Goal: Task Accomplishment & Management: Manage account settings

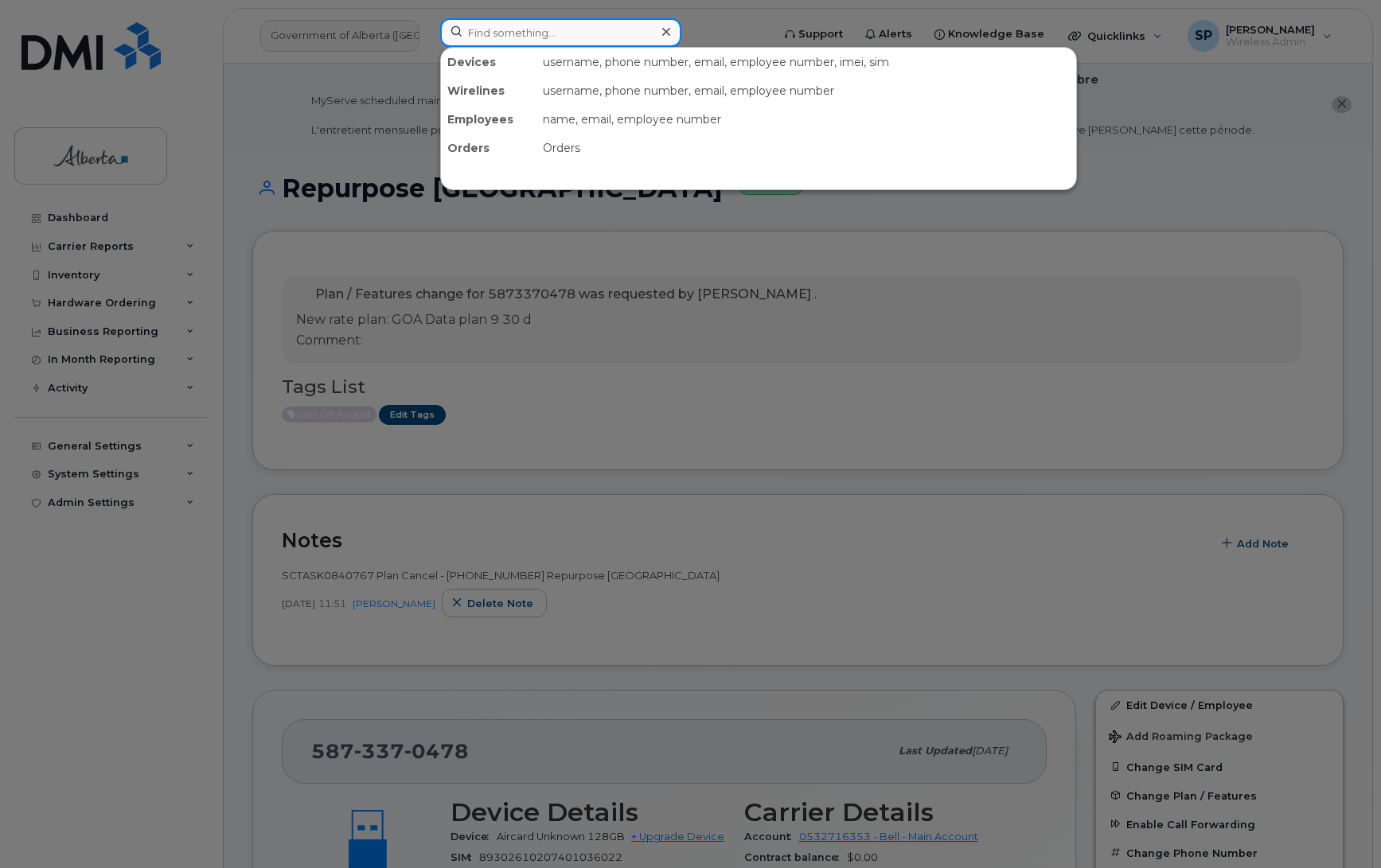
click at [544, 23] on input at bounding box center [560, 33] width 241 height 29
paste input "5875452517"
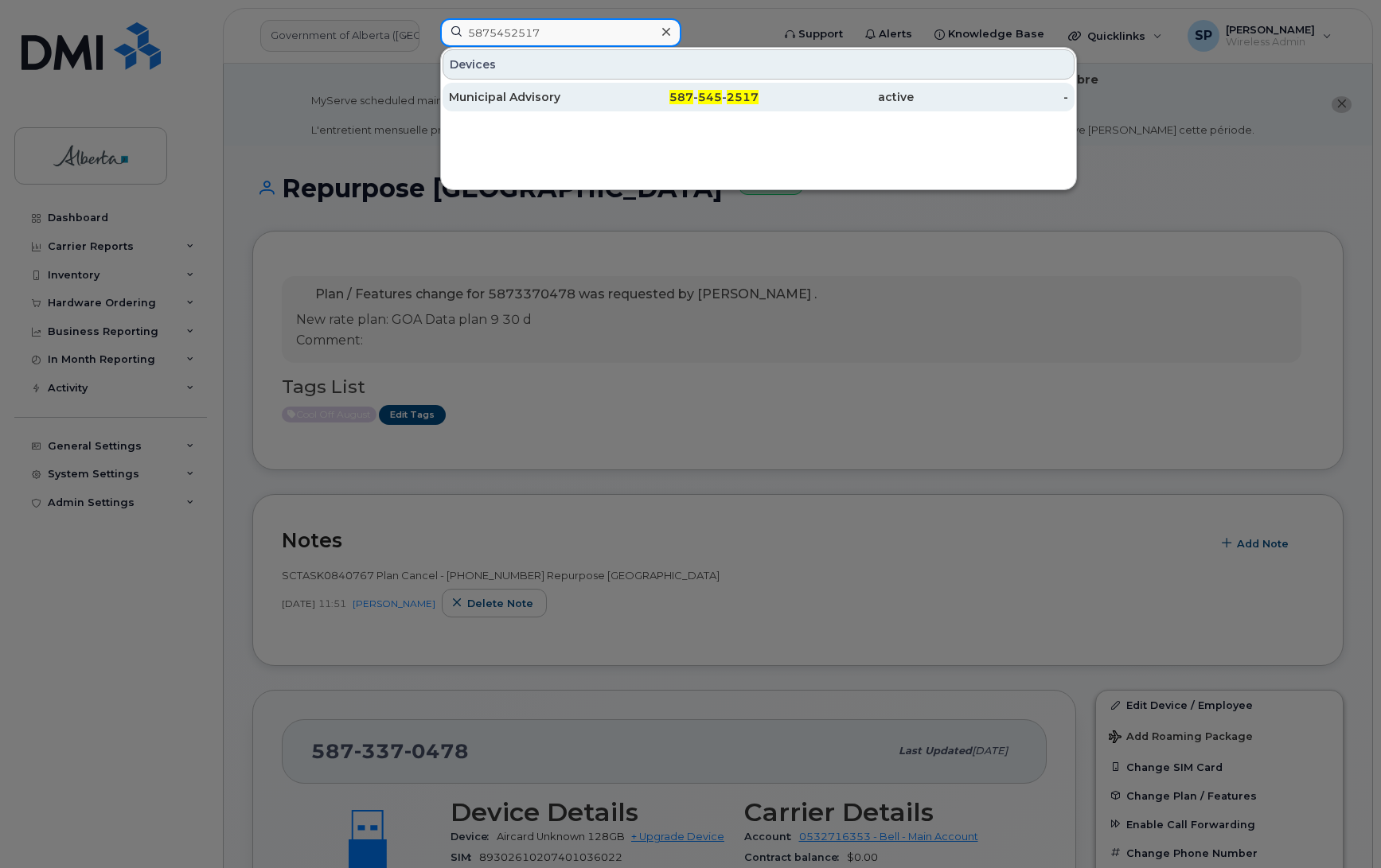
type input "5875452517"
click at [491, 98] on div "Municipal Advisory" at bounding box center [526, 97] width 155 height 16
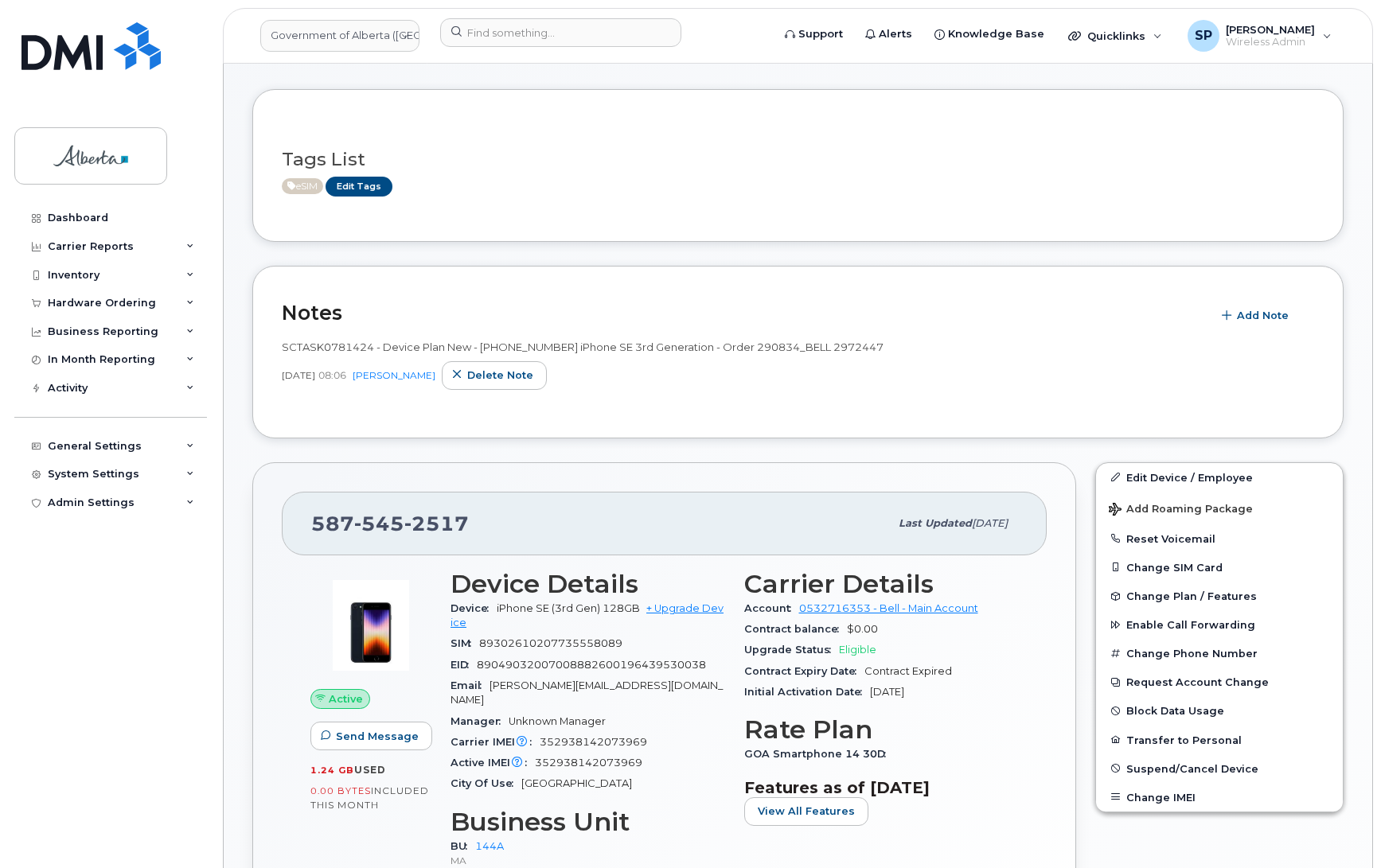
scroll to position [285, 0]
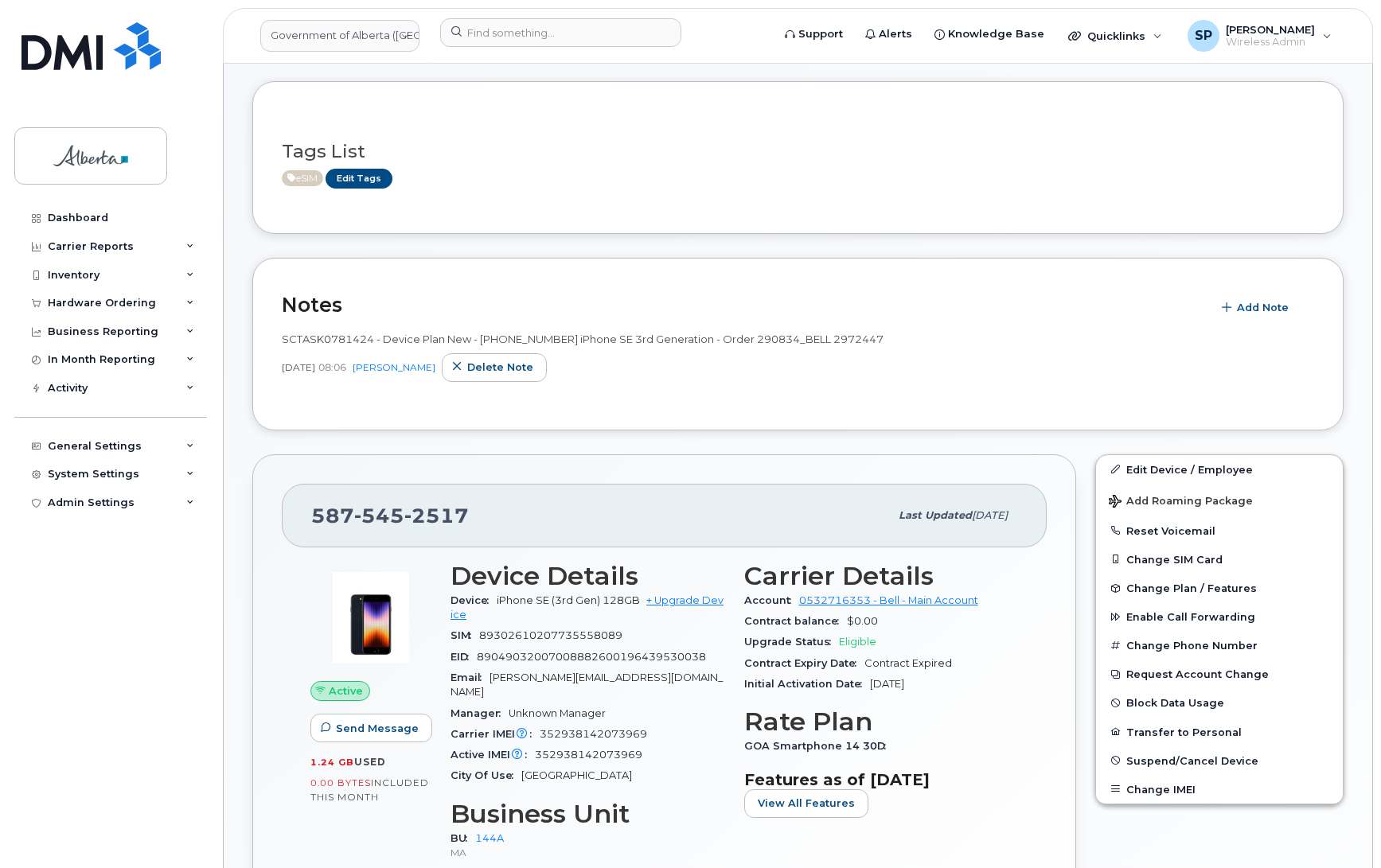
click at [167, 797] on div "Dashboard Carrier Reports Monthly Billing Data Daily Data Pooling Data Behavior…" at bounding box center [112, 524] width 196 height 641
click at [368, 177] on link "Edit Tags" at bounding box center [359, 178] width 67 height 20
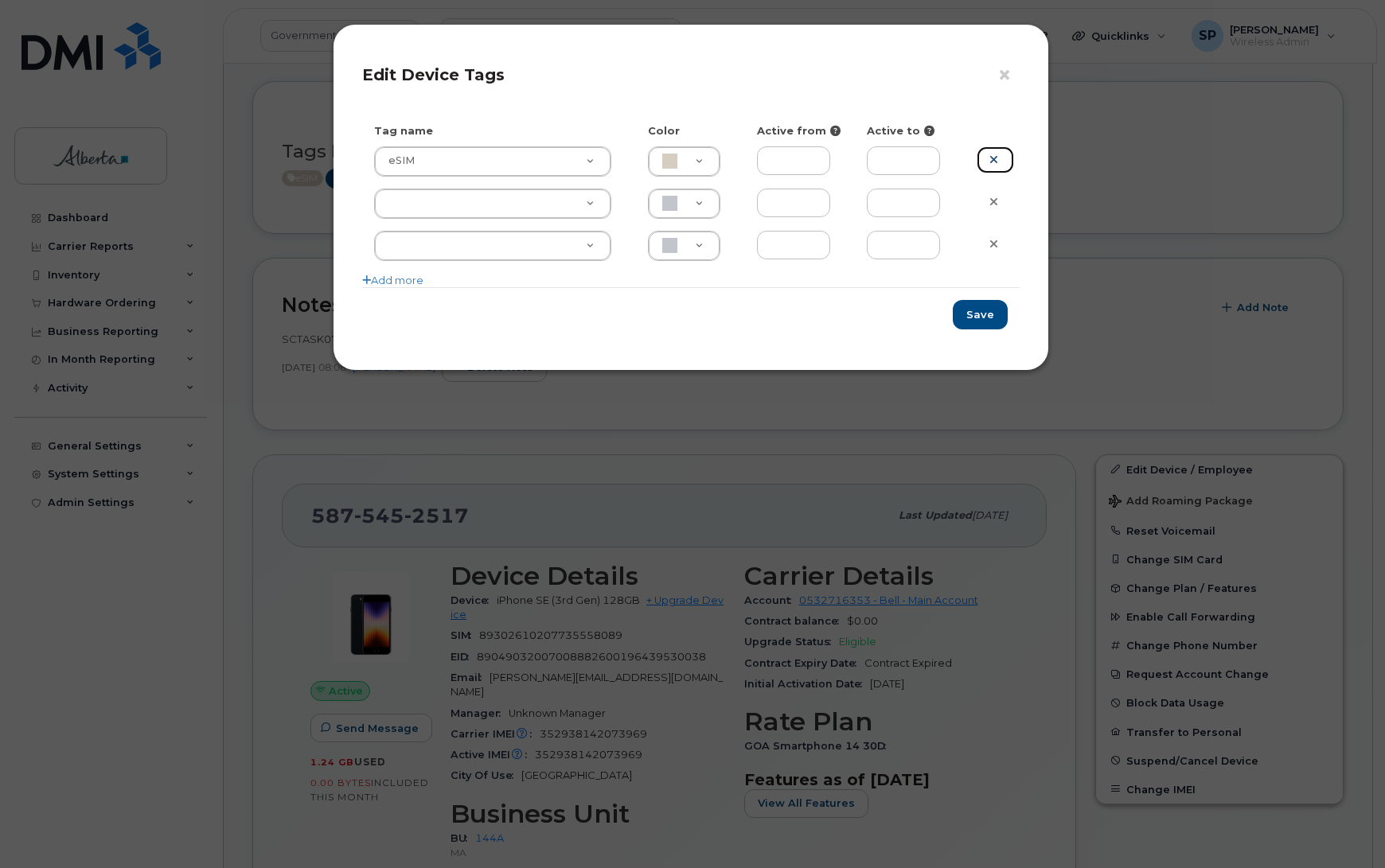
click at [997, 163] on icon at bounding box center [994, 159] width 9 height 12
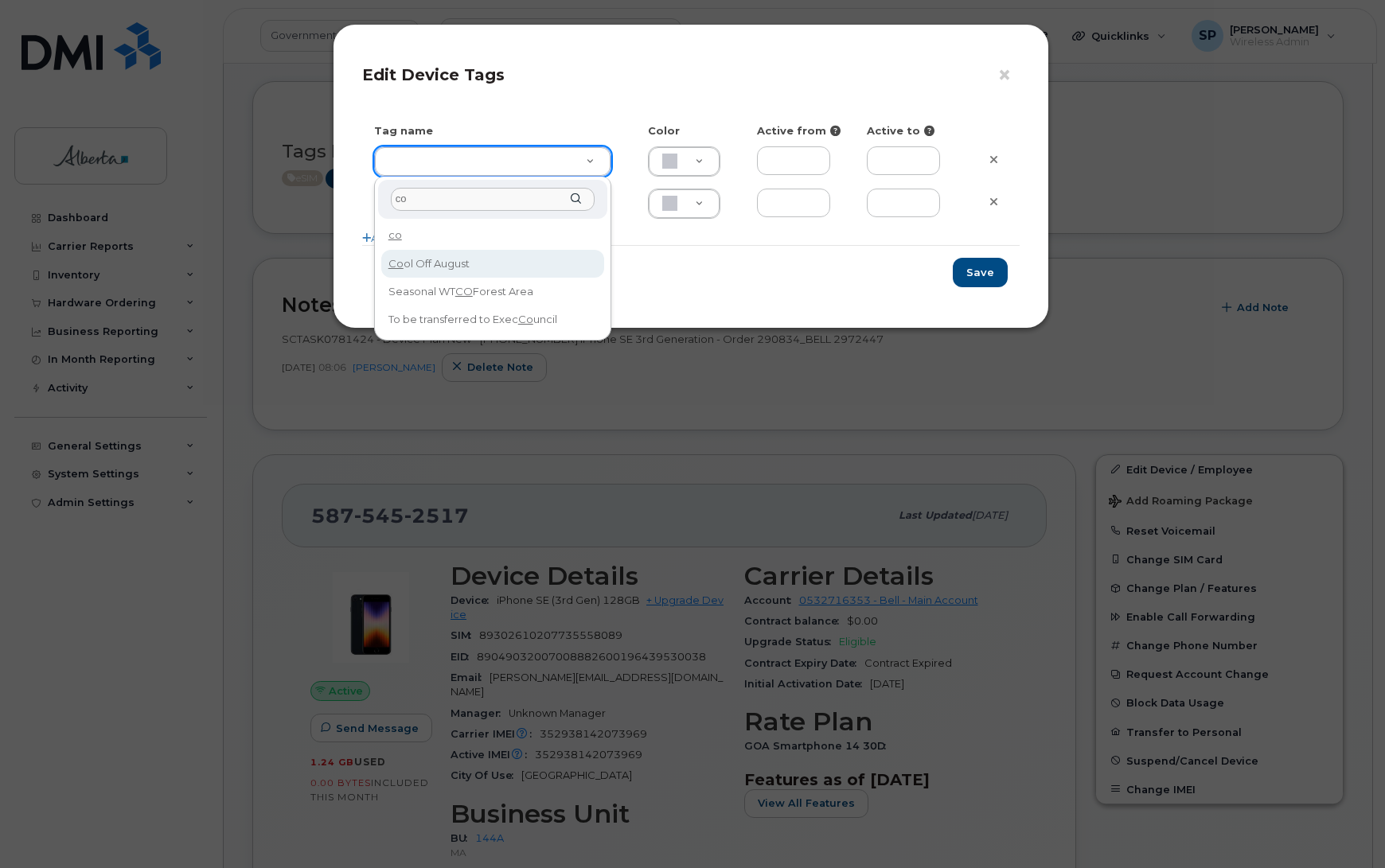
type input "co"
type input "Cool Off August"
type input "DFD3EE"
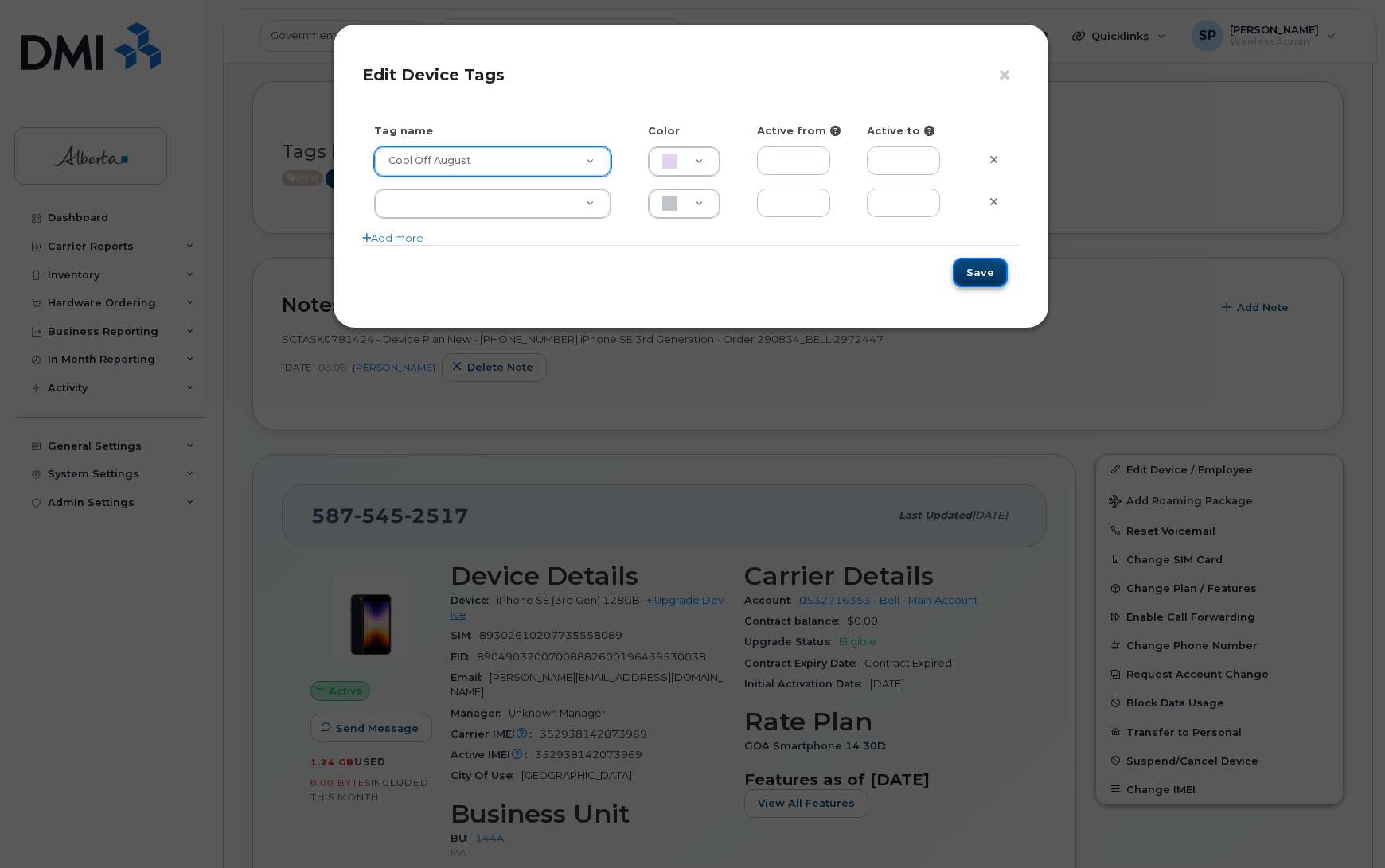
click at [971, 267] on button "Save" at bounding box center [979, 272] width 55 height 30
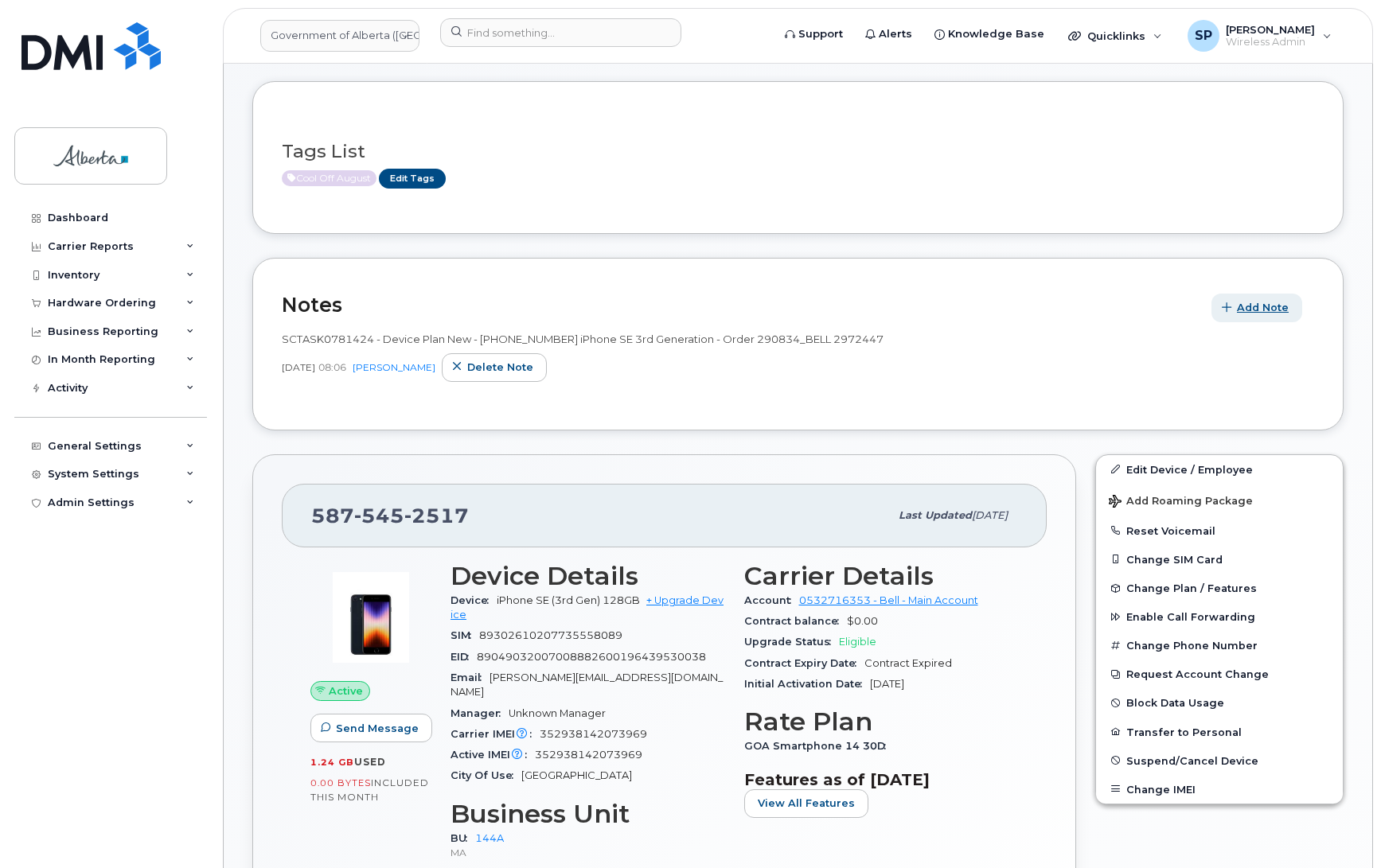
click at [1243, 310] on span "Add Note" at bounding box center [1262, 307] width 52 height 15
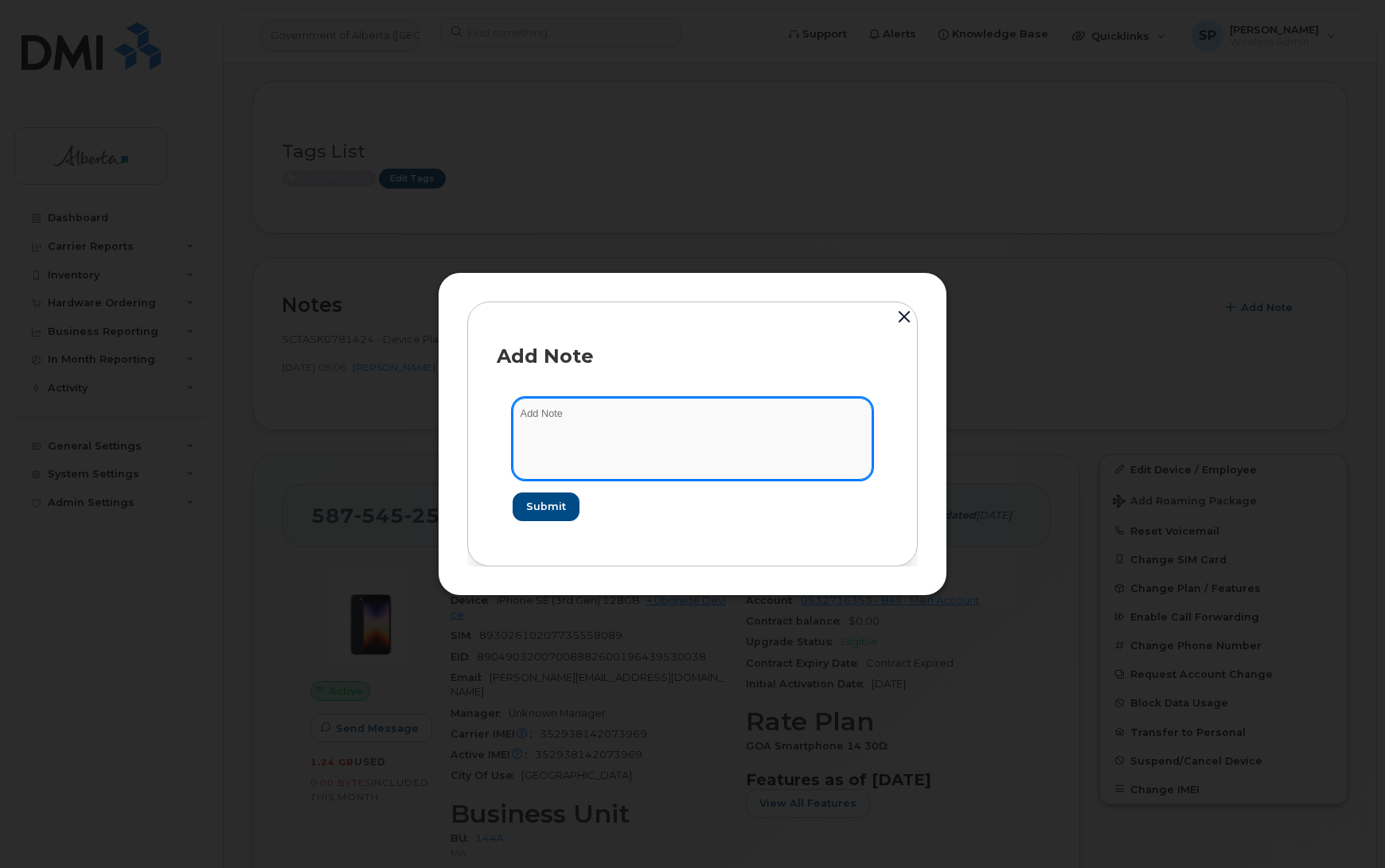
click at [582, 415] on textarea at bounding box center [692, 439] width 359 height 81
paste textarea "SCTASK0839322 Plan Cancel - (1) 5875452517 Repurpose Calgary"
type textarea "SCTASK0839322 Plan Cancel - (1) 5875452517 Repurpose Calgary"
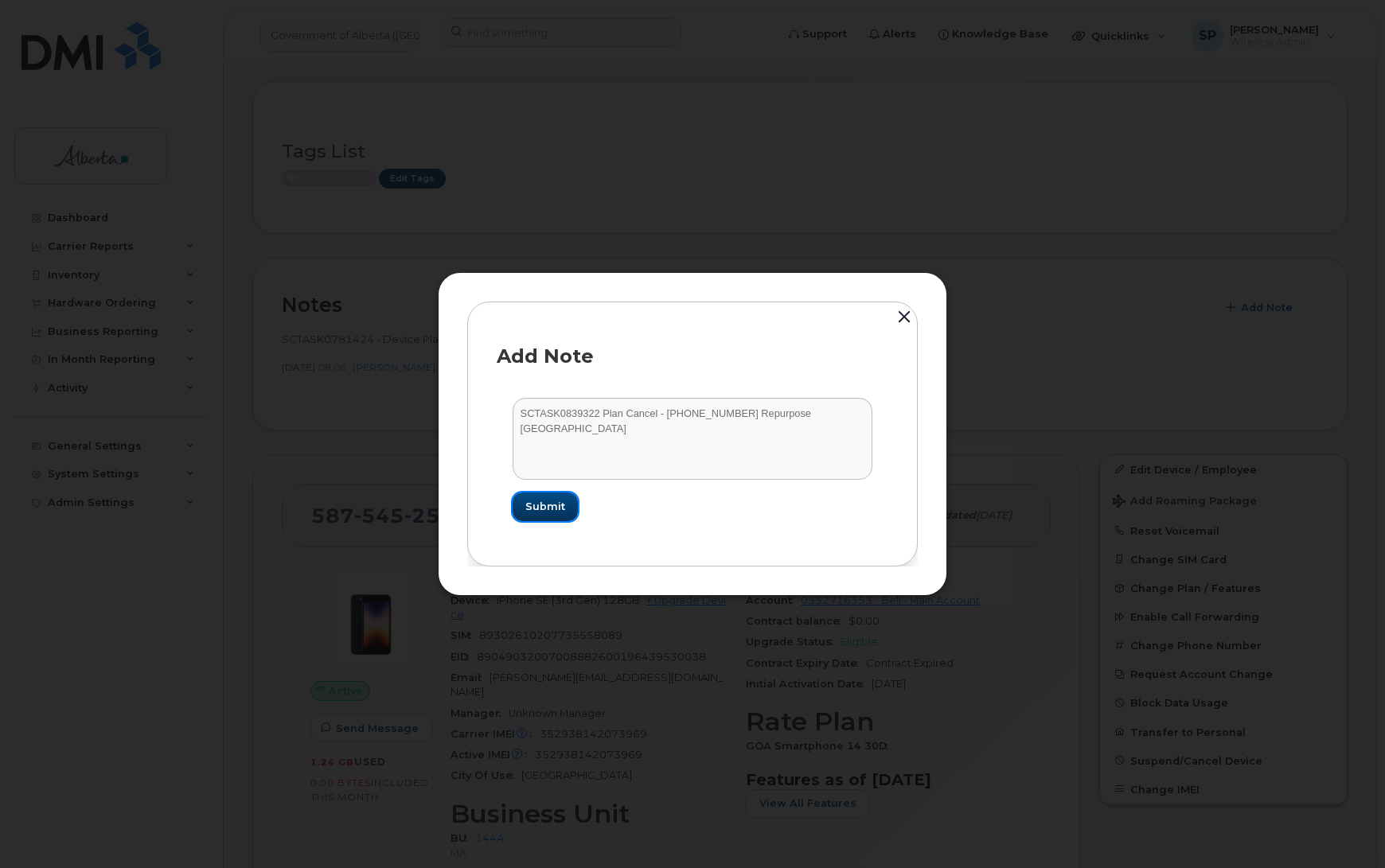
click at [545, 505] on span "Submit" at bounding box center [545, 506] width 40 height 15
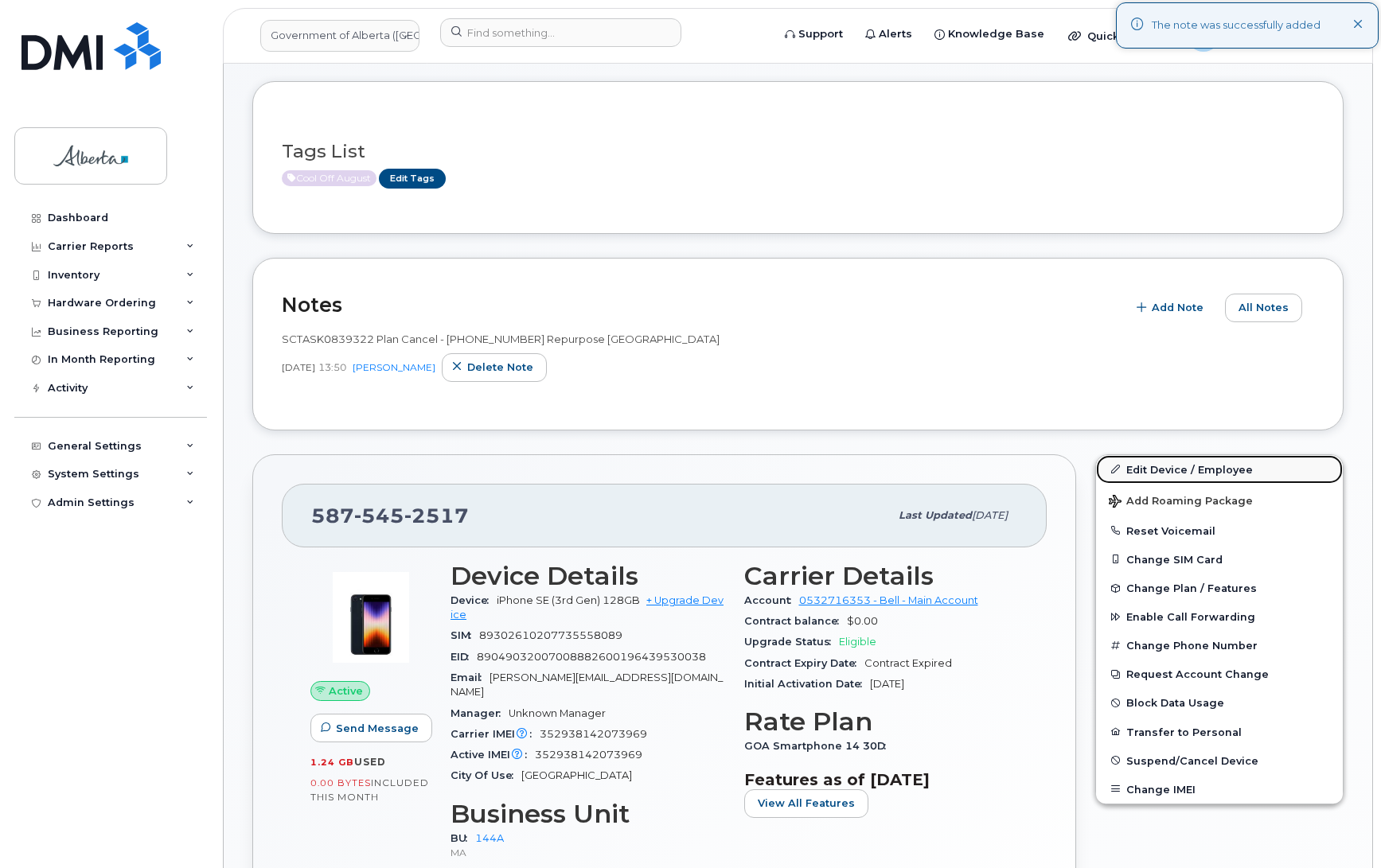
click at [1148, 464] on link "Edit Device / Employee" at bounding box center [1219, 470] width 247 height 29
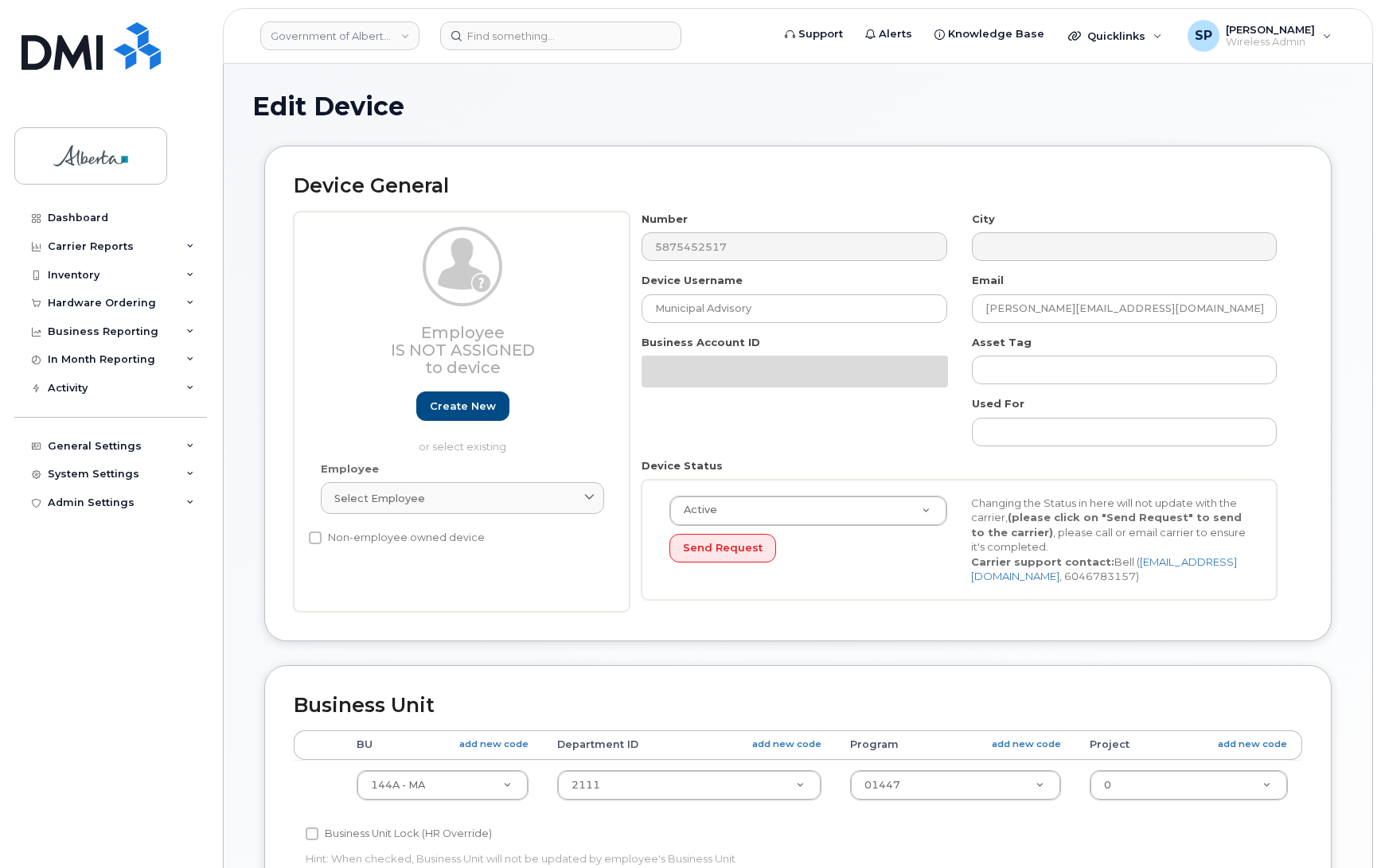
select select "4120338"
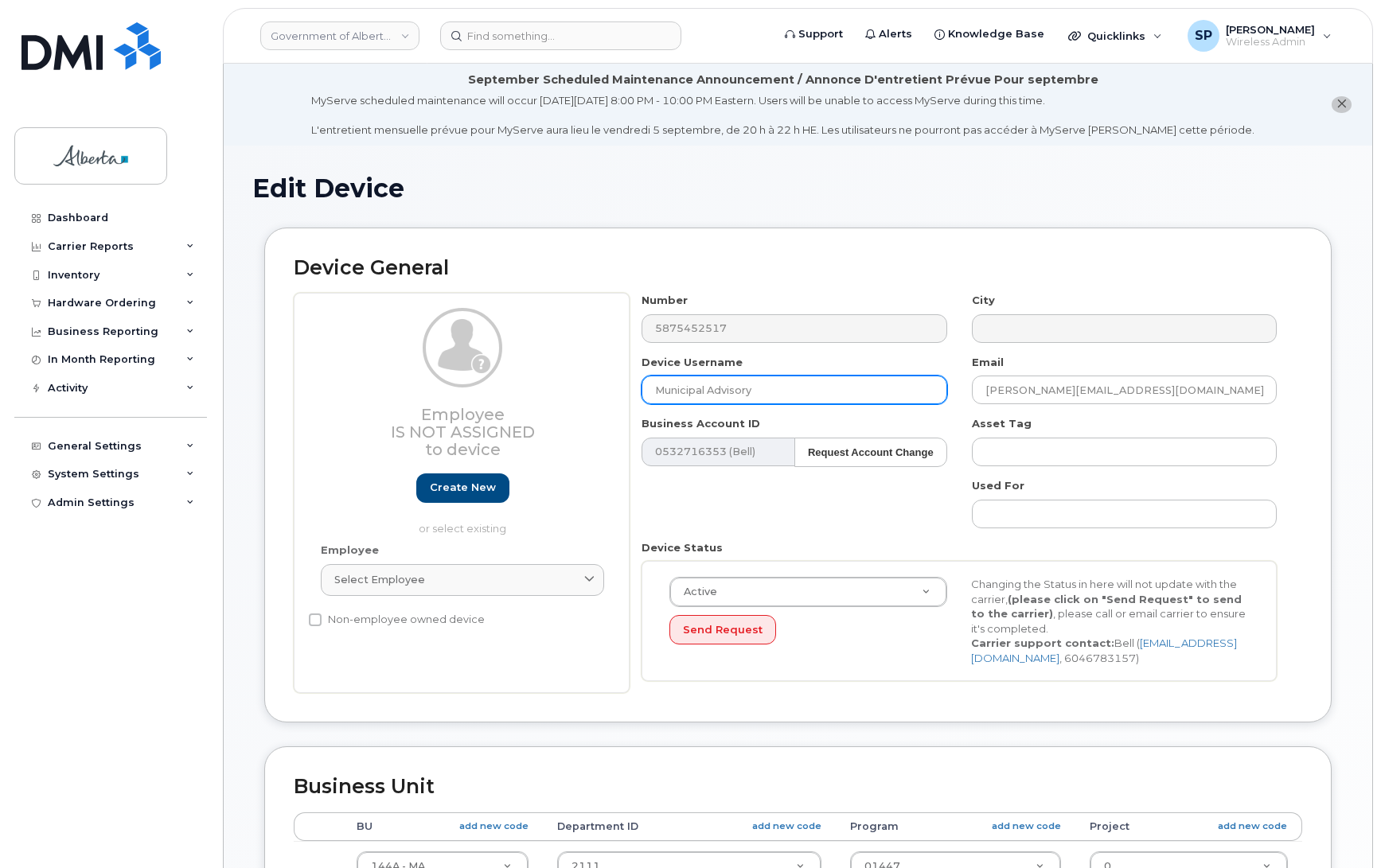
drag, startPoint x: 768, startPoint y: 385, endPoint x: 583, endPoint y: 390, distance: 185.1
click at [583, 390] on div "Employee Is not assigned to device Create new or select existing Employee Selec…" at bounding box center [797, 493] width 1008 height 400
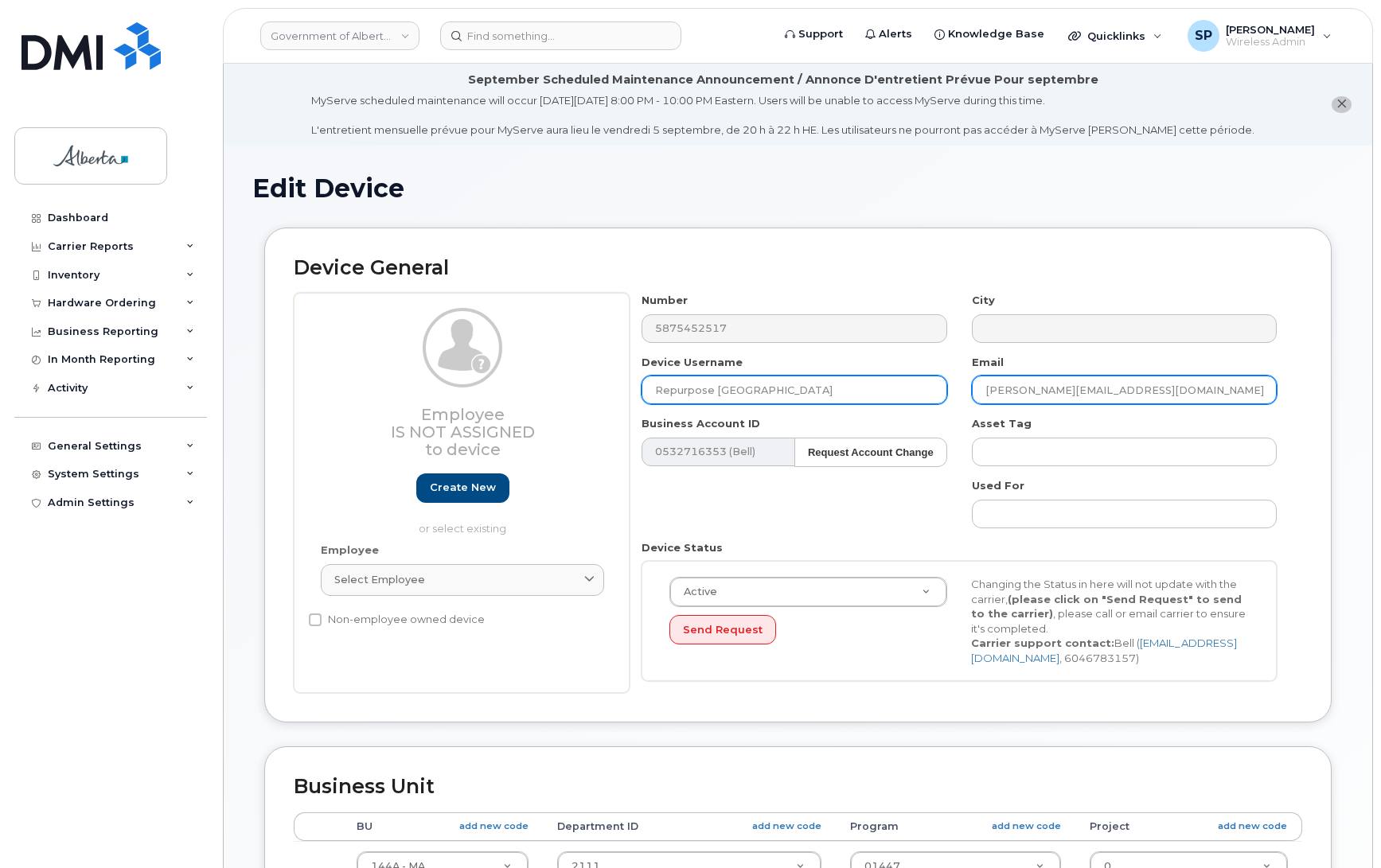
type input "Repurpose Calgary"
drag, startPoint x: 1119, startPoint y: 391, endPoint x: 965, endPoint y: 388, distance: 154.0
click at [965, 388] on div "Email Desiree.Kuori@gov.ab.ca" at bounding box center [1124, 379] width 329 height 50
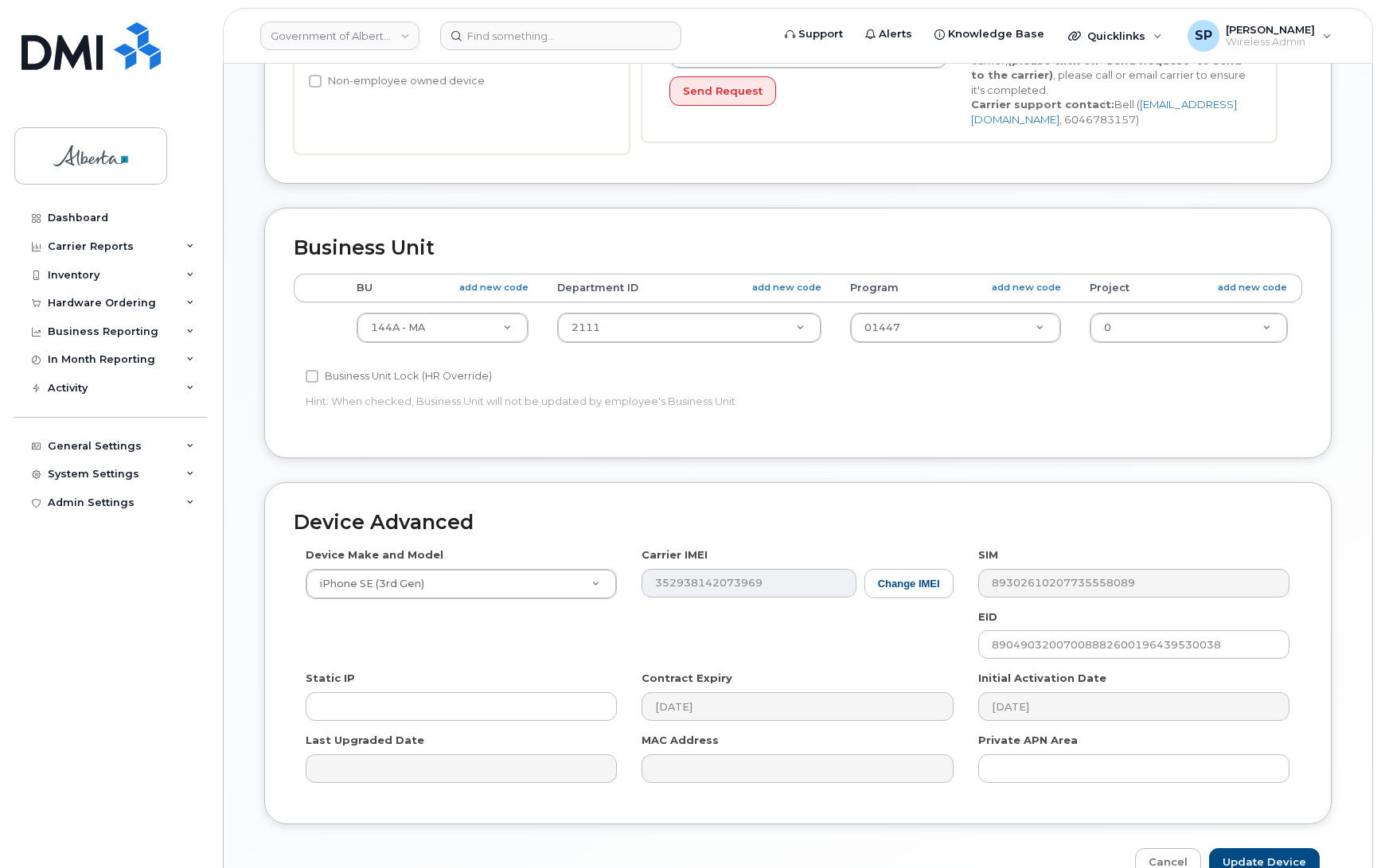
scroll to position [539, 0]
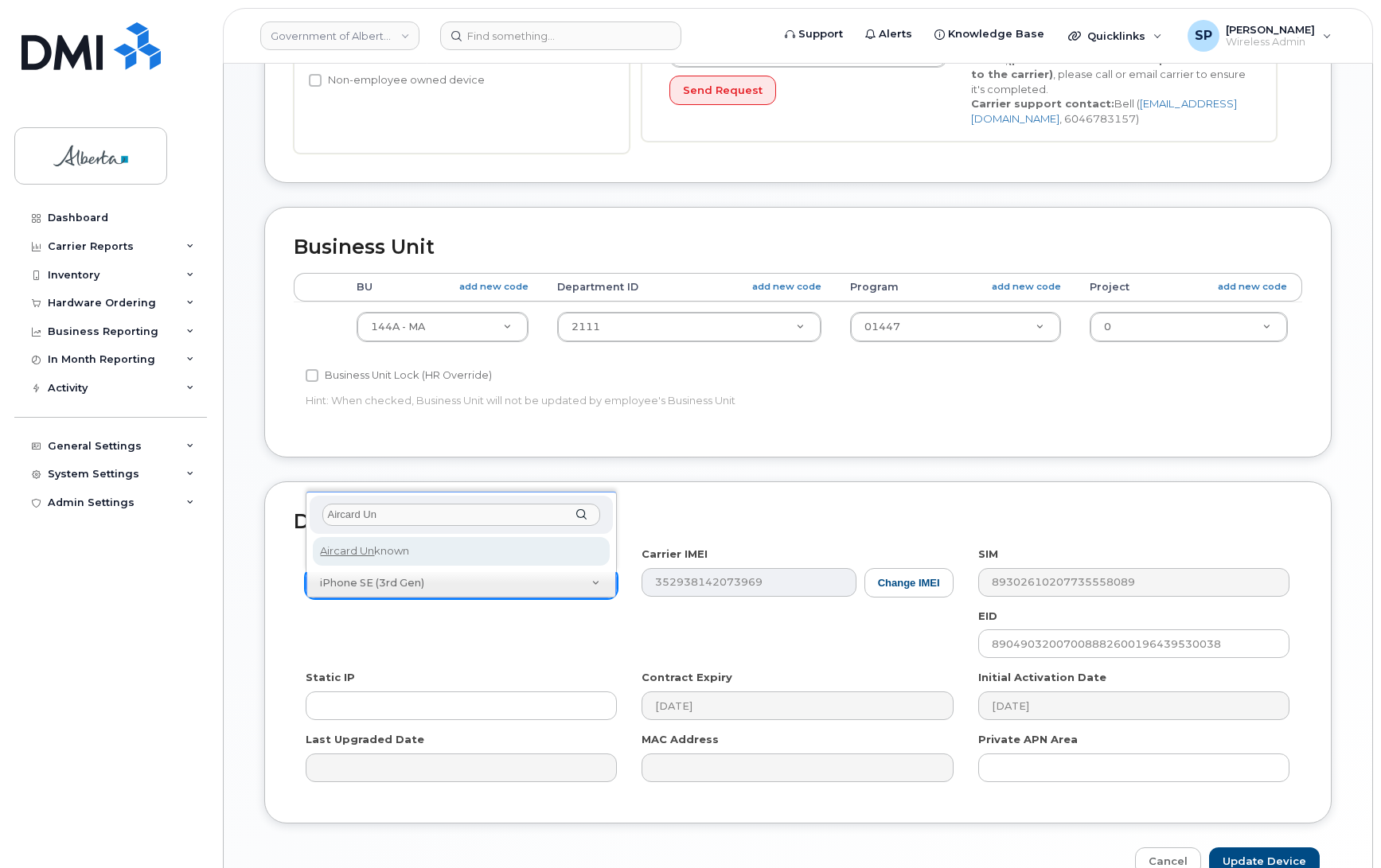
type input "Aircard Un"
select select "971"
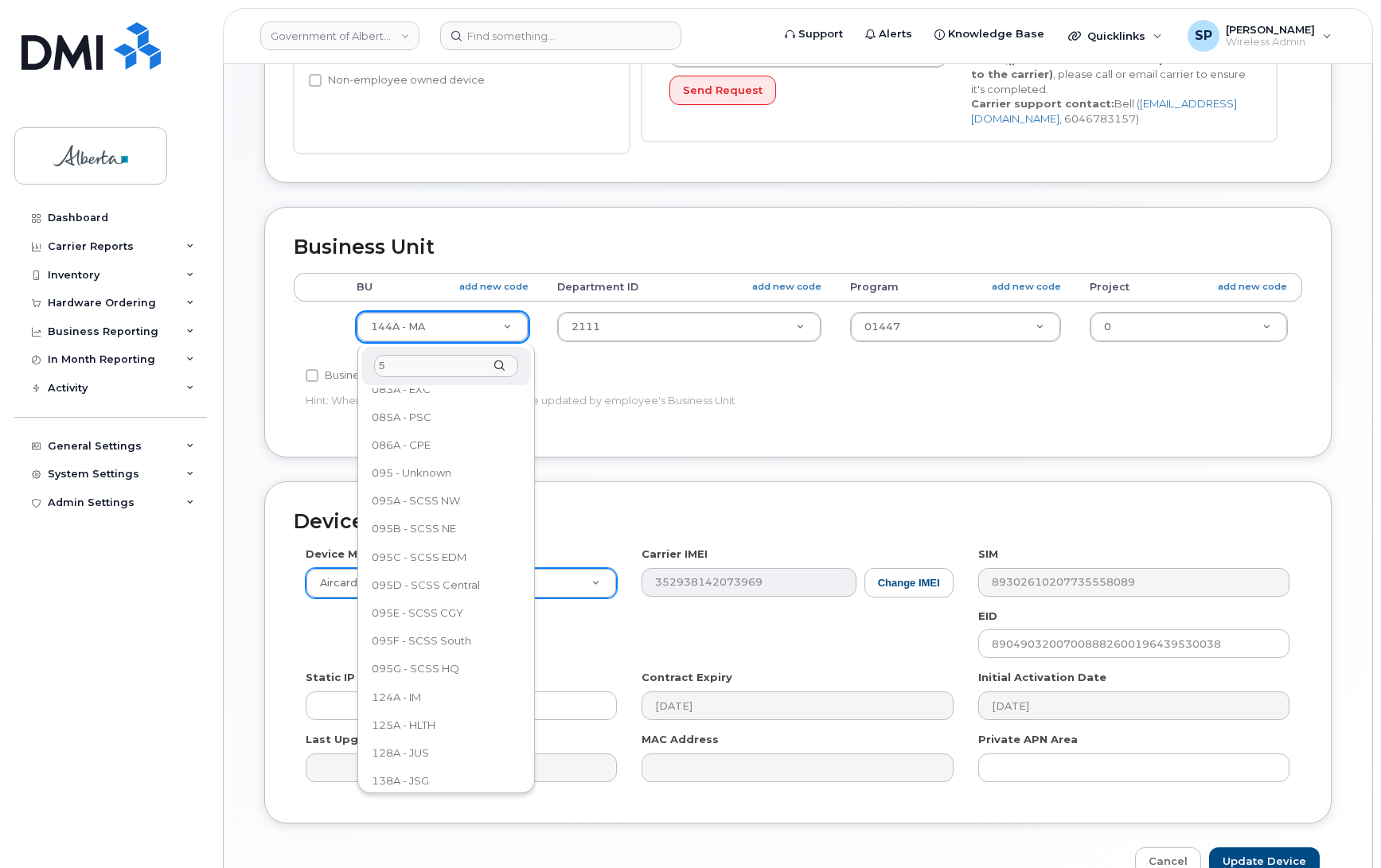
scroll to position [0, 0]
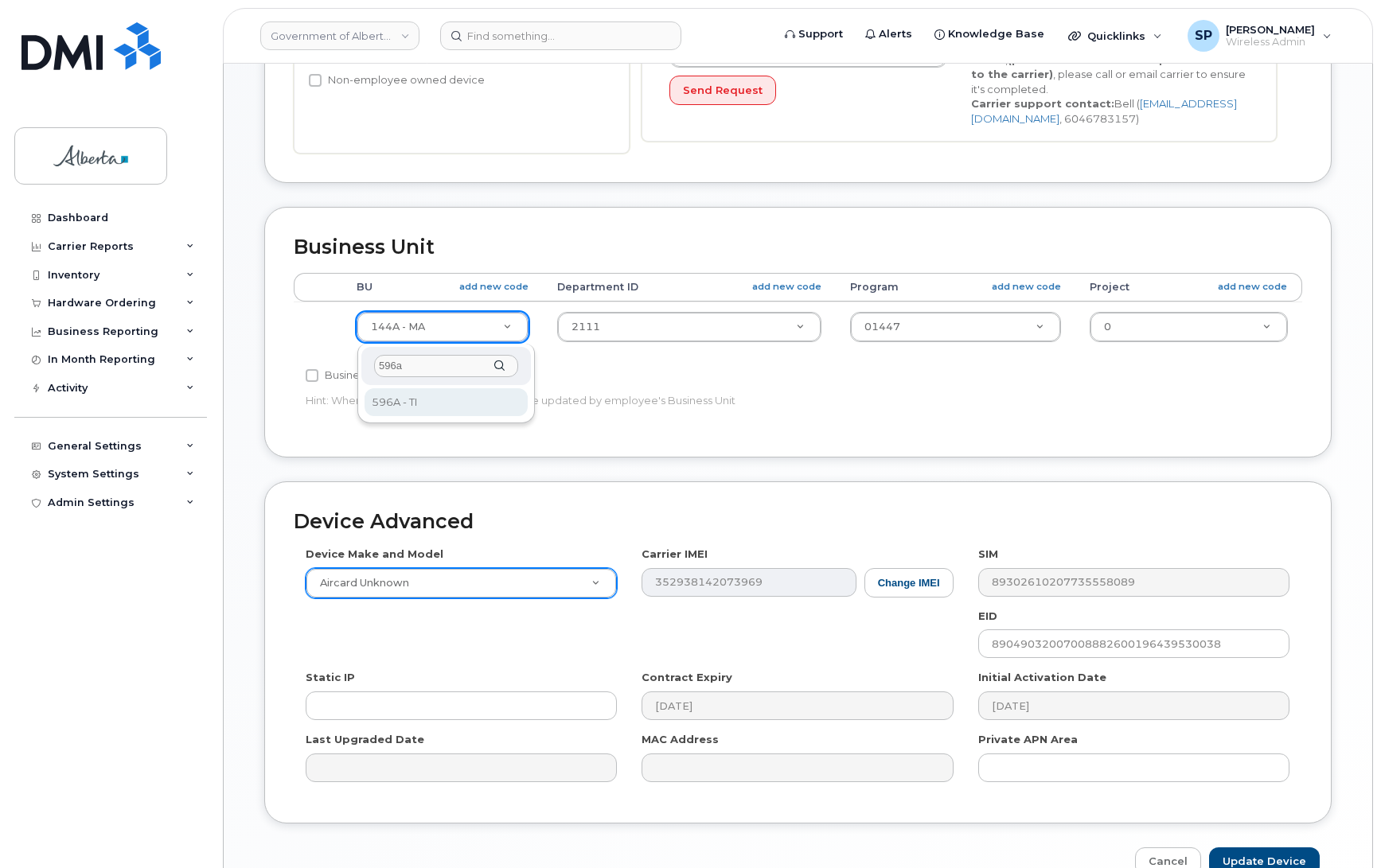
type input "596a"
drag, startPoint x: 404, startPoint y: 405, endPoint x: 518, endPoint y: 386, distance: 115.6
select select "4797729"
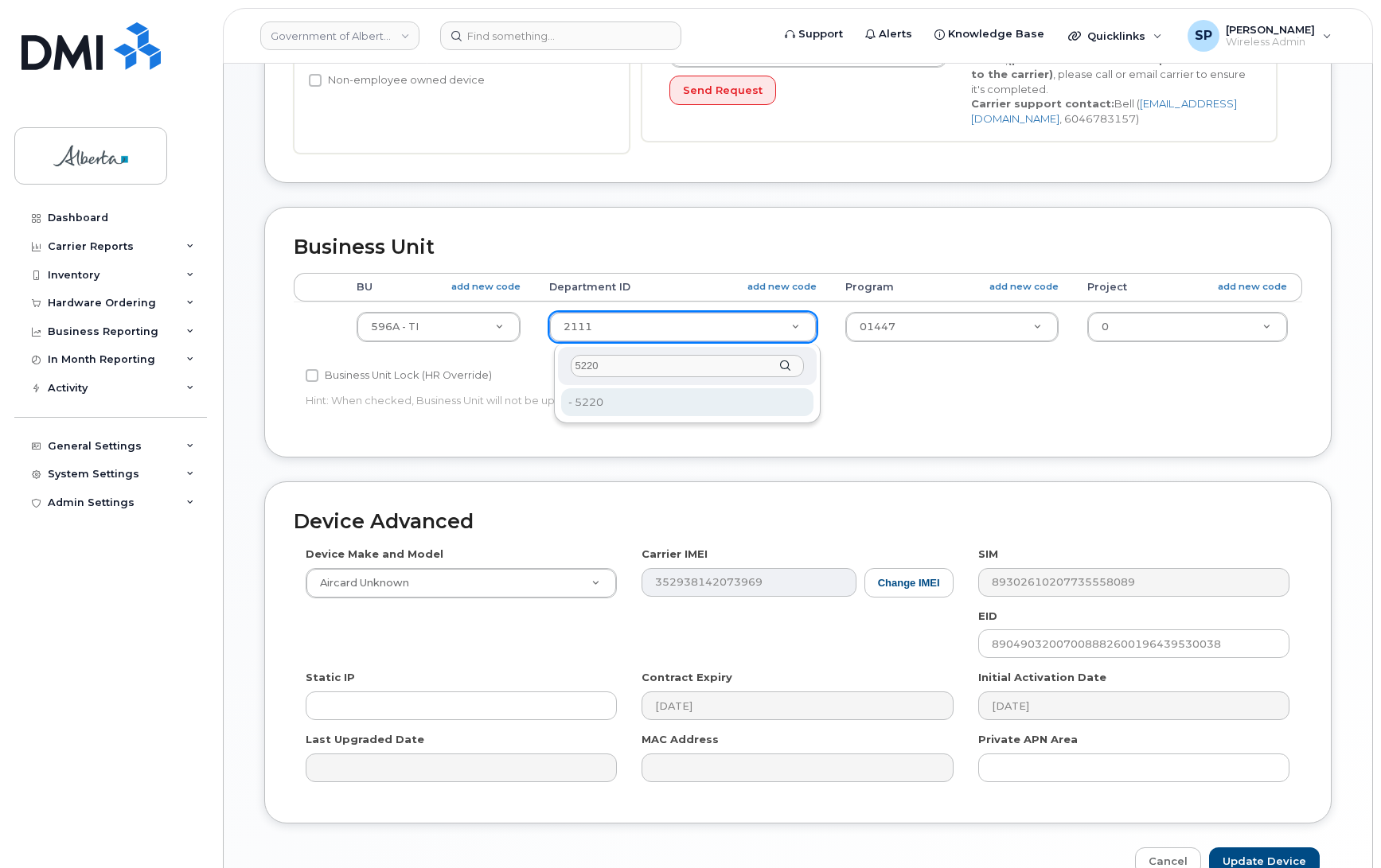
type input "5220"
type input "4802987"
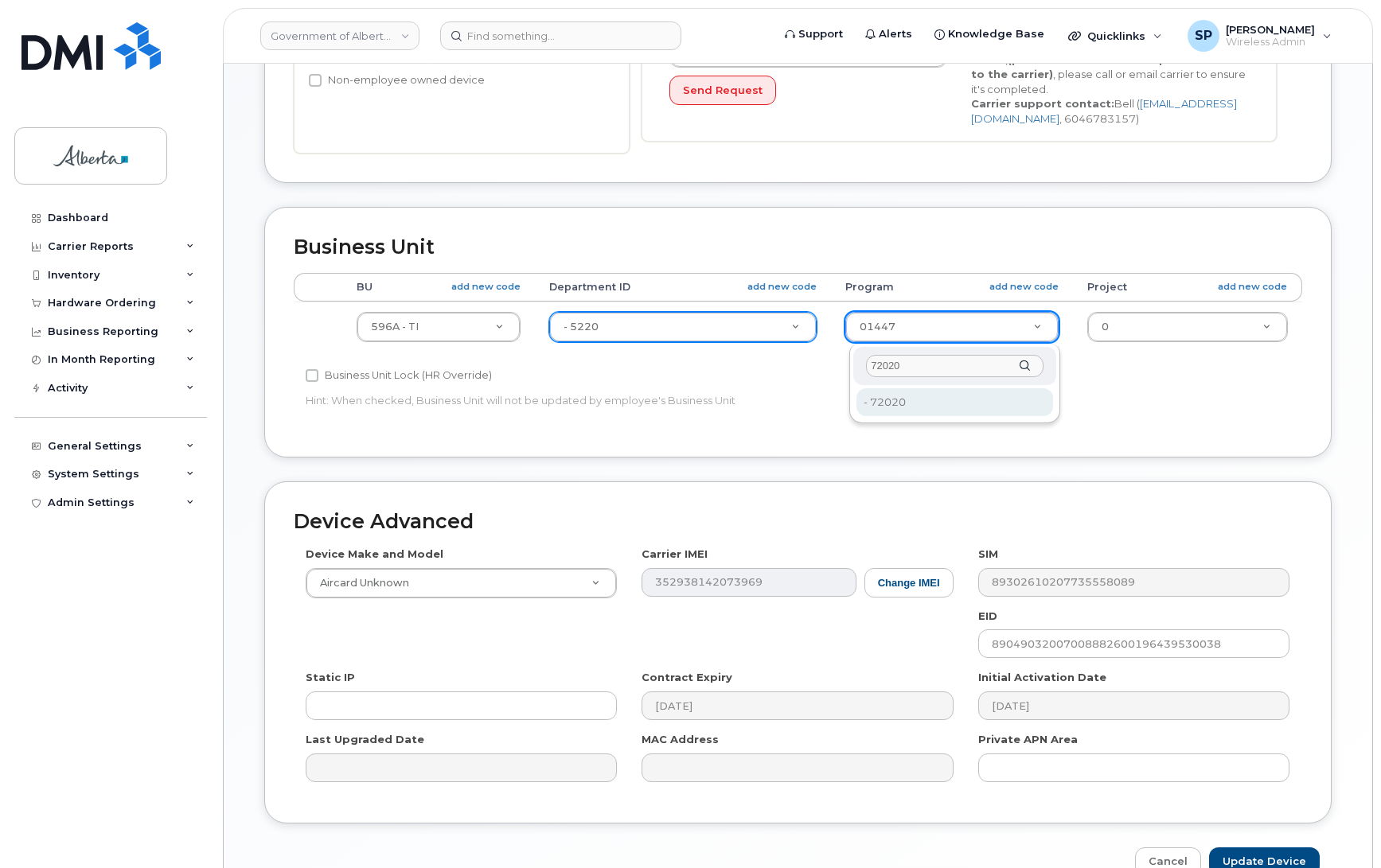
type input "72020"
type input "4803008"
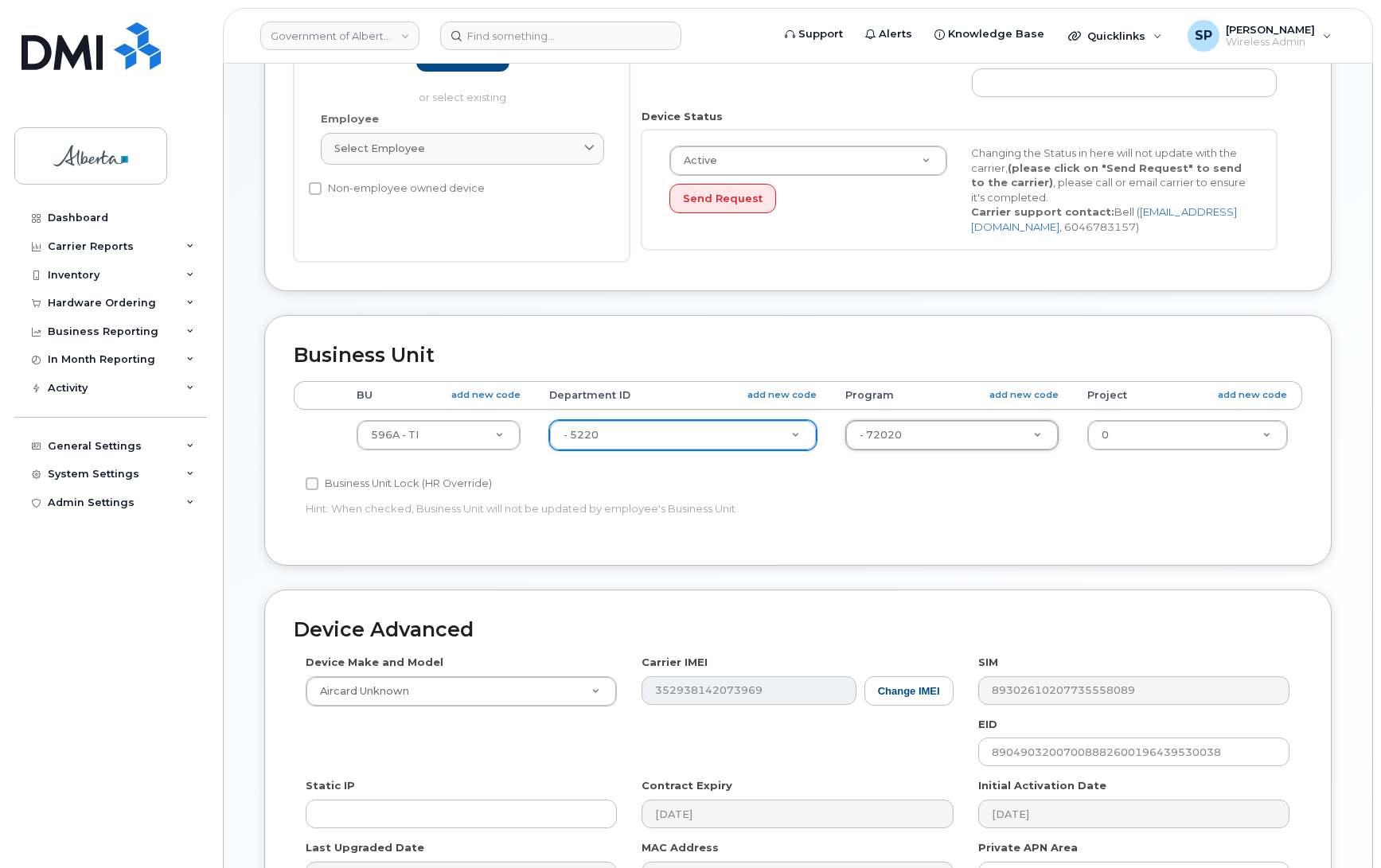
scroll to position [630, 0]
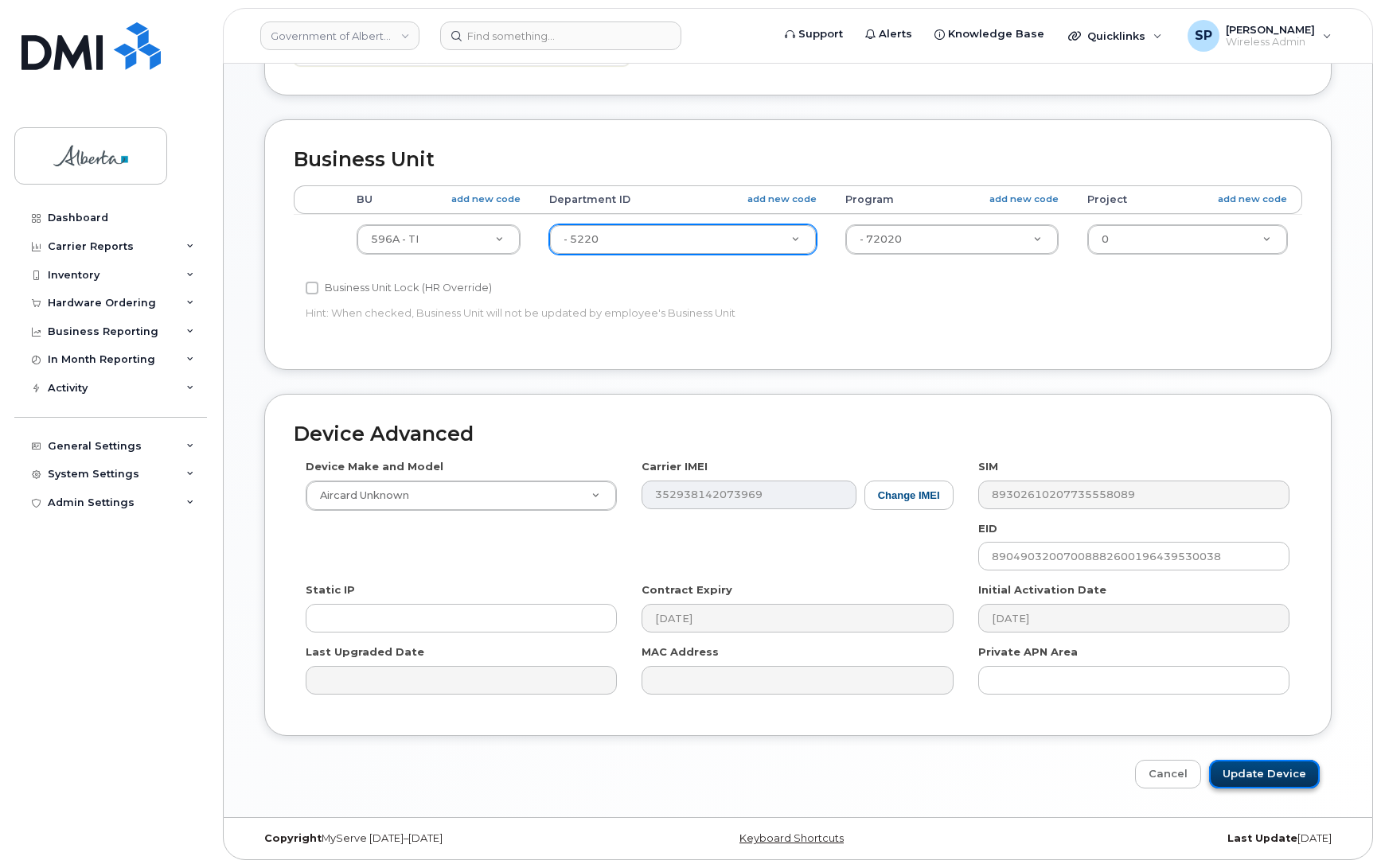
click at [1253, 769] on input "Update Device" at bounding box center [1264, 775] width 110 height 30
type input "Saving..."
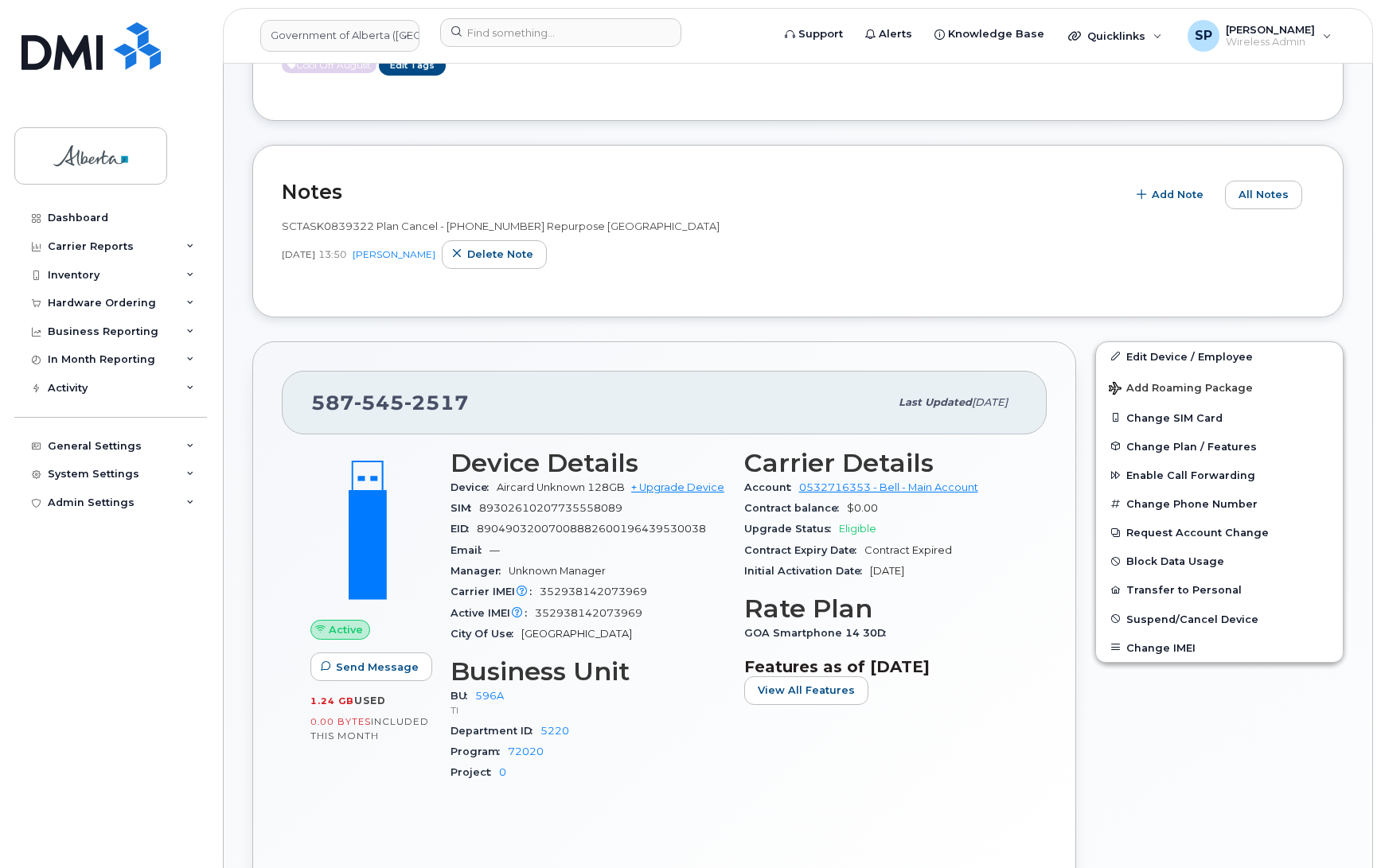
scroll to position [267, 0]
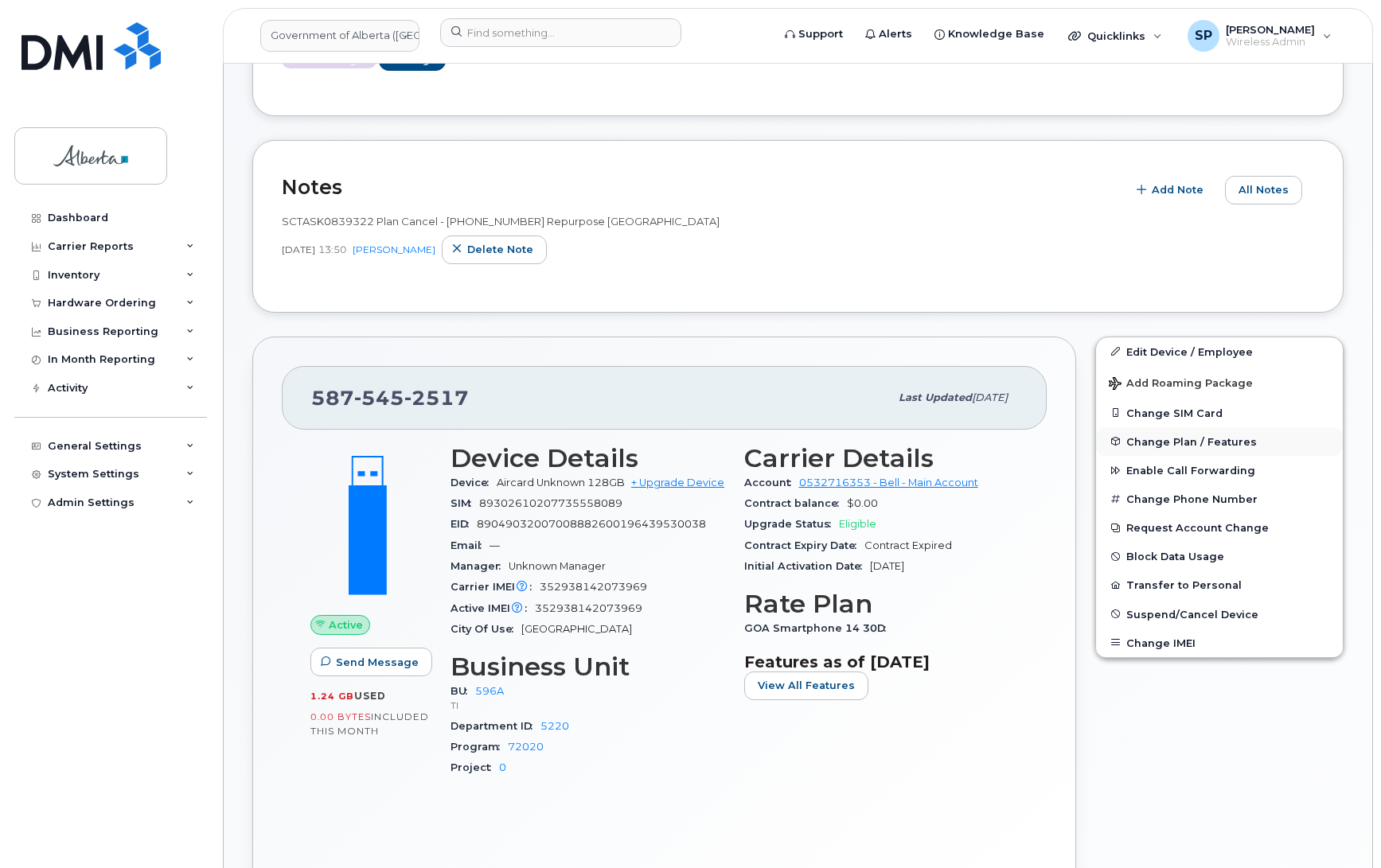
click at [1157, 444] on span "Change Plan / Features" at bounding box center [1191, 441] width 130 height 12
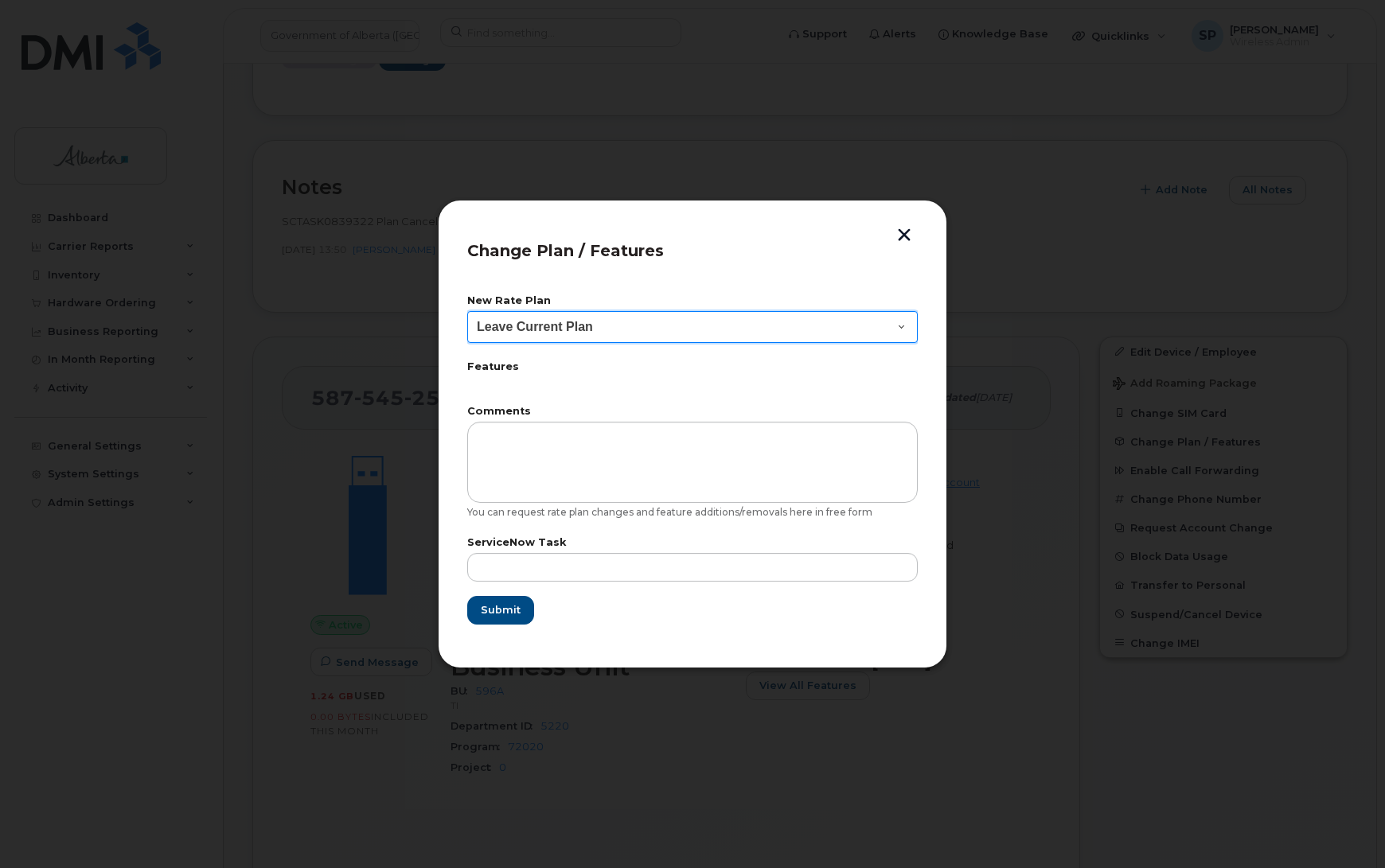
click at [502, 333] on select "Leave Current Plan GOA Data plan 9 30 d GOA–Unlimited Data Plan 9" at bounding box center [692, 327] width 451 height 32
select select "1790211"
click at [467, 311] on select "Leave Current Plan GOA Data plan 9 30 d GOA–Unlimited Data Plan 9" at bounding box center [692, 327] width 451 height 32
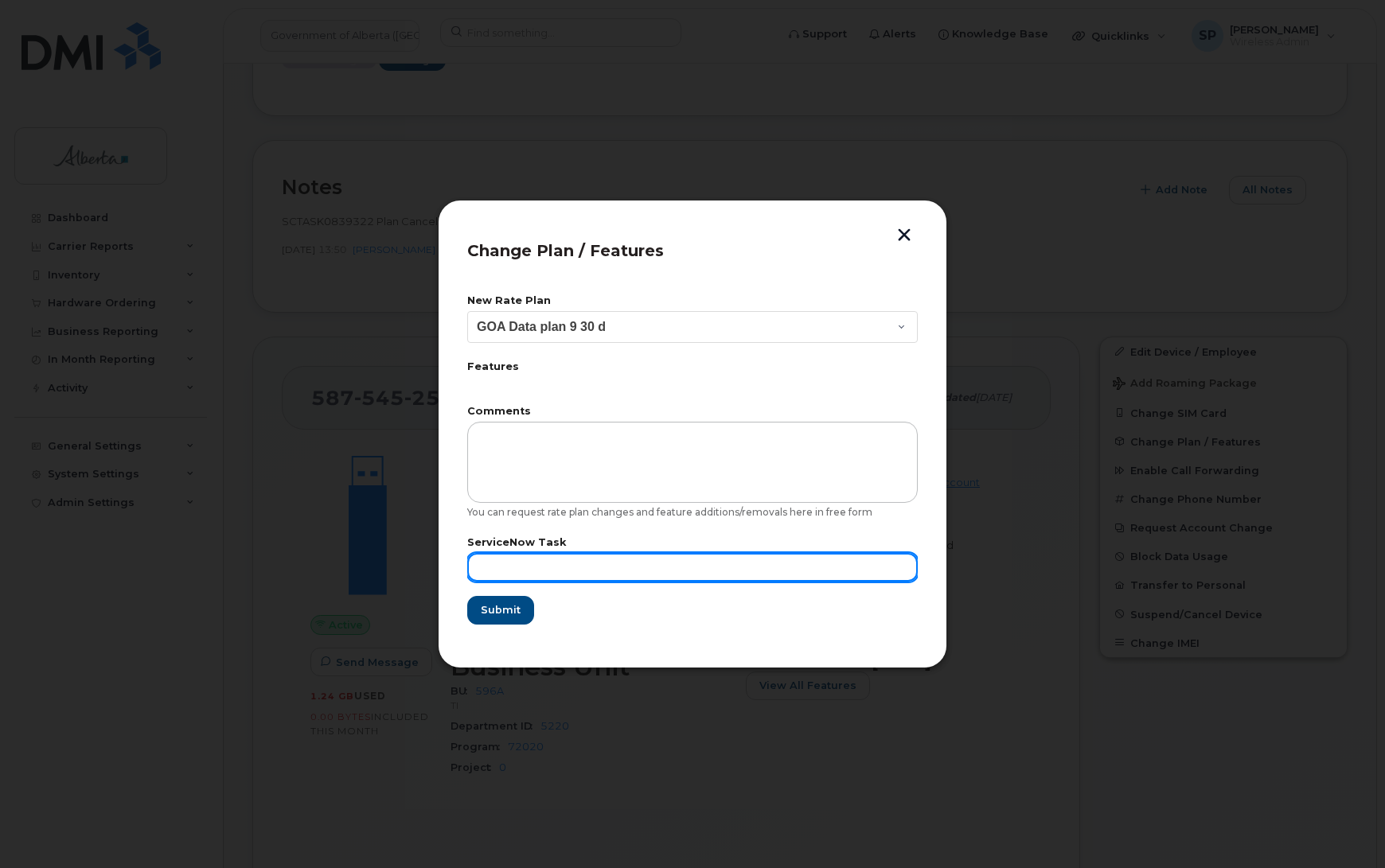
click at [518, 577] on input "text" at bounding box center [692, 568] width 451 height 29
paste input "SCTASK0839322"
type input "SCTASK0839322"
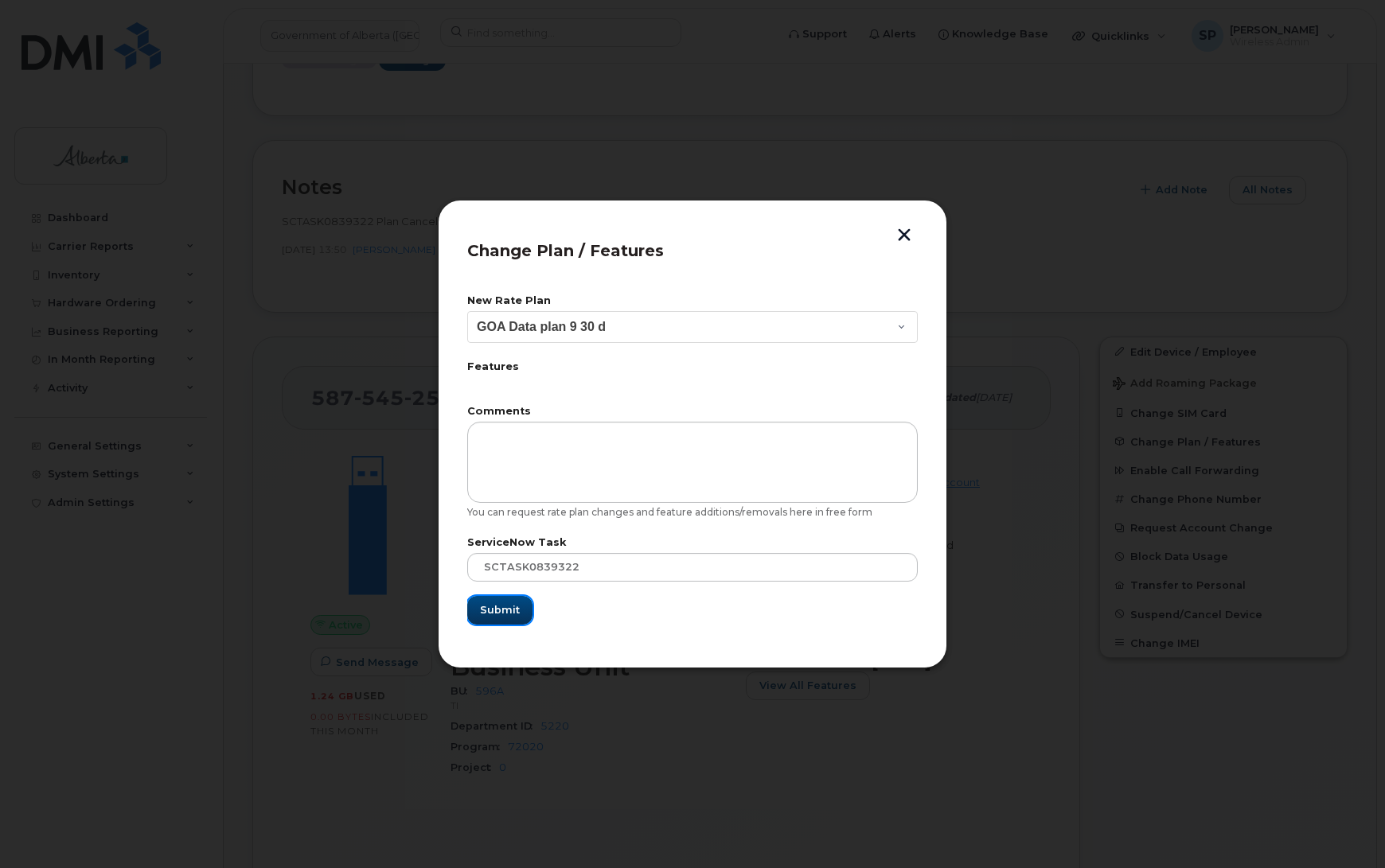
click at [496, 610] on span "Submit" at bounding box center [500, 610] width 40 height 15
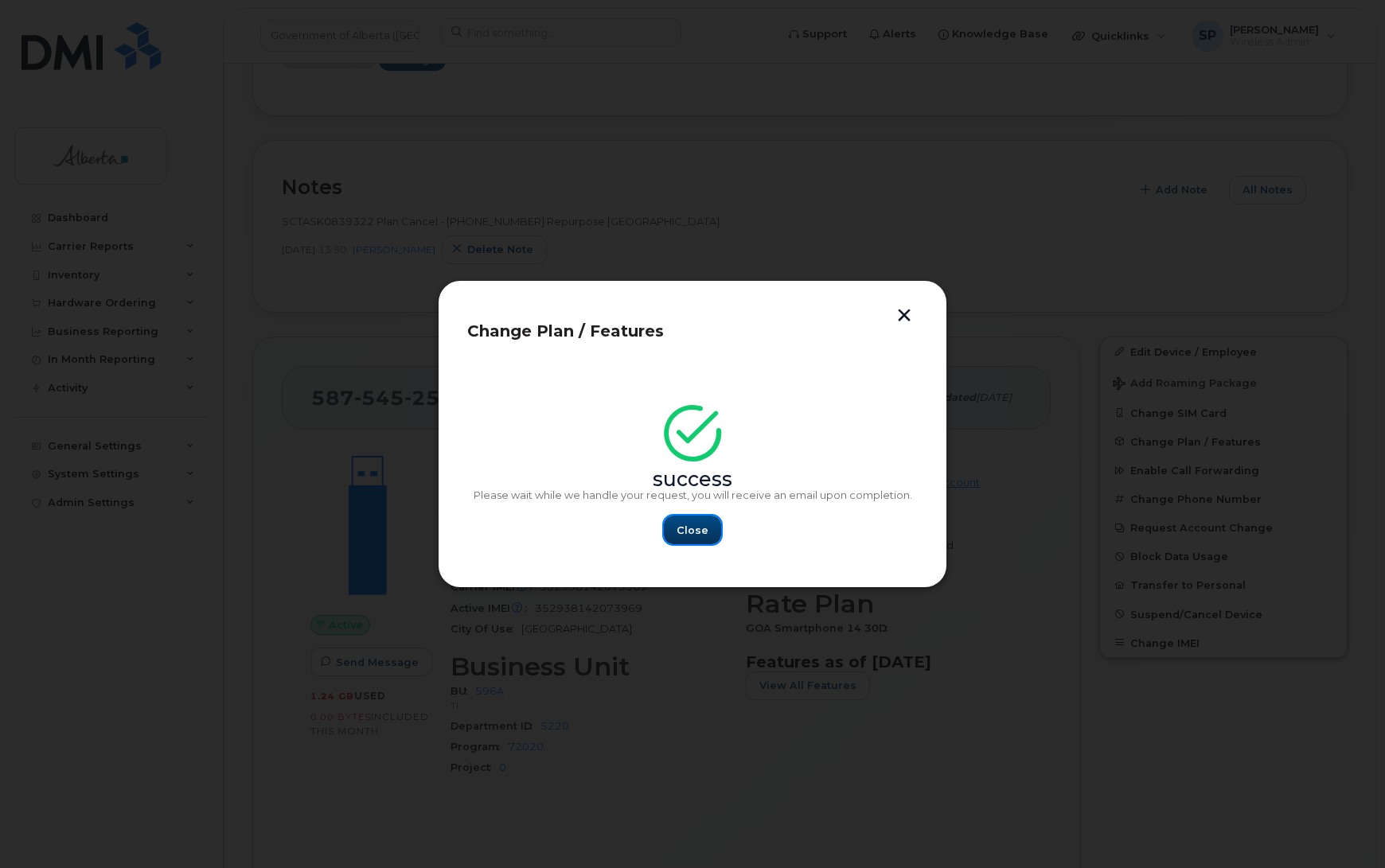
click at [685, 536] on span "Close" at bounding box center [692, 530] width 32 height 15
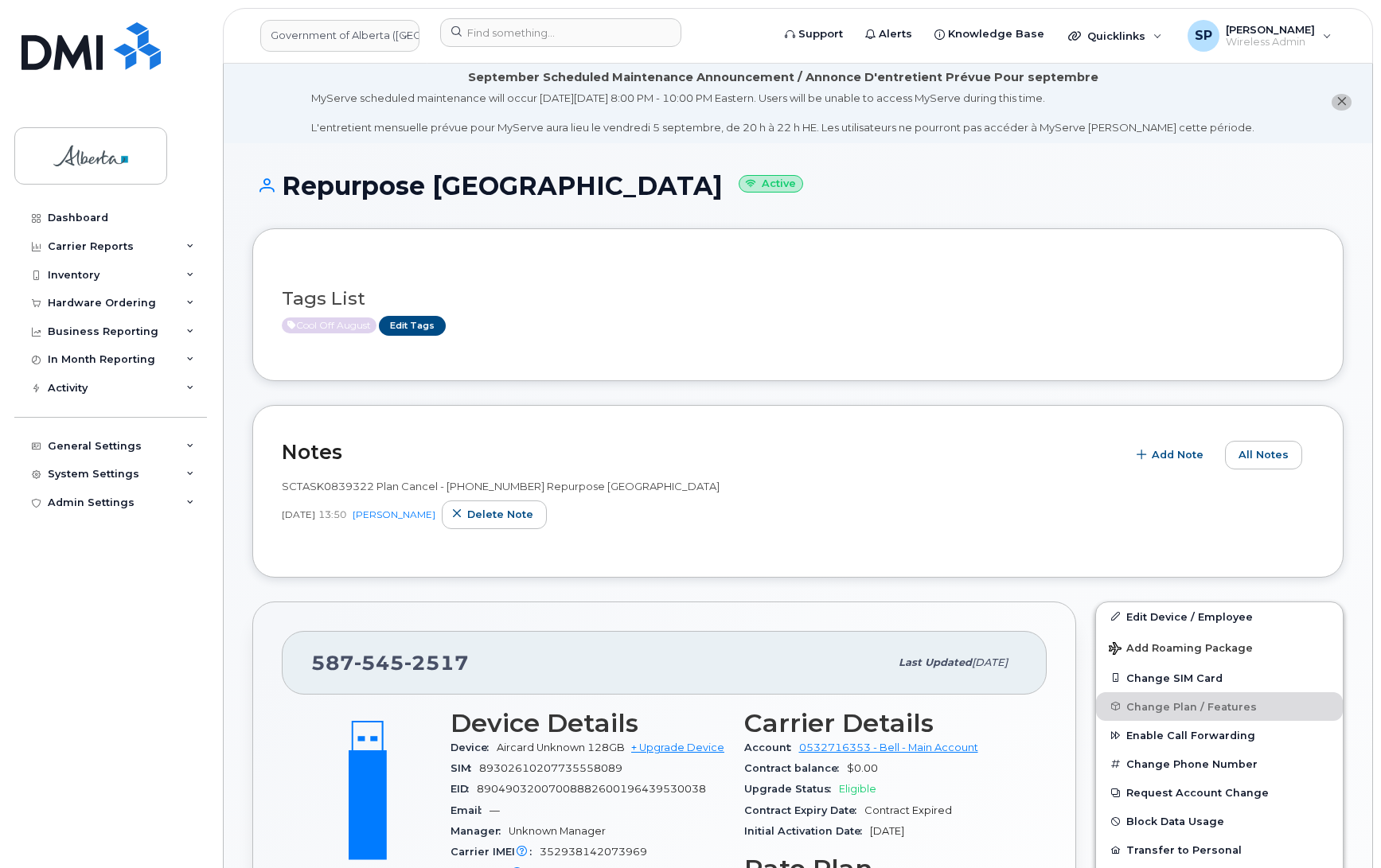
scroll to position [0, 0]
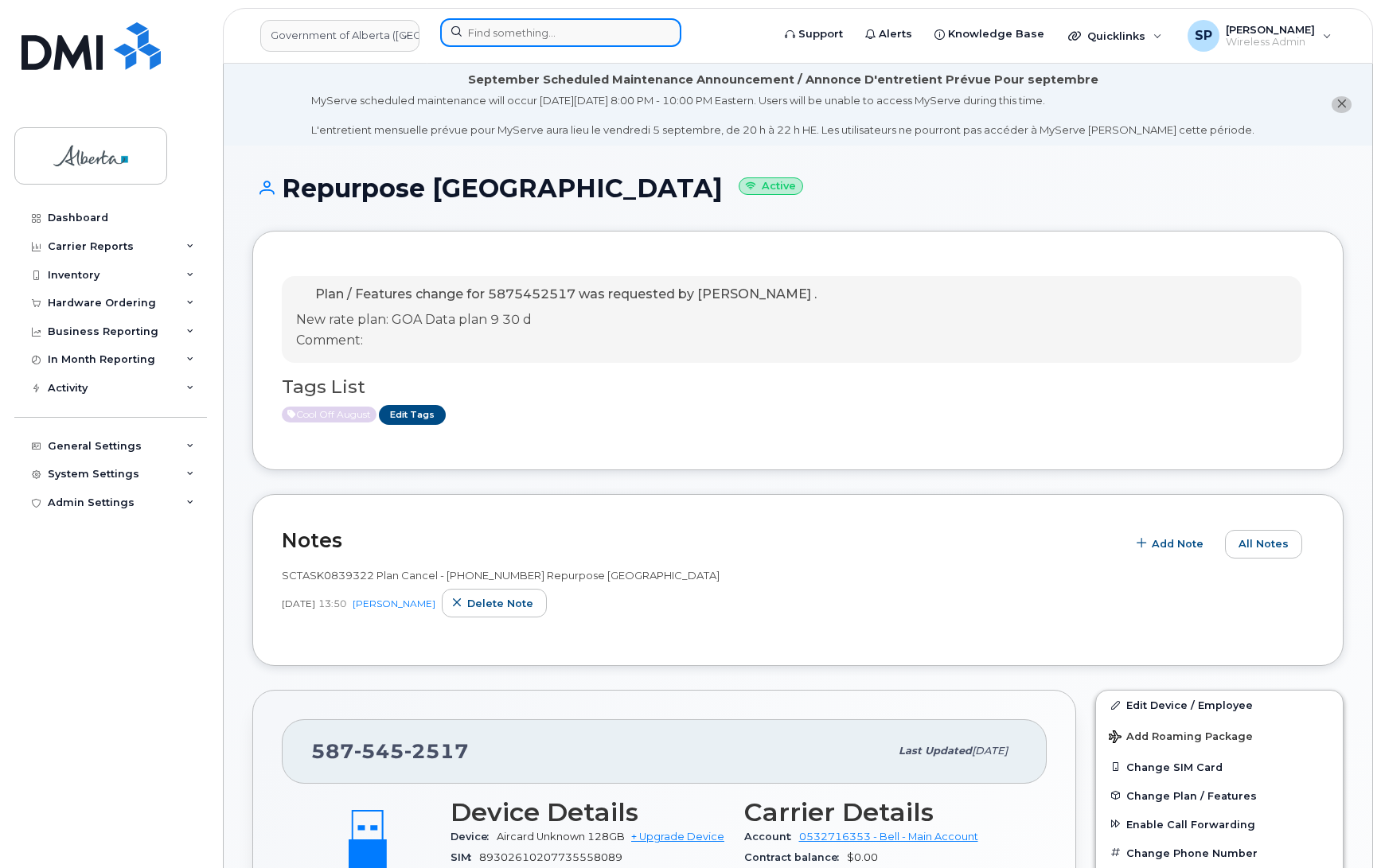
click at [534, 33] on input at bounding box center [560, 33] width 241 height 29
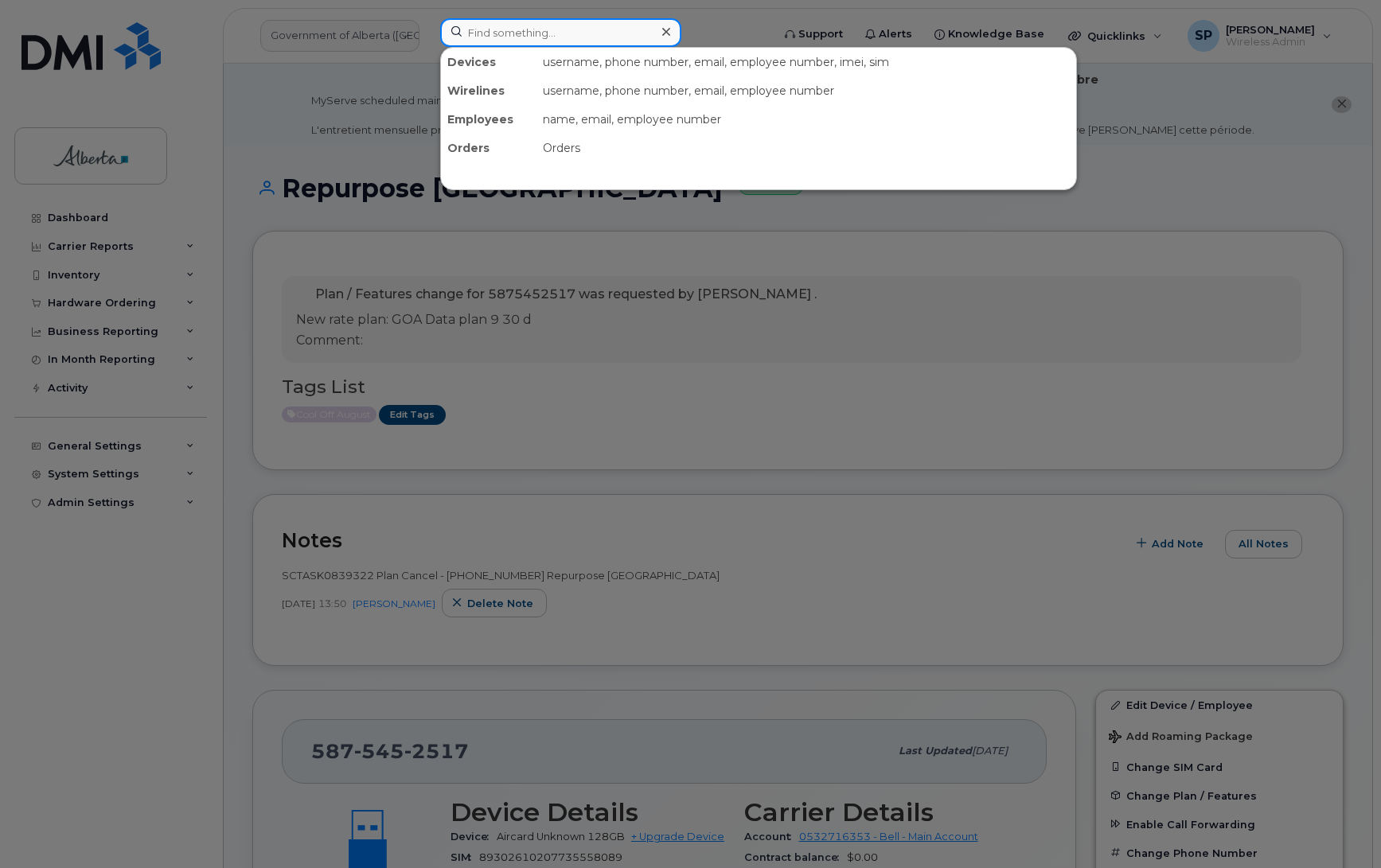
paste input "5875892987"
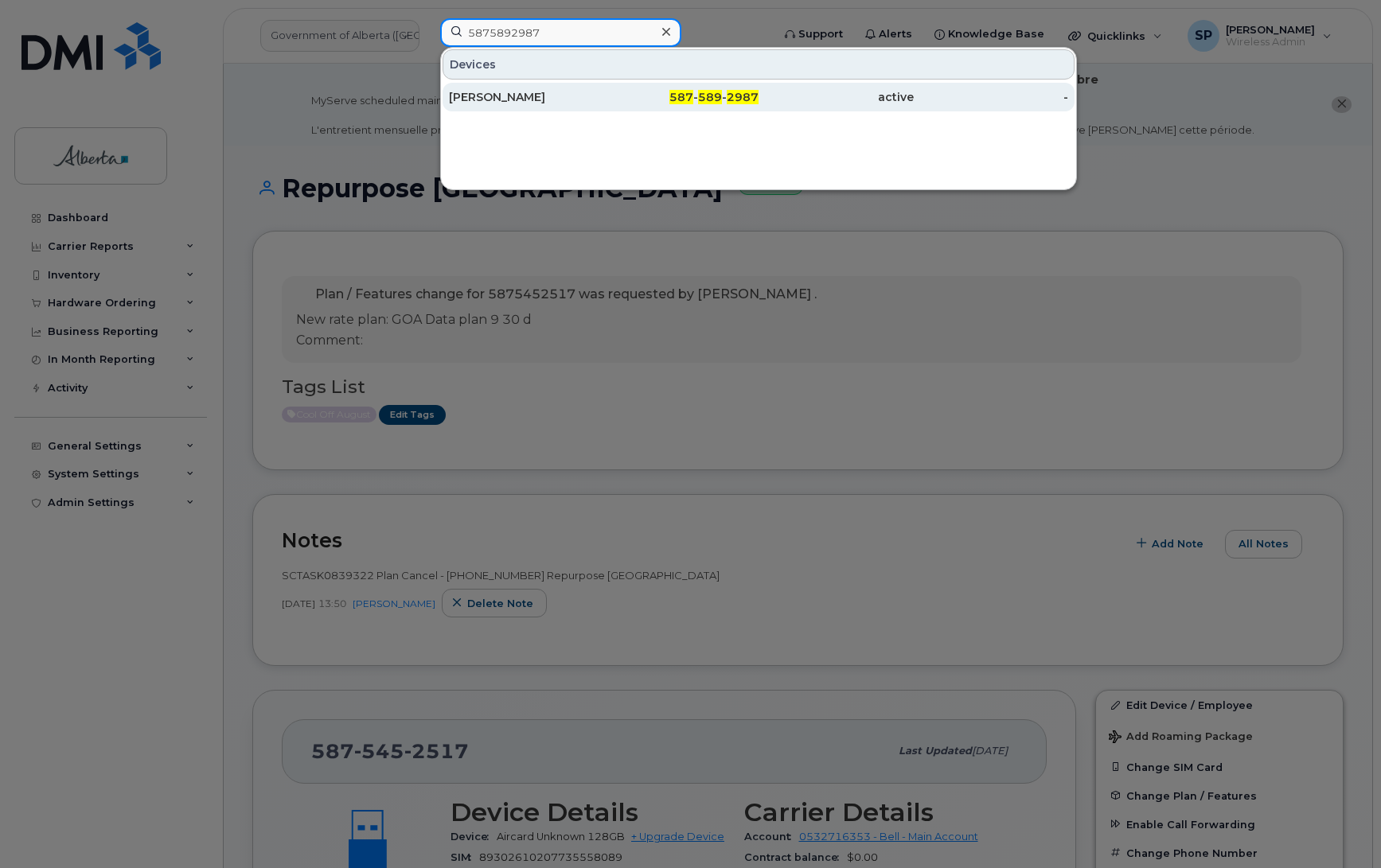
type input "5875892987"
click at [519, 97] on div "[PERSON_NAME]" at bounding box center [526, 97] width 155 height 16
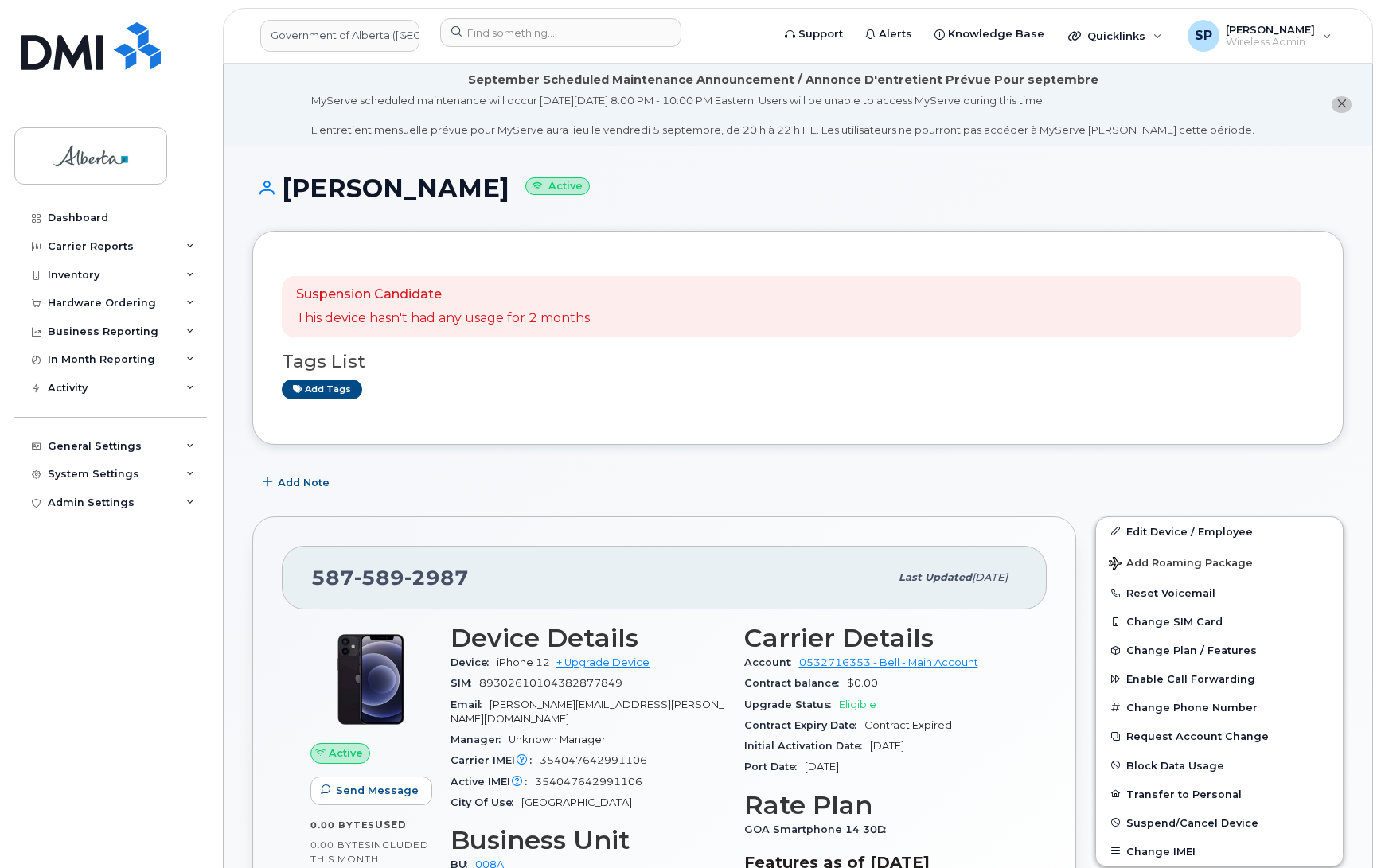
click at [1229, 399] on div "Add tags" at bounding box center [791, 389] width 1019 height 20
drag, startPoint x: 646, startPoint y: 767, endPoint x: 538, endPoint y: 768, distance: 108.0
click at [538, 772] on div "Active IMEI Active IMEI is refreshed daily with a delay of up to 48 hours follo…" at bounding box center [587, 782] width 274 height 21
copy span "354047642991106"
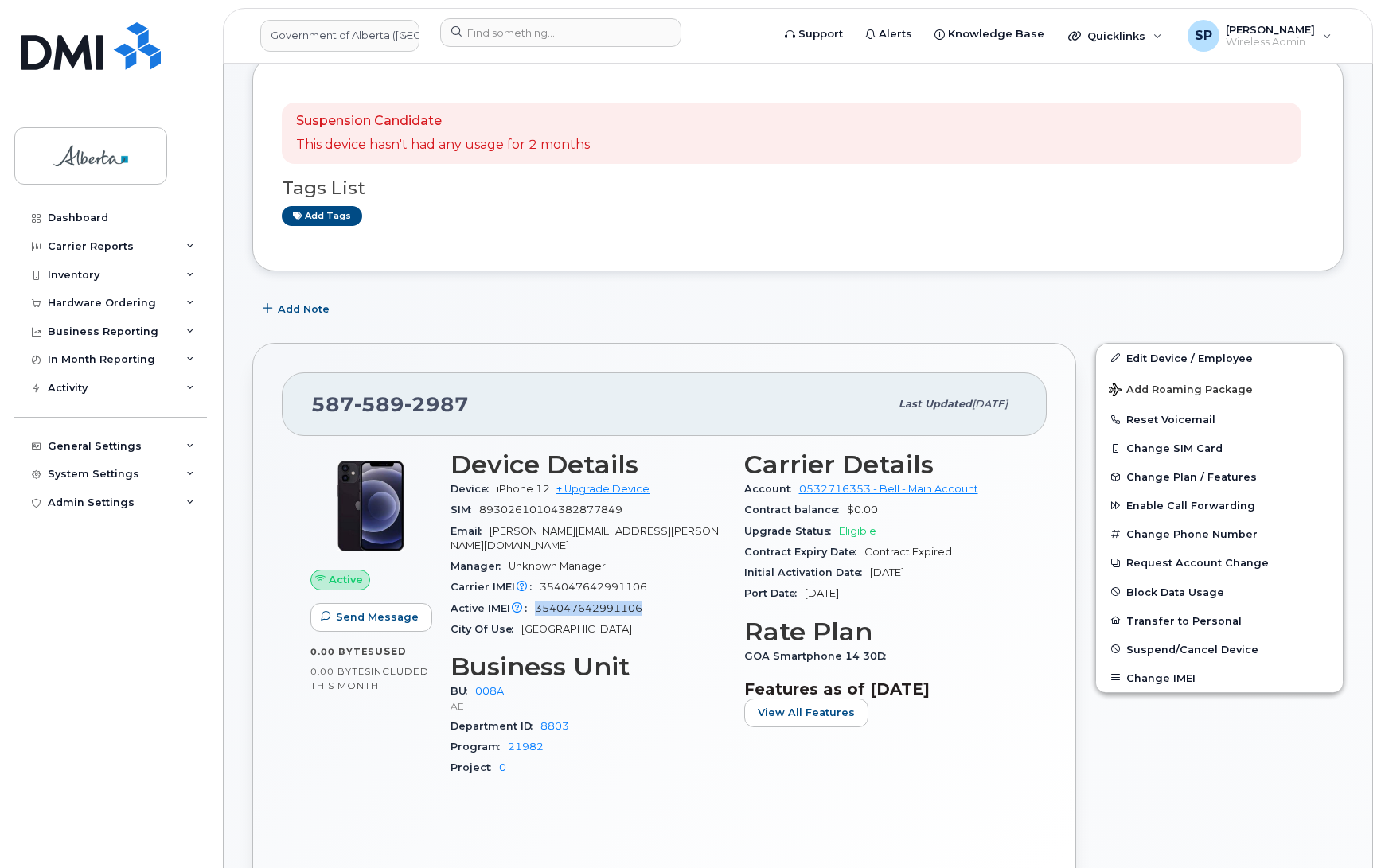
scroll to position [169, 0]
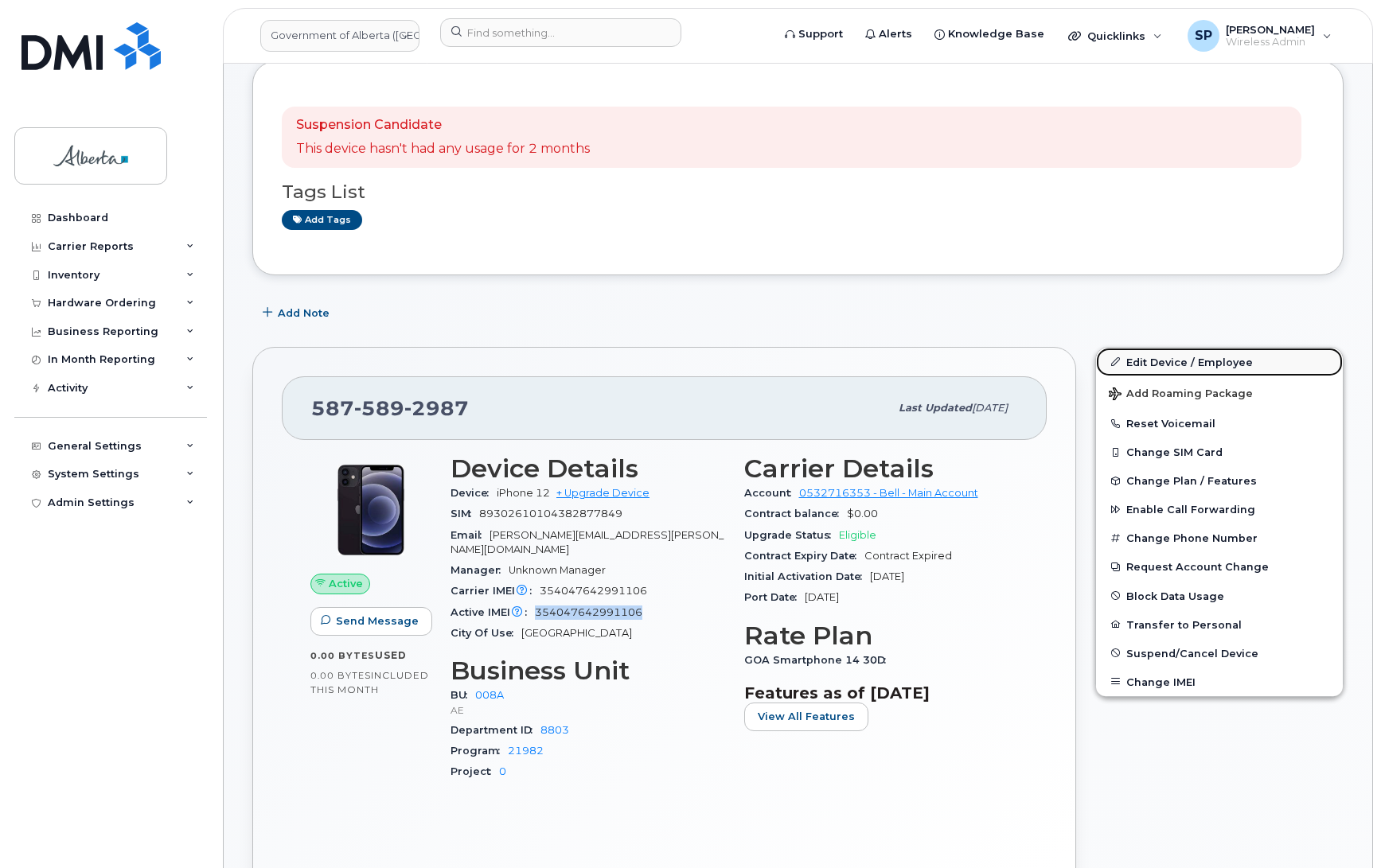
click at [1178, 363] on link "Edit Device / Employee" at bounding box center [1219, 362] width 247 height 29
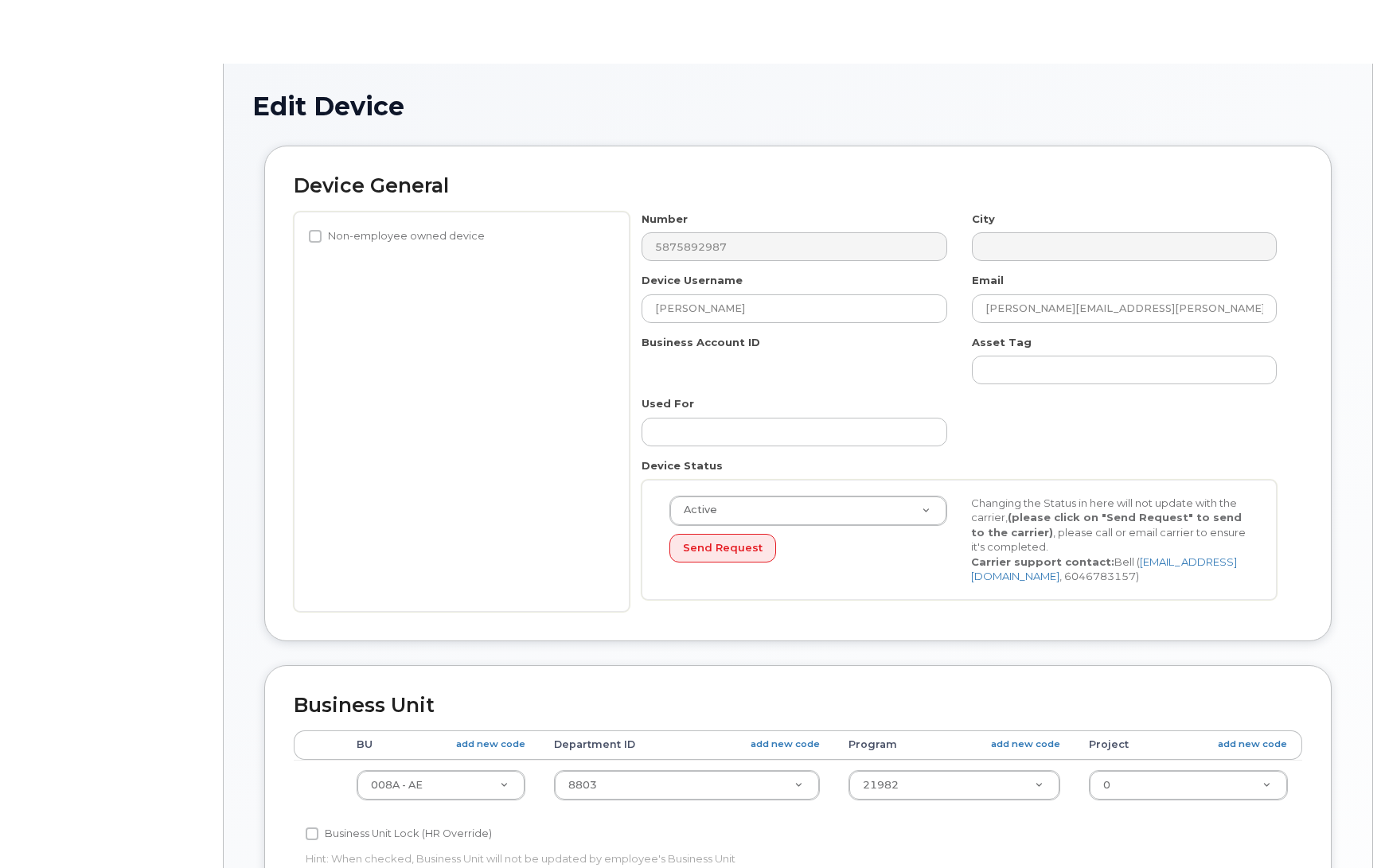
select select "4749737"
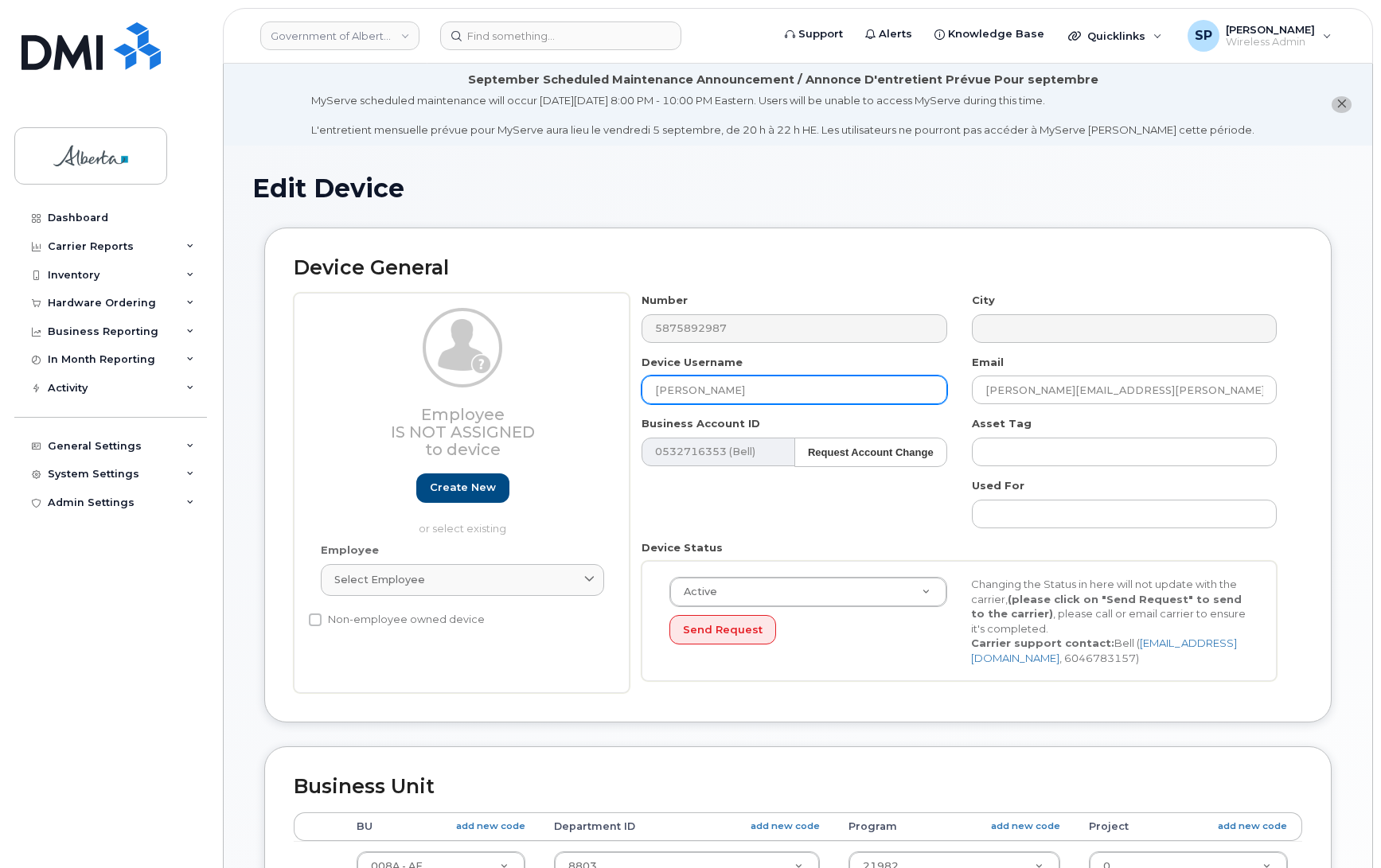
drag, startPoint x: 757, startPoint y: 386, endPoint x: 624, endPoint y: 392, distance: 133.1
click at [624, 392] on div "Employee Is not assigned to device Create new or select existing Employee Selec…" at bounding box center [797, 493] width 1008 height 400
type input "Repurpose [GEOGRAPHIC_DATA]"
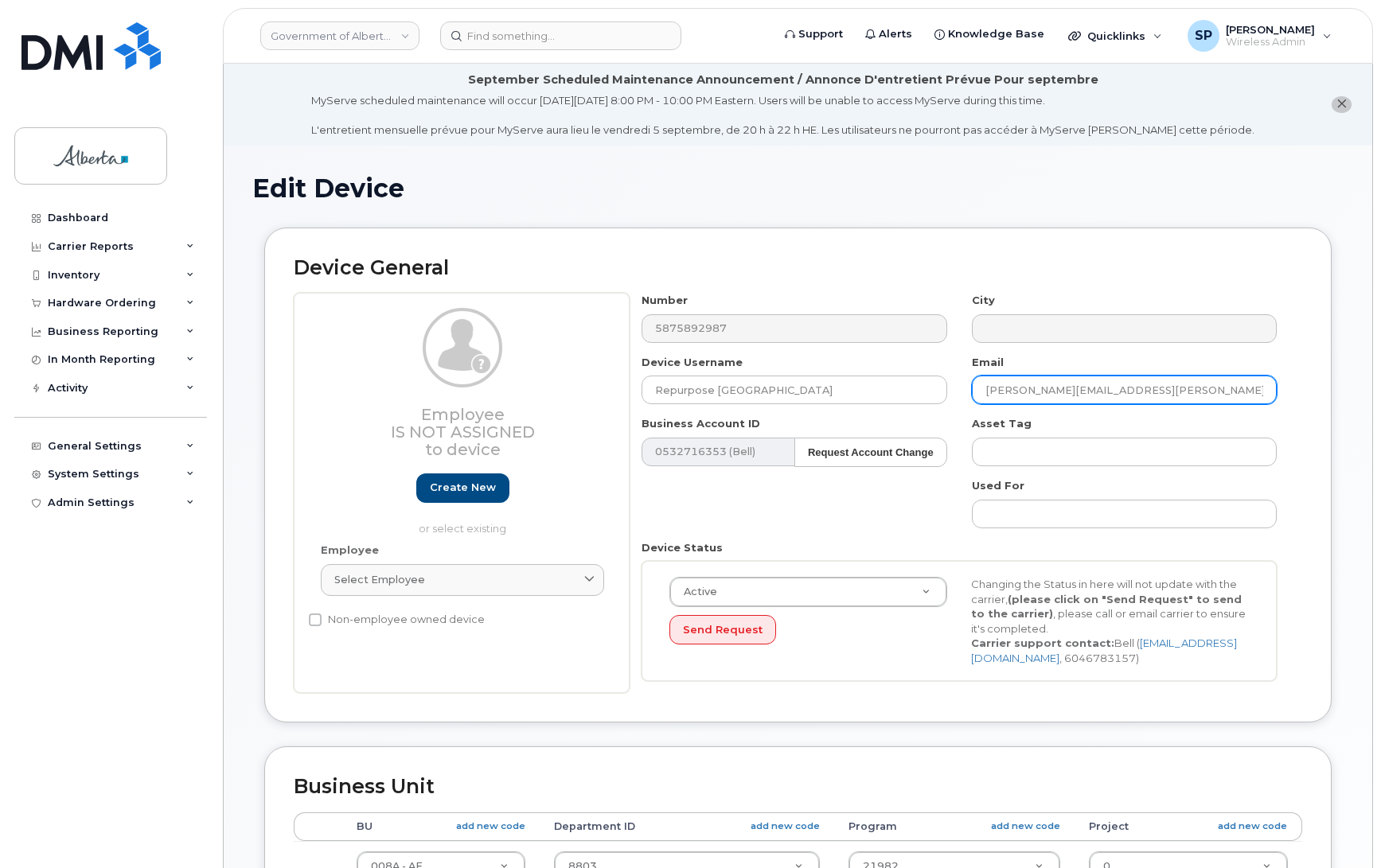
drag, startPoint x: 1150, startPoint y: 386, endPoint x: 885, endPoint y: 416, distance: 266.7
click at [885, 416] on div "Number 5875892987 City Device Username Repurpose [GEOGRAPHIC_DATA] Email [PERSO…" at bounding box center [959, 493] width 660 height 400
drag, startPoint x: 1378, startPoint y: 267, endPoint x: 1375, endPoint y: 453, distance: 186.0
click at [1375, 453] on body "Government of Alberta (GOA) Support Alerts Knowledge Base Quicklinks Suspend / …" at bounding box center [690, 748] width 1381 height 1495
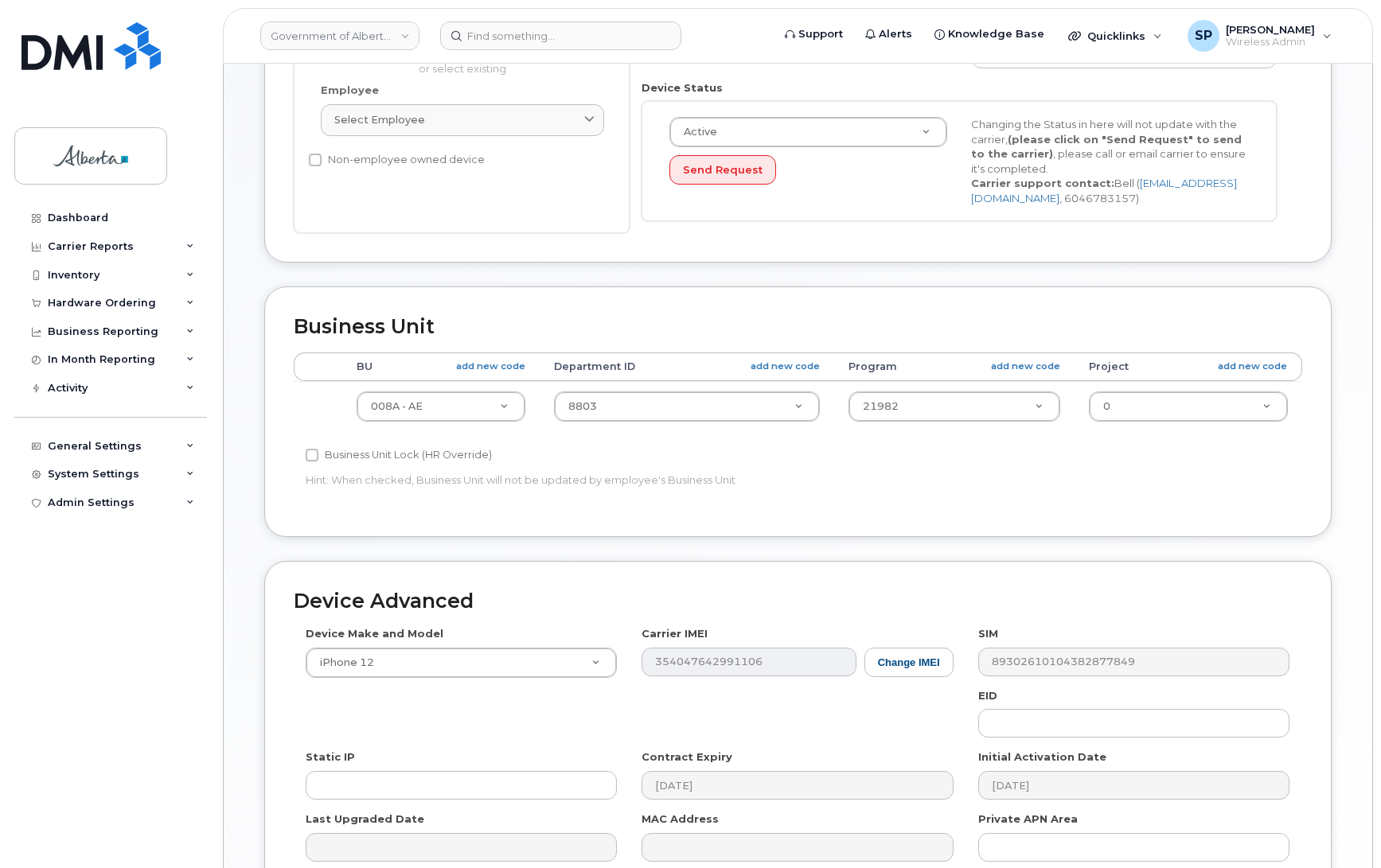
scroll to position [569, 0]
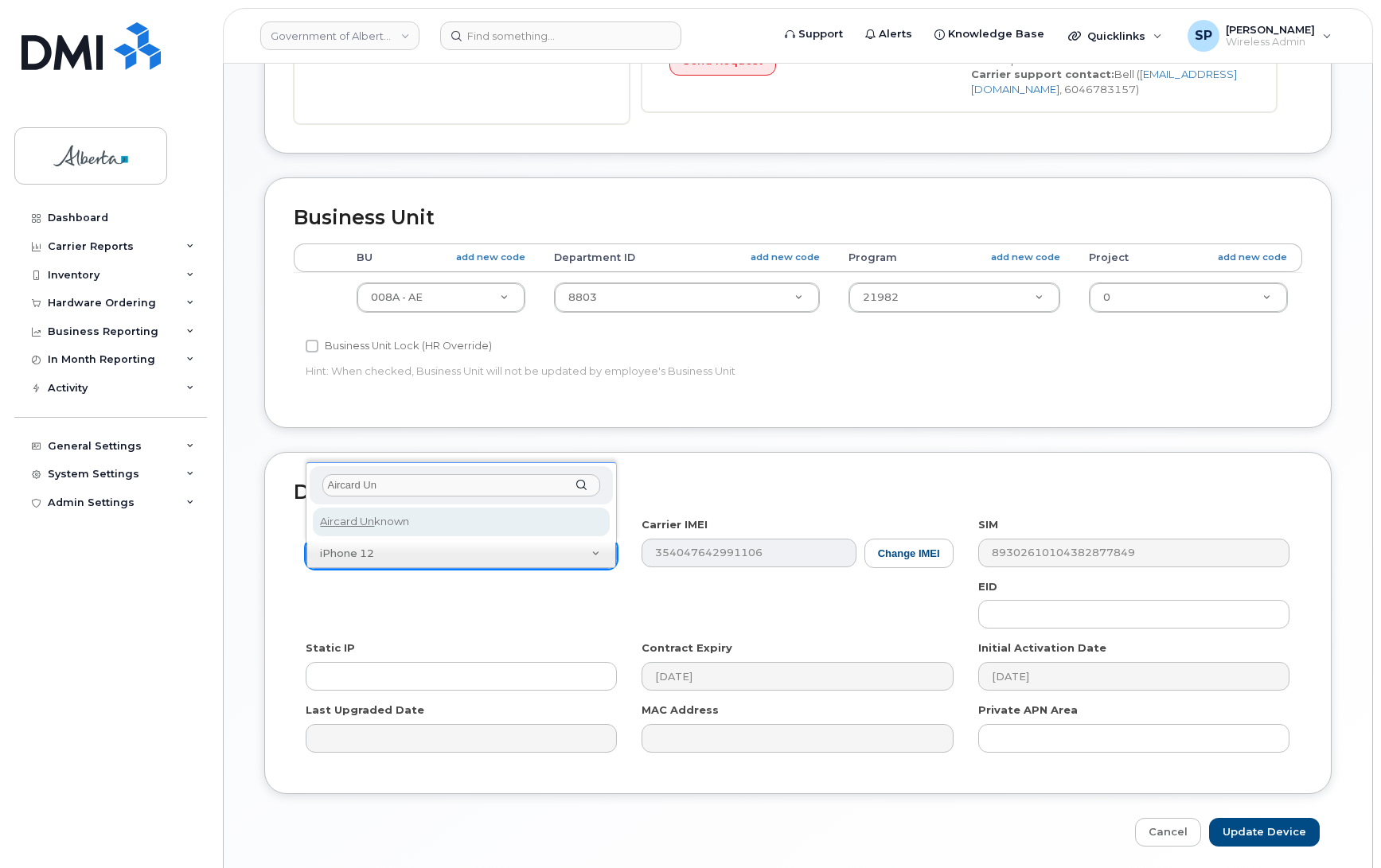
type input "Aircard Un"
select select "971"
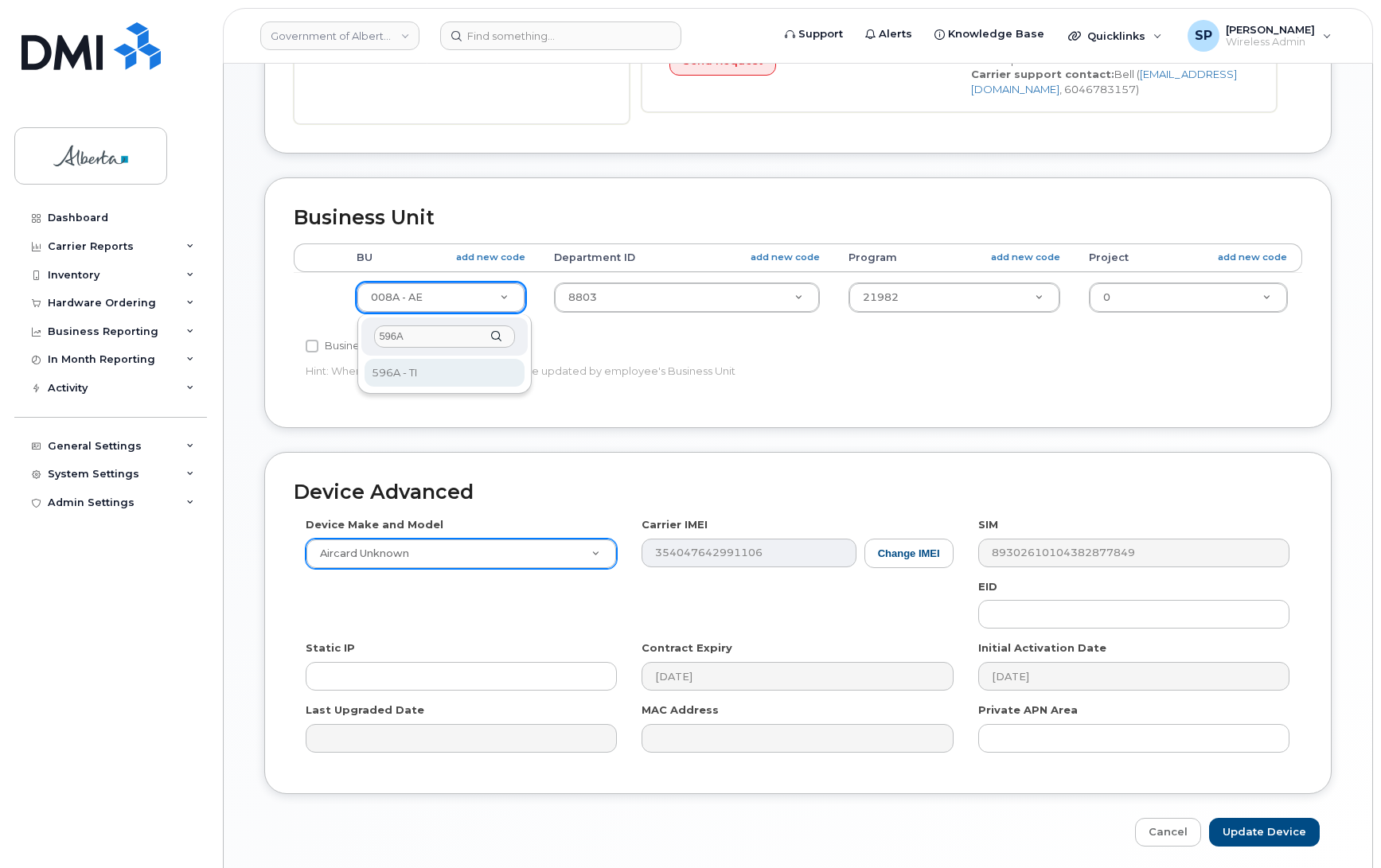
type input "596A"
select select "4797729"
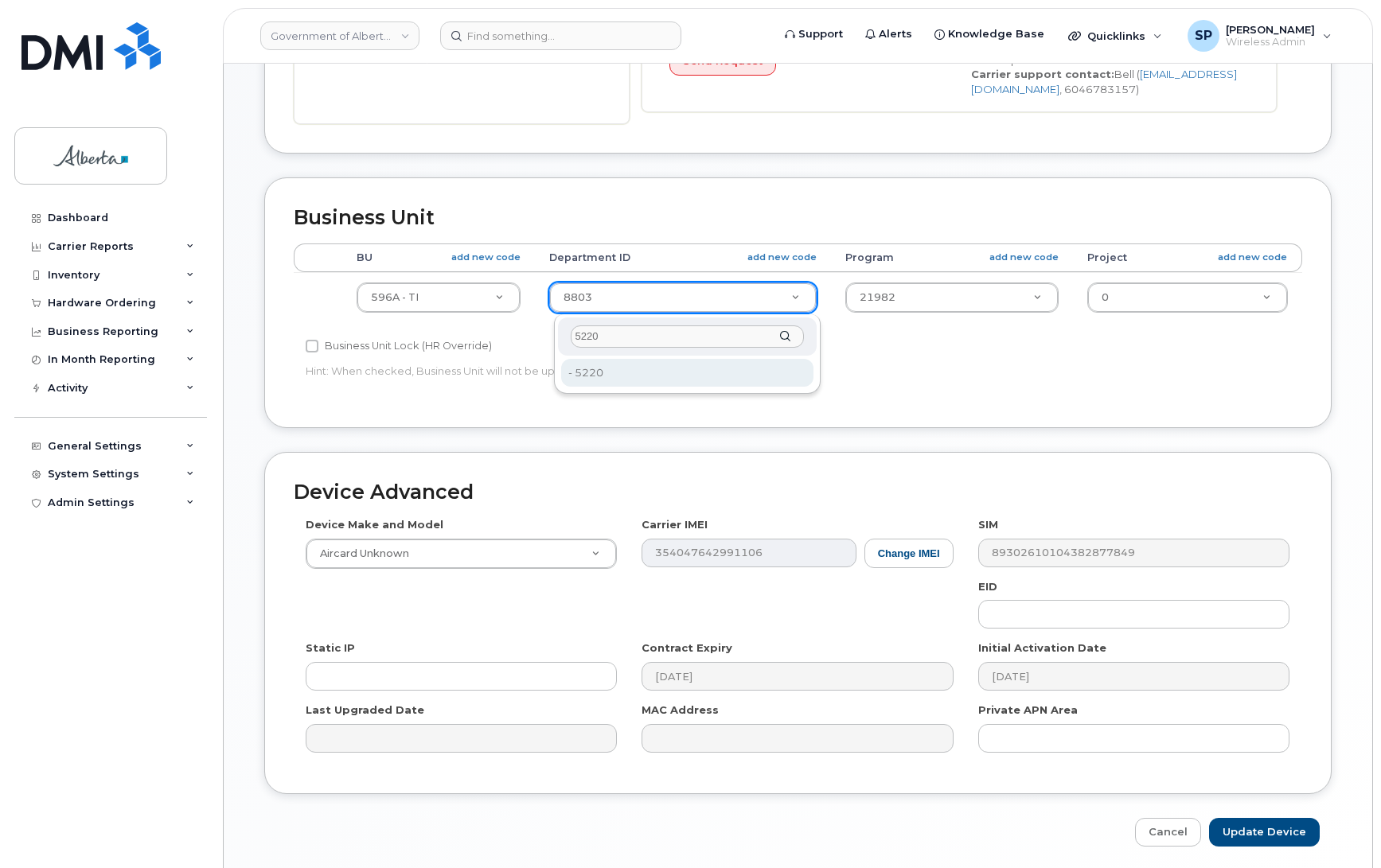
type input "5220"
type input "4802987"
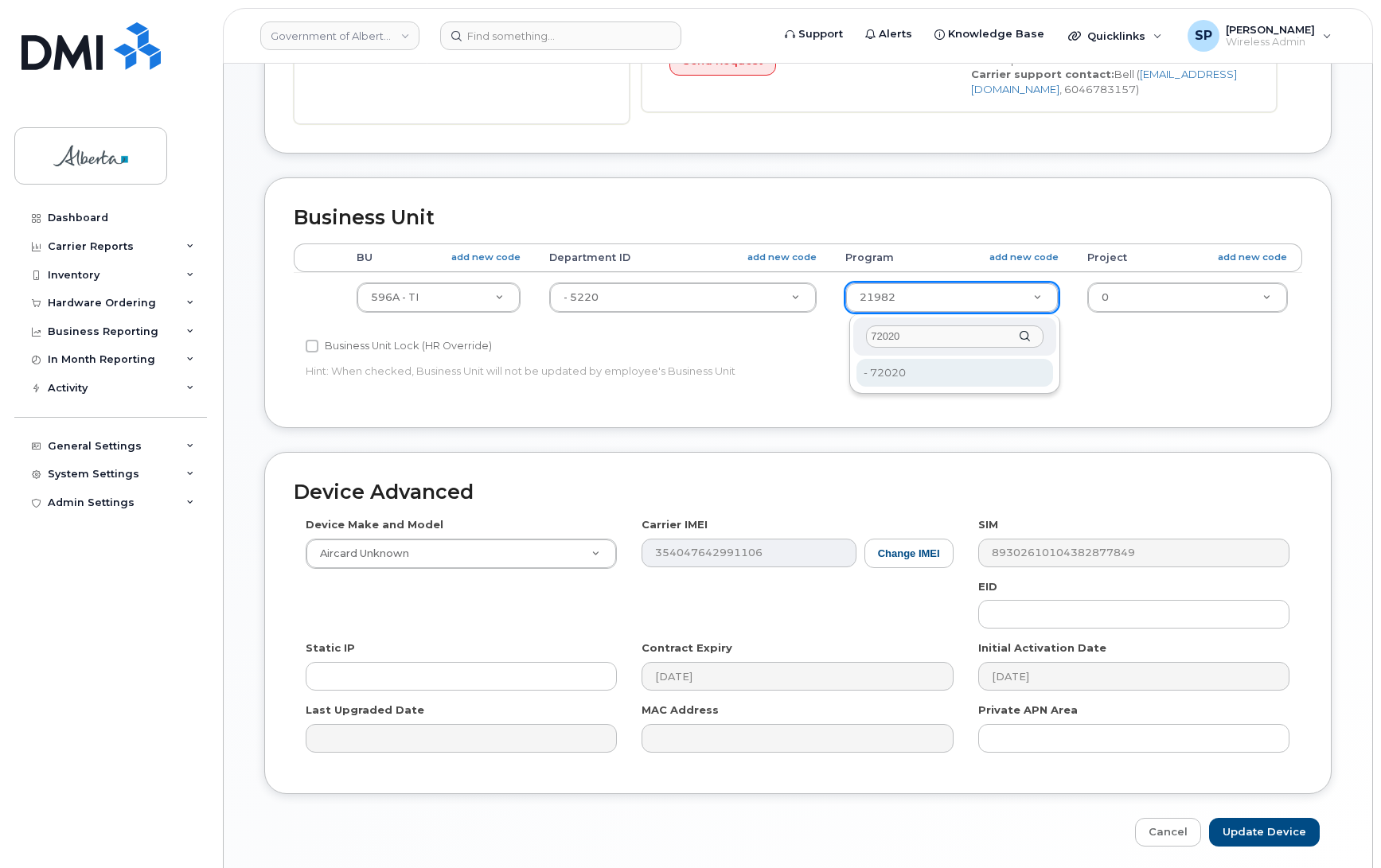
type input "72020"
type input "4803008"
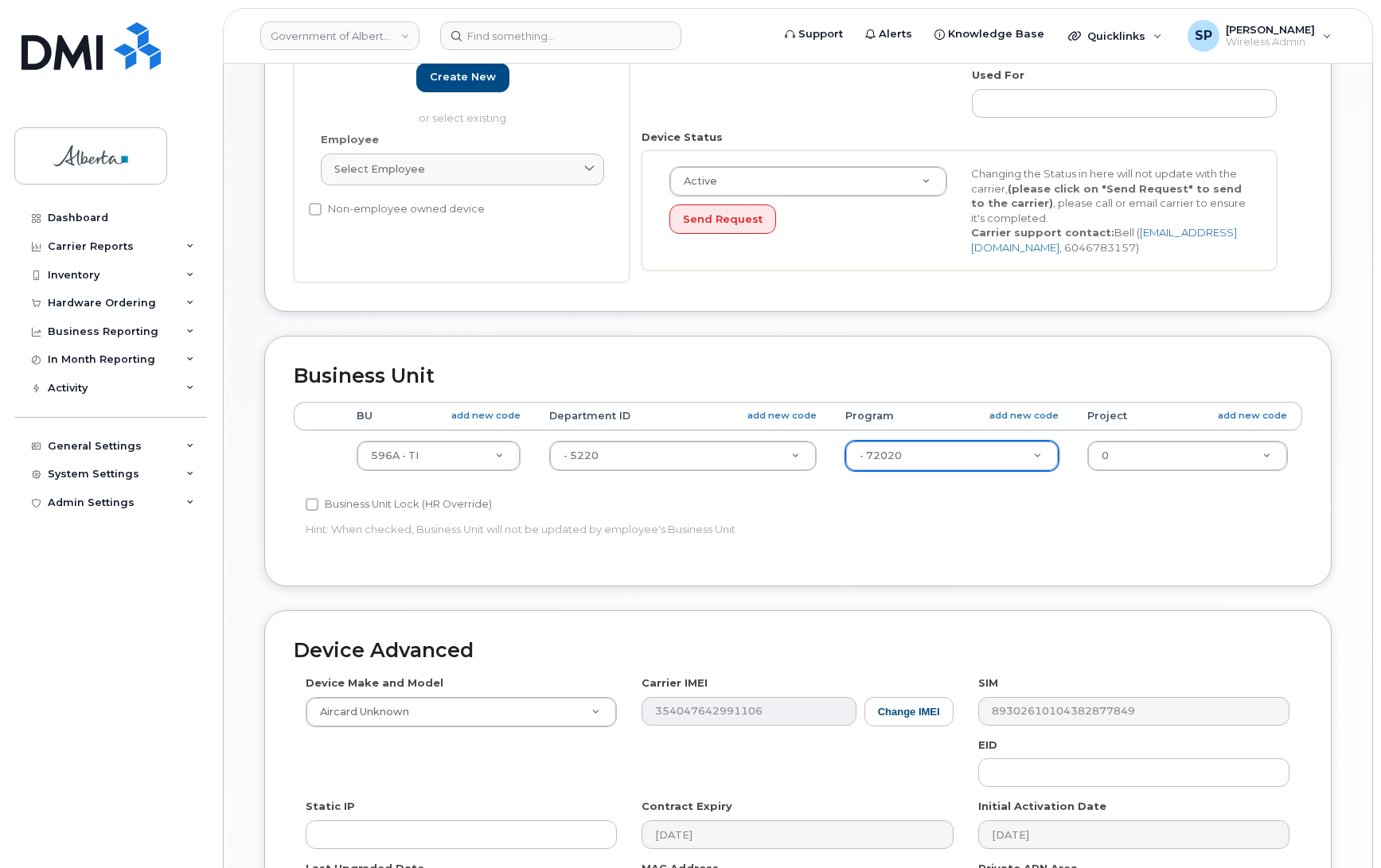
scroll to position [630, 0]
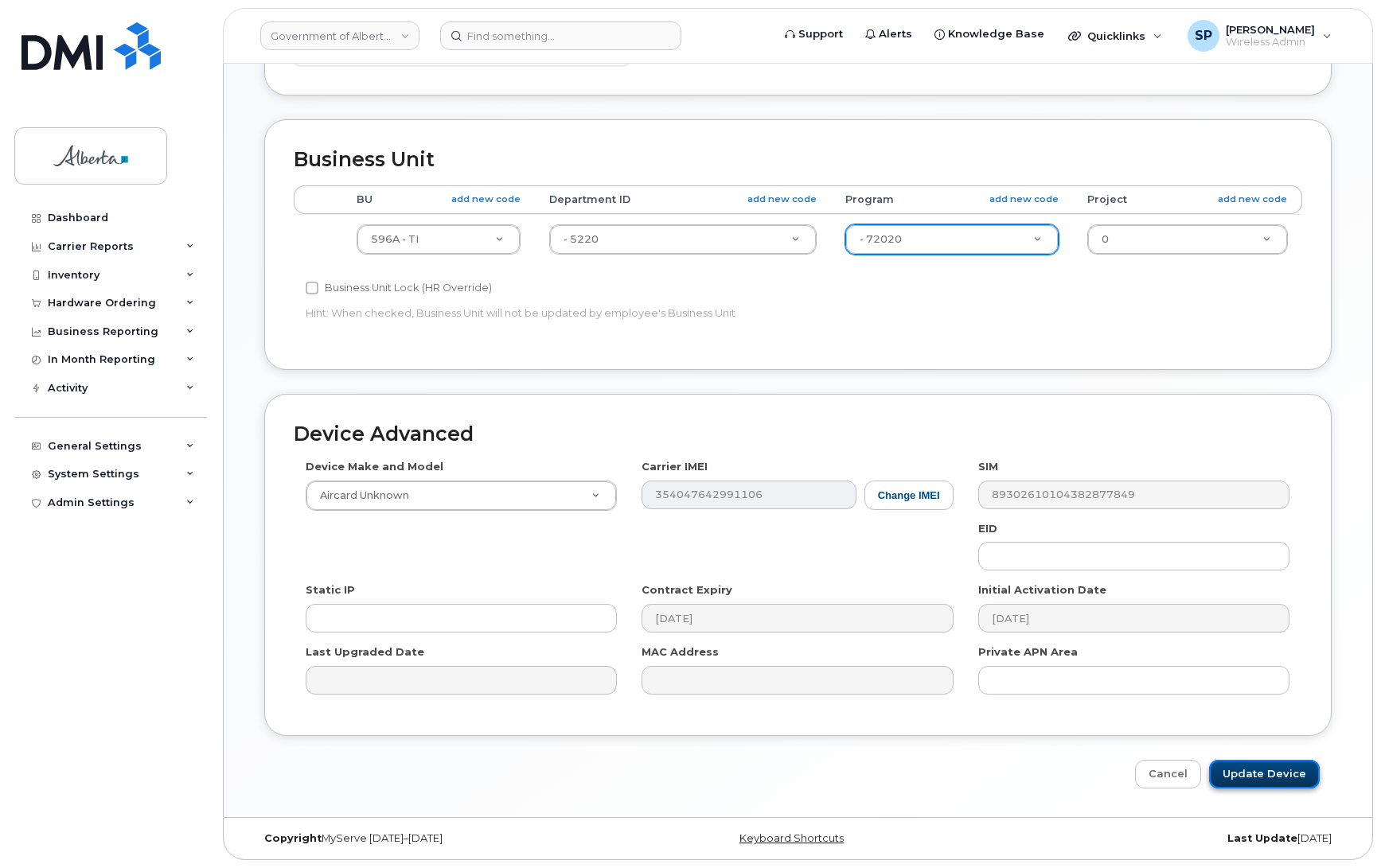
click at [1260, 782] on input "Update Device" at bounding box center [1264, 775] width 110 height 30
type input "Saving..."
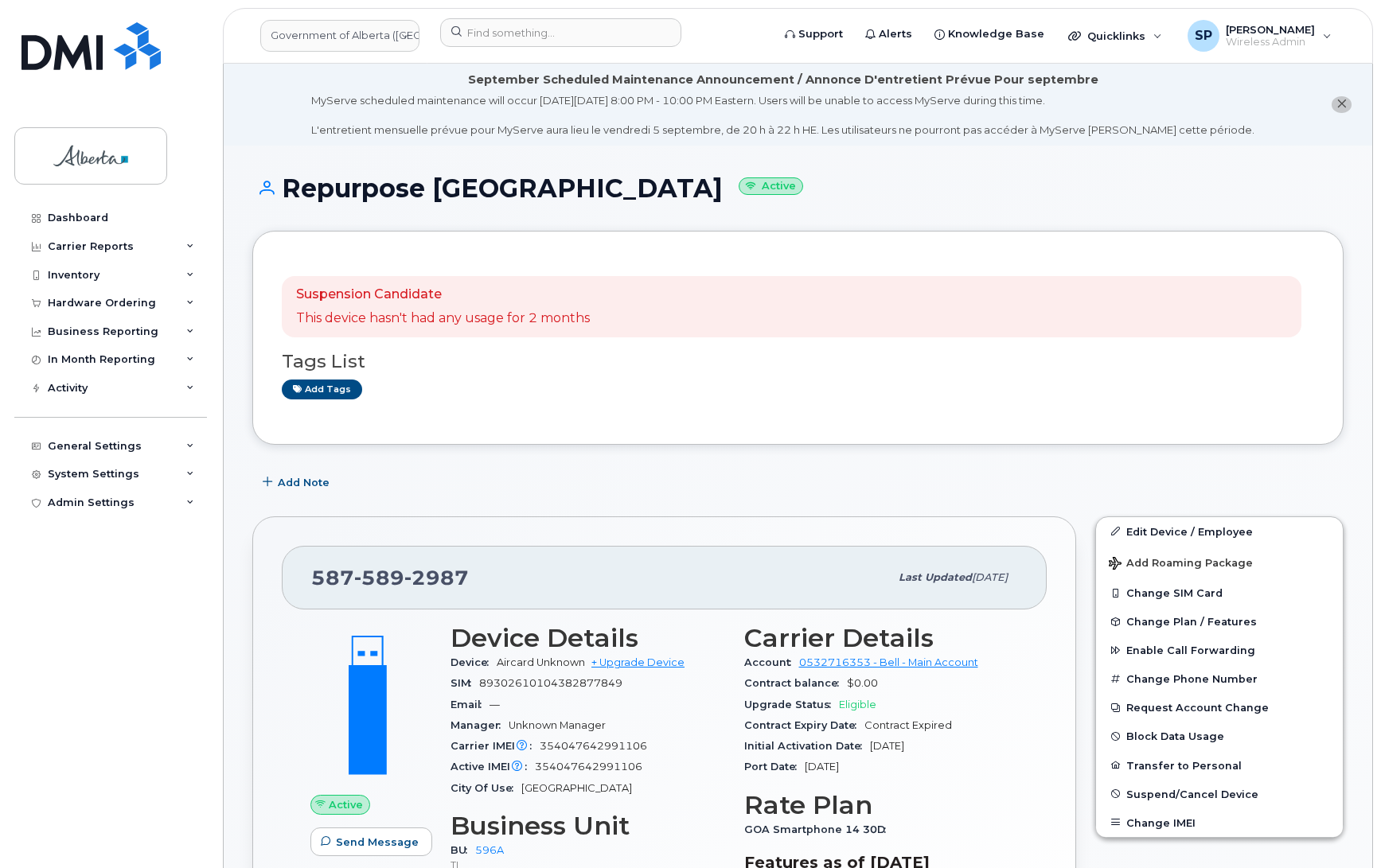
click at [129, 782] on div "Dashboard Carrier Reports Monthly Billing Data Daily Data Pooling Data Behavior…" at bounding box center [112, 524] width 196 height 641
click at [307, 488] on span "Add Note" at bounding box center [303, 482] width 52 height 15
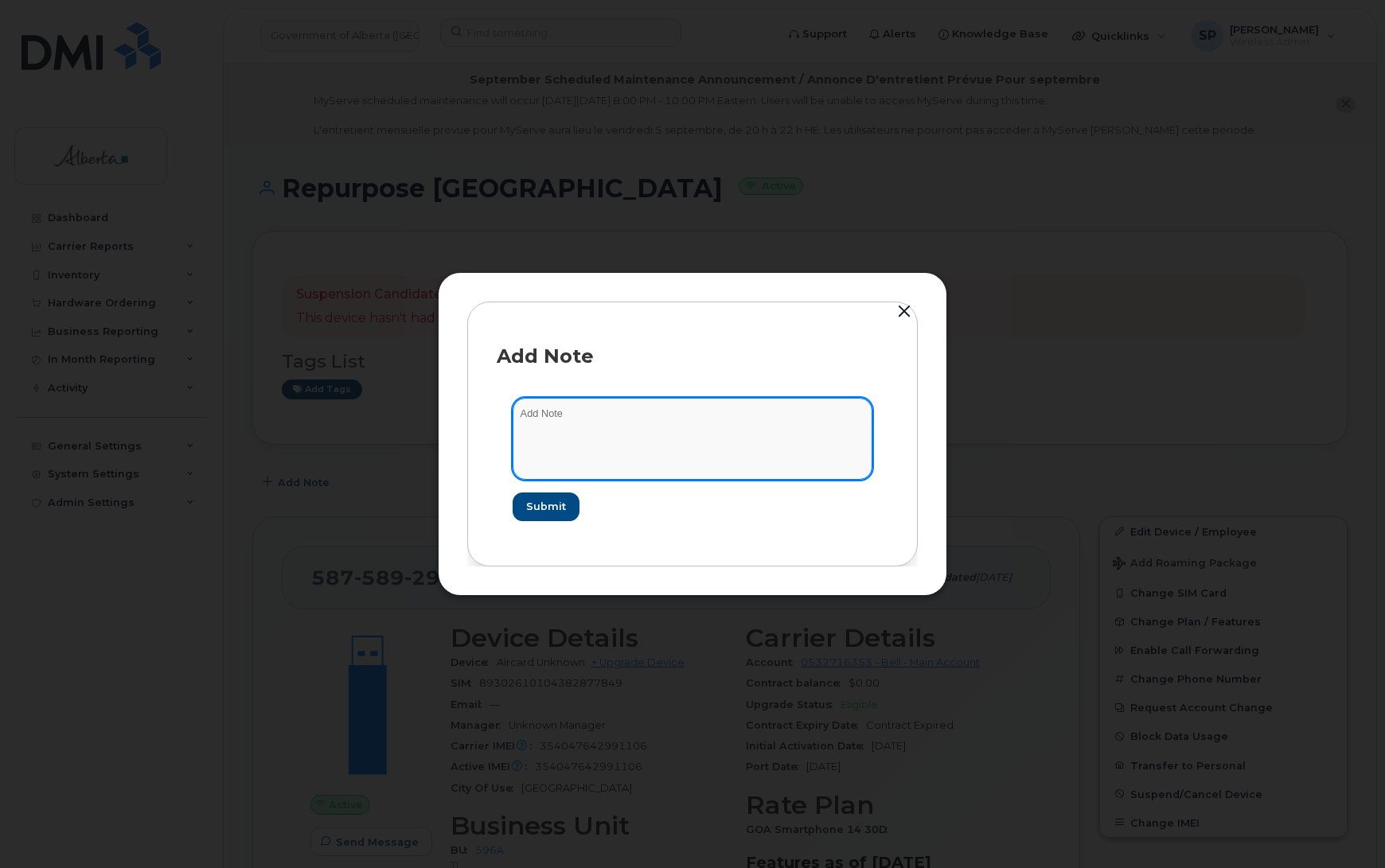
click at [649, 419] on textarea at bounding box center [692, 439] width 359 height 81
paste textarea "SCTASK0838870 Plan Cancel - (1) 5875892987 Repurpose Edmonton"
type textarea "SCTASK0838870 Plan Cancel - (1) 5875892987 Repurpose Edmonton"
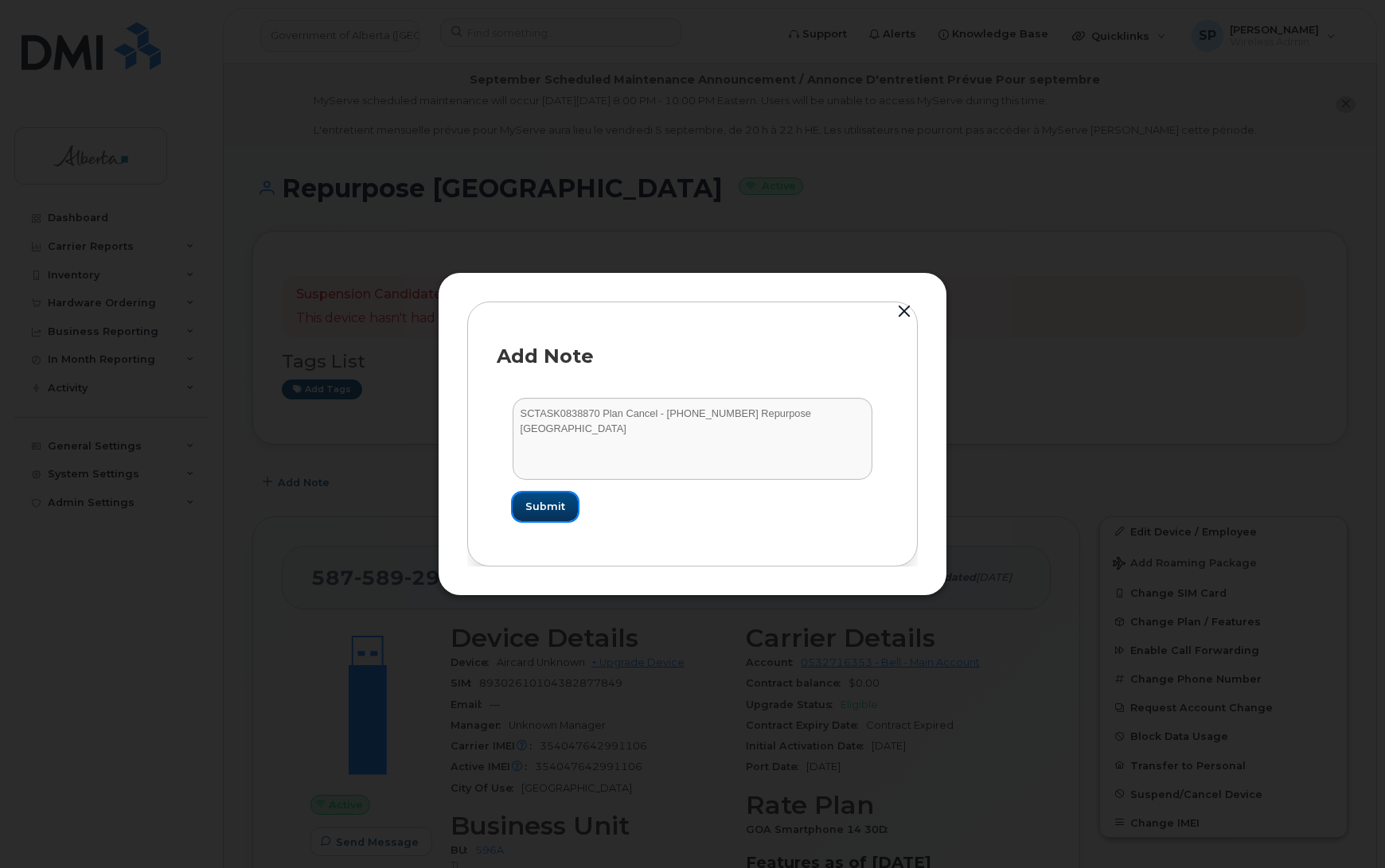
click at [541, 510] on span "Submit" at bounding box center [545, 506] width 40 height 15
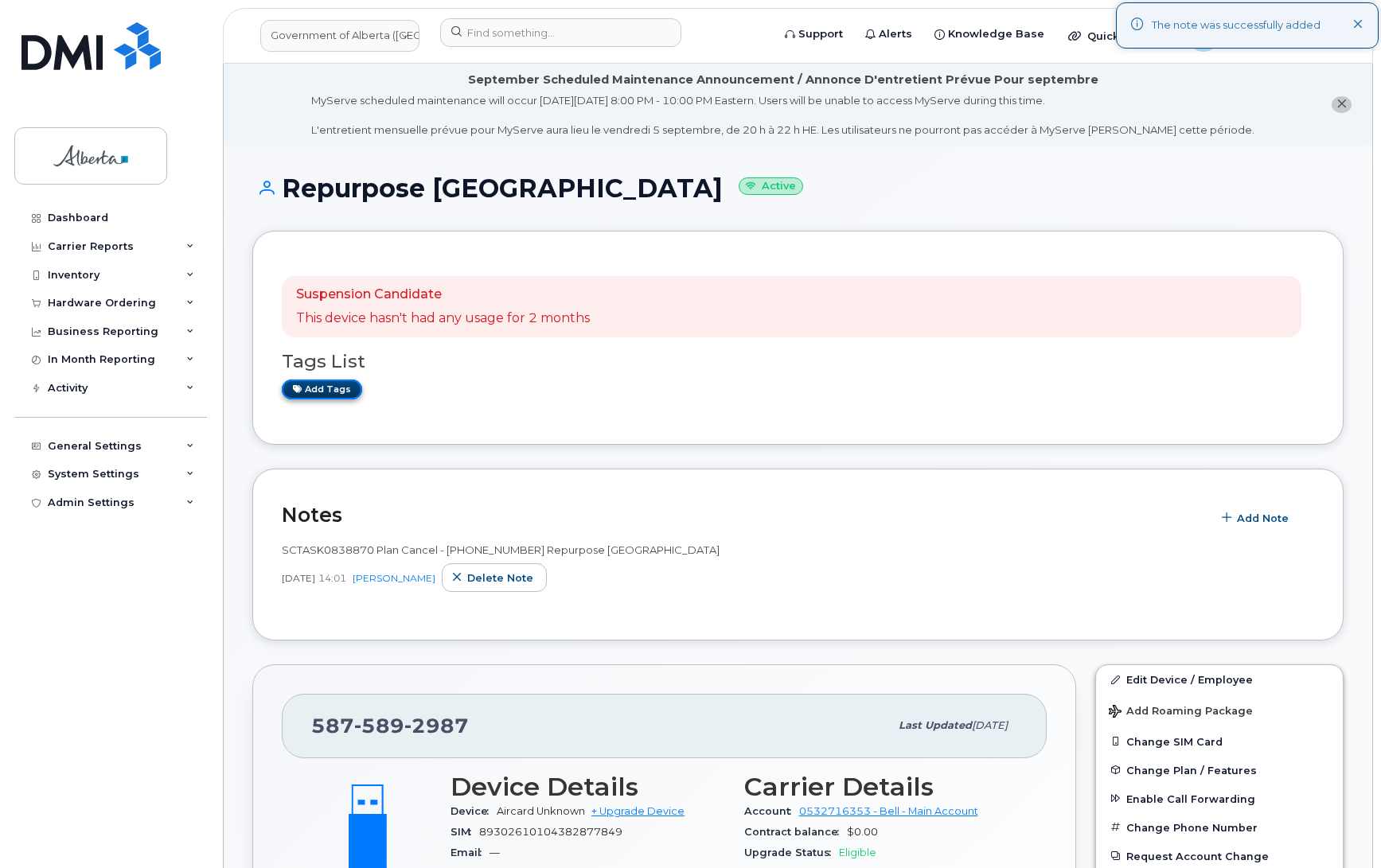
click at [337, 394] on link "Add tags" at bounding box center [321, 389] width 81 height 20
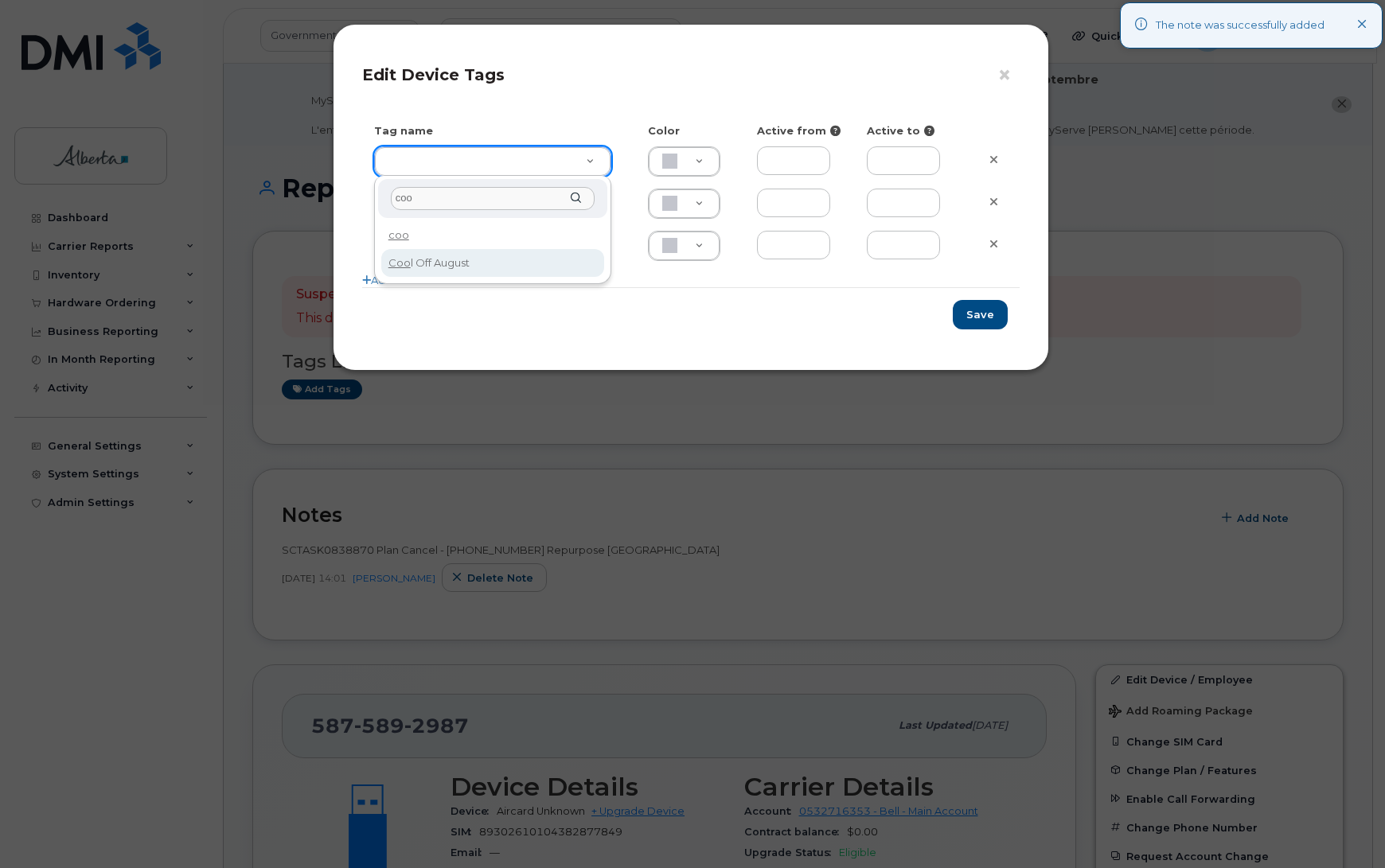
type input "coo"
type input "Cool Off August"
type input "DFD3EE"
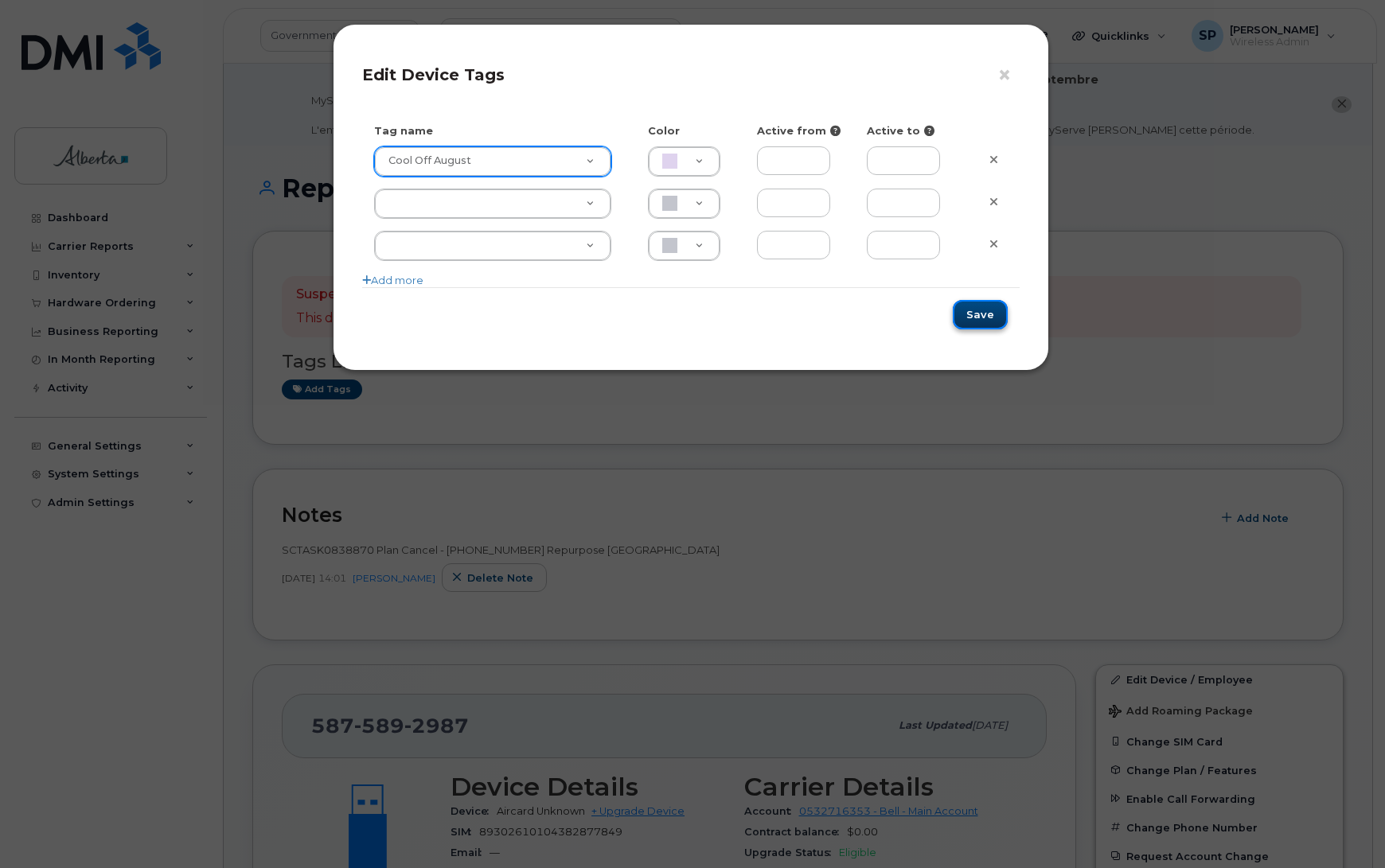
click at [988, 314] on button "Save" at bounding box center [979, 314] width 55 height 30
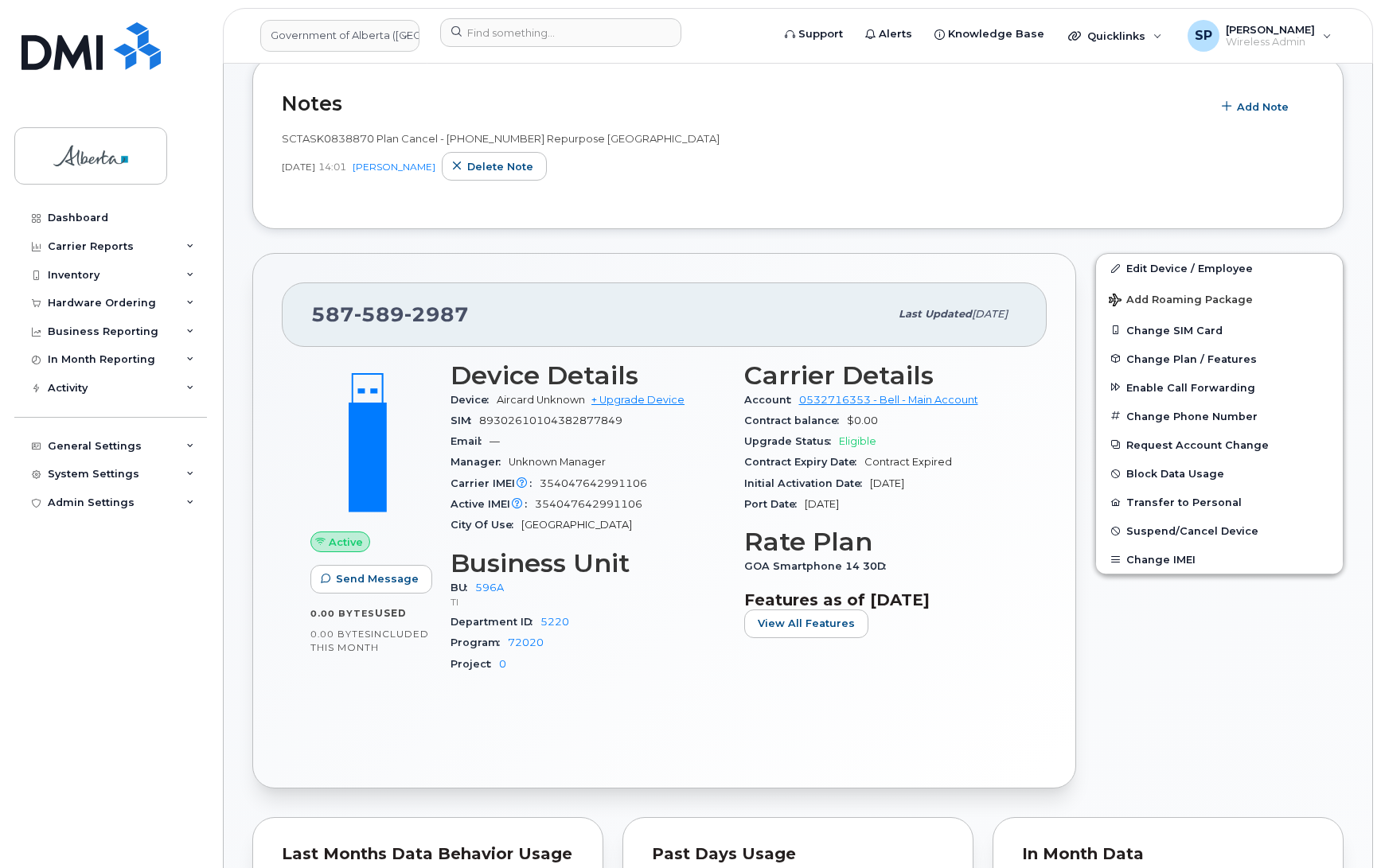
scroll to position [432, 0]
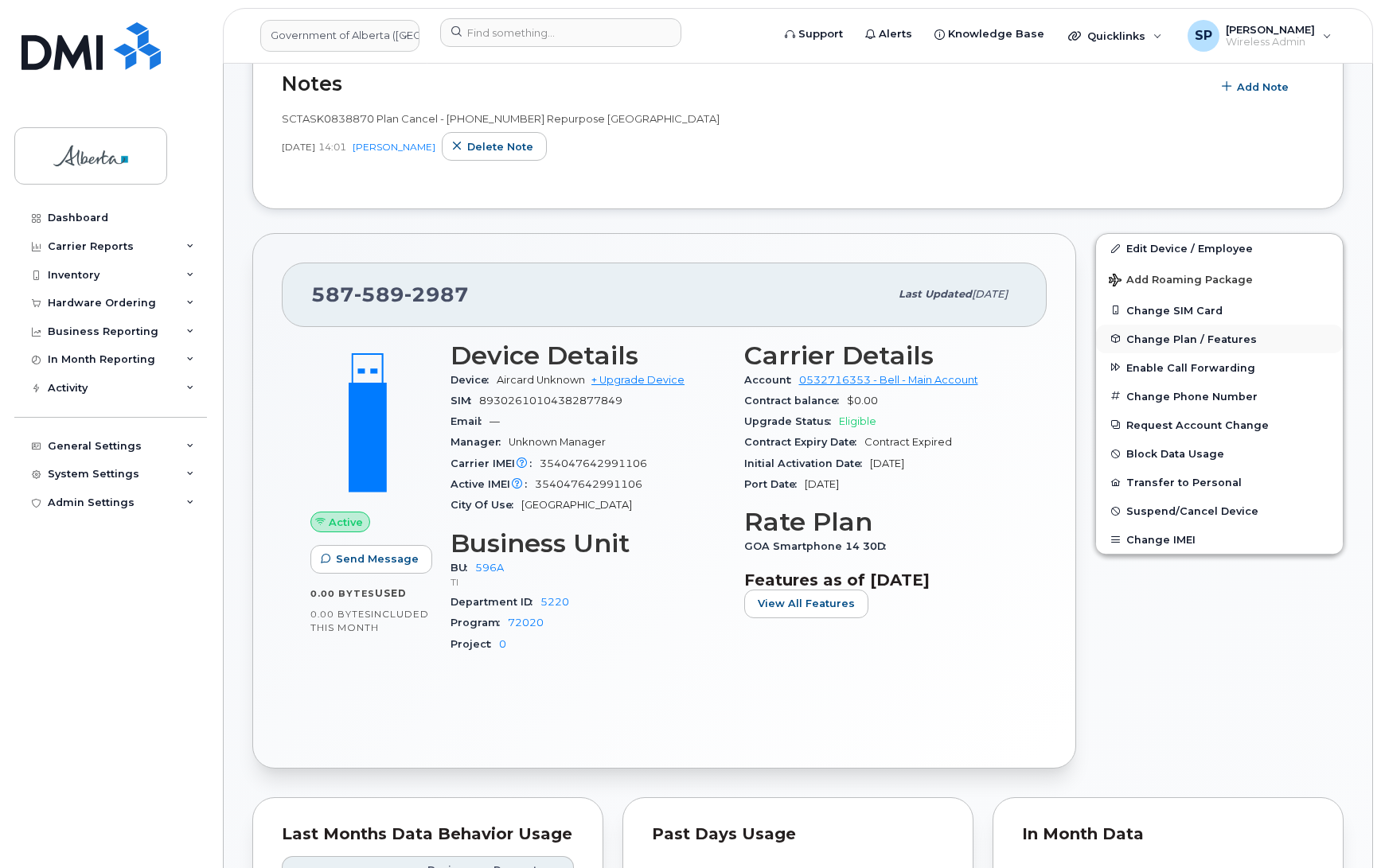
click at [1192, 339] on span "Change Plan / Features" at bounding box center [1191, 339] width 130 height 12
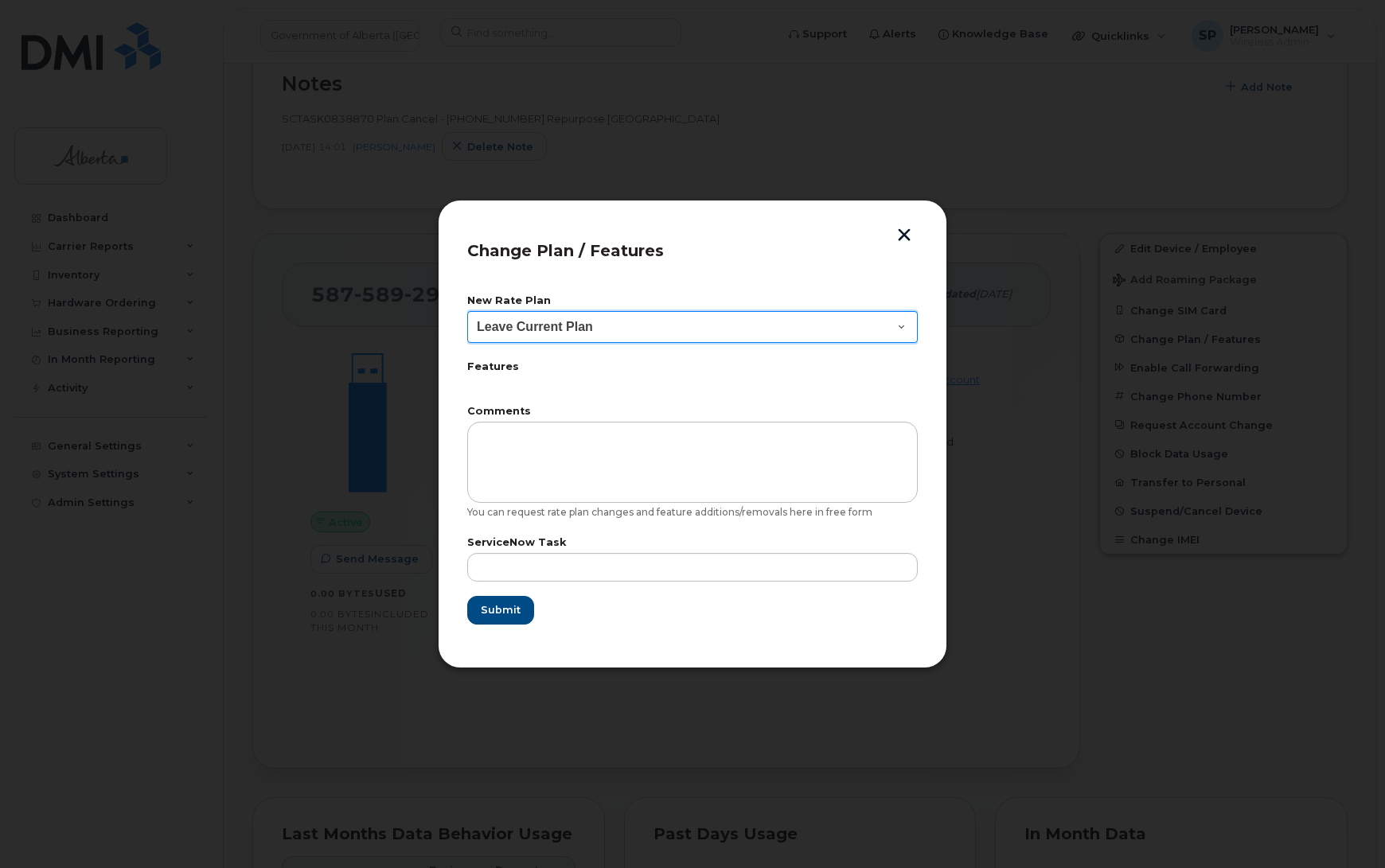
click at [530, 329] on select "Leave Current Plan GOA Data plan 9 30 d GOA–Unlimited Data Plan 9" at bounding box center [692, 327] width 451 height 32
select select "1790211"
click at [467, 311] on select "Leave Current Plan GOA Data plan 9 30 d GOA–Unlimited Data Plan 9" at bounding box center [692, 327] width 451 height 32
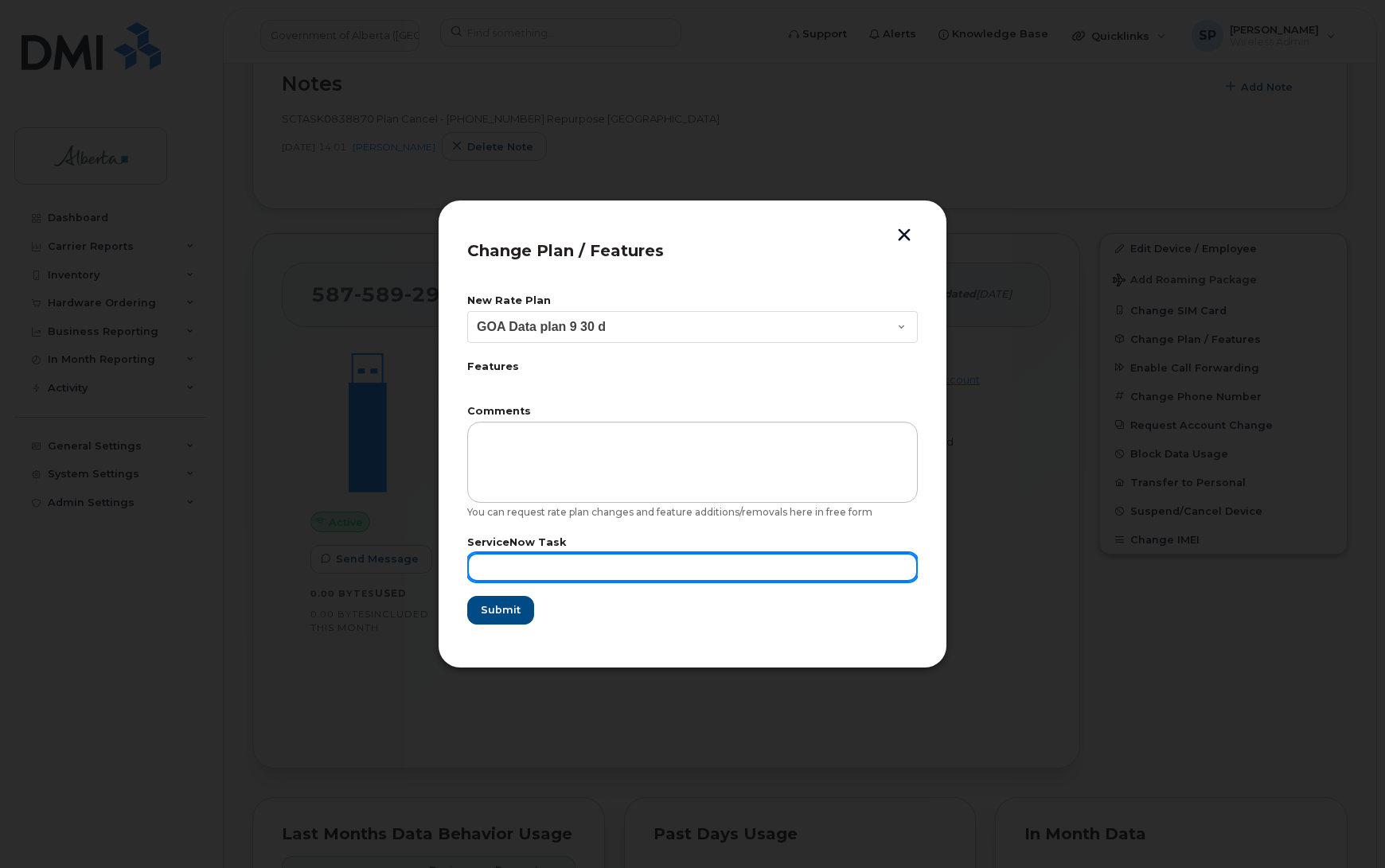
click at [516, 570] on input "text" at bounding box center [692, 568] width 451 height 29
paste input "SCTASK0838870"
type input "SCTASK0838870"
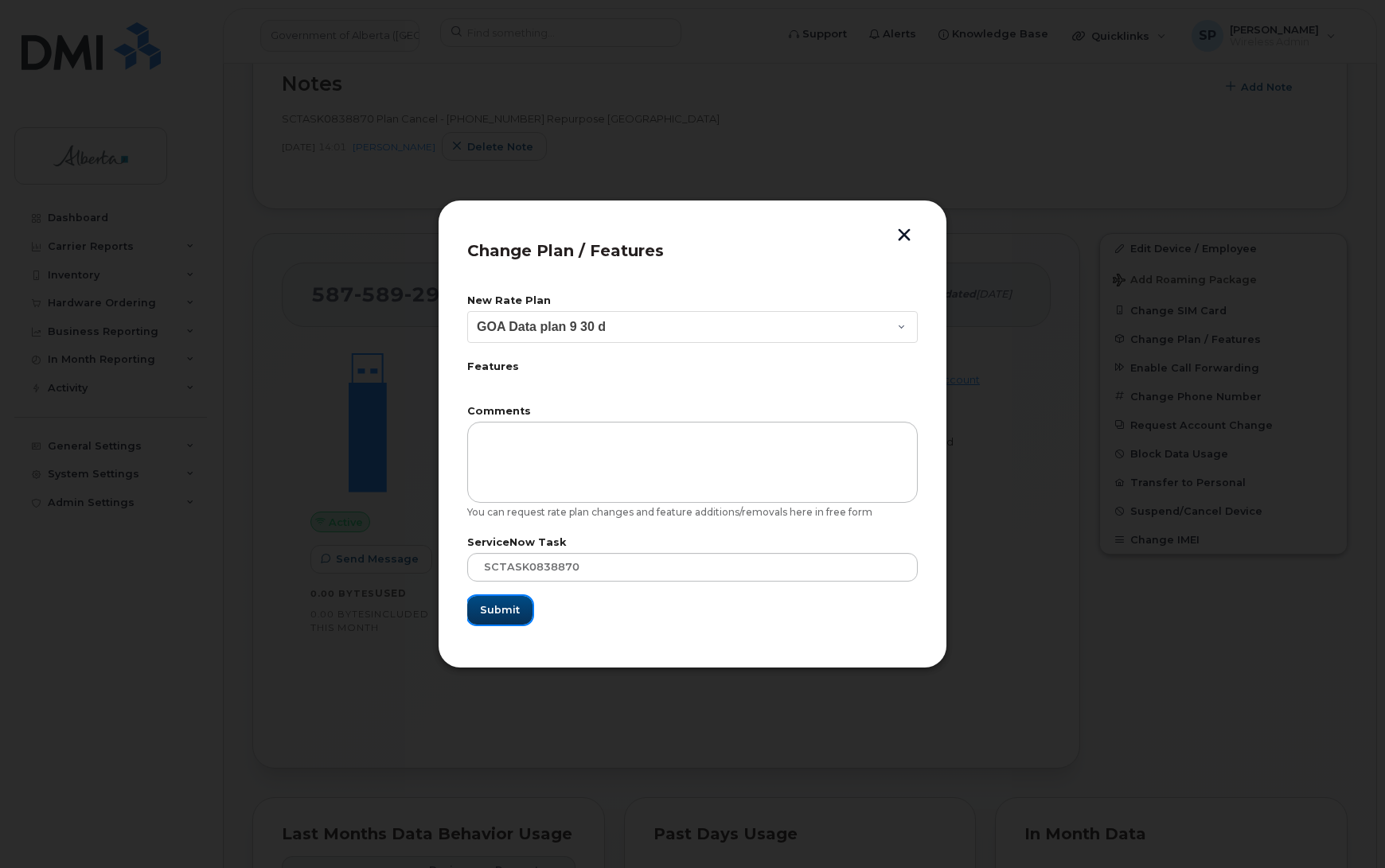
click at [511, 609] on span "Submit" at bounding box center [500, 610] width 40 height 15
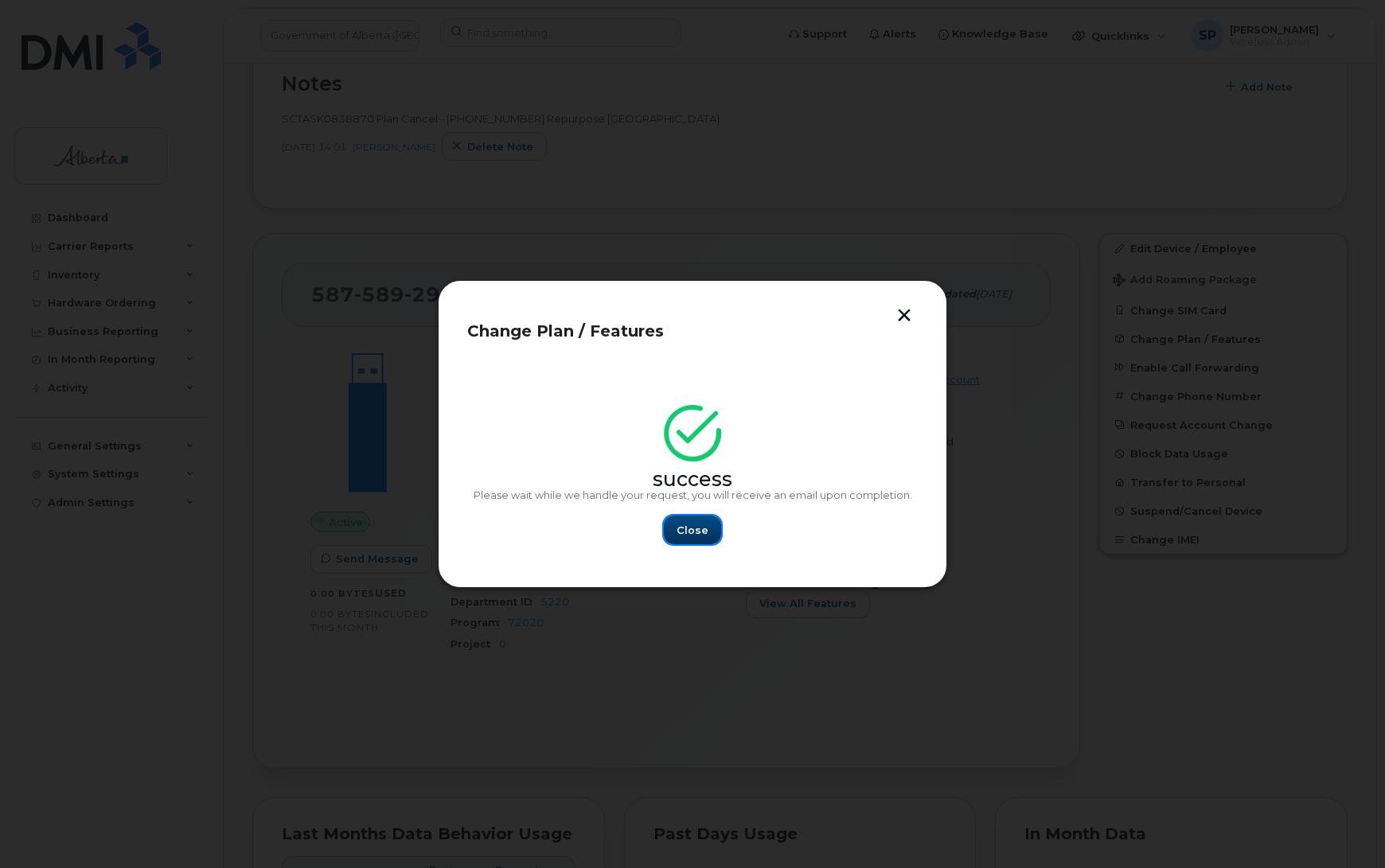
click at [691, 530] on span "Close" at bounding box center [692, 530] width 32 height 15
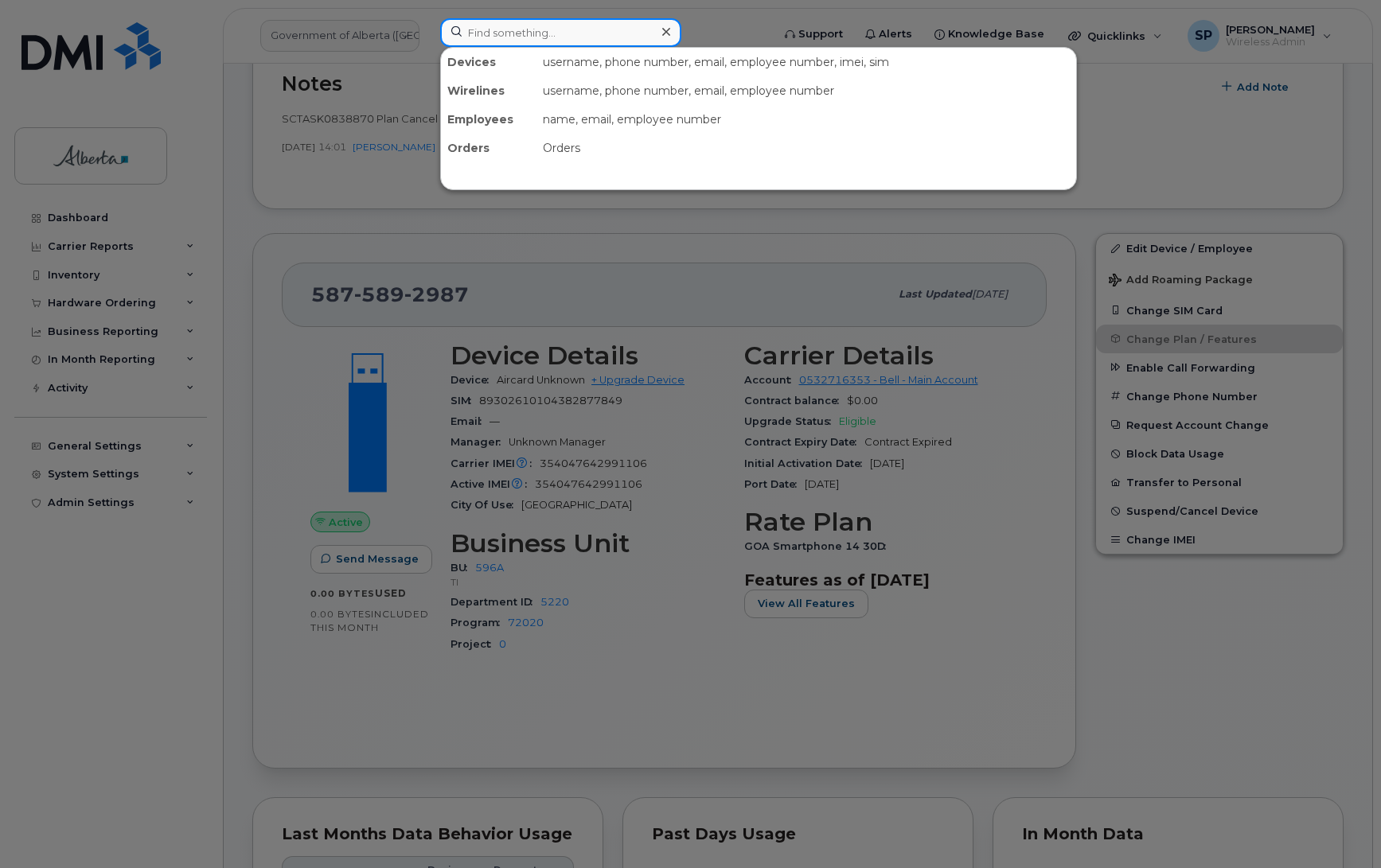
click at [508, 25] on input at bounding box center [560, 33] width 241 height 29
paste input "4374534607"
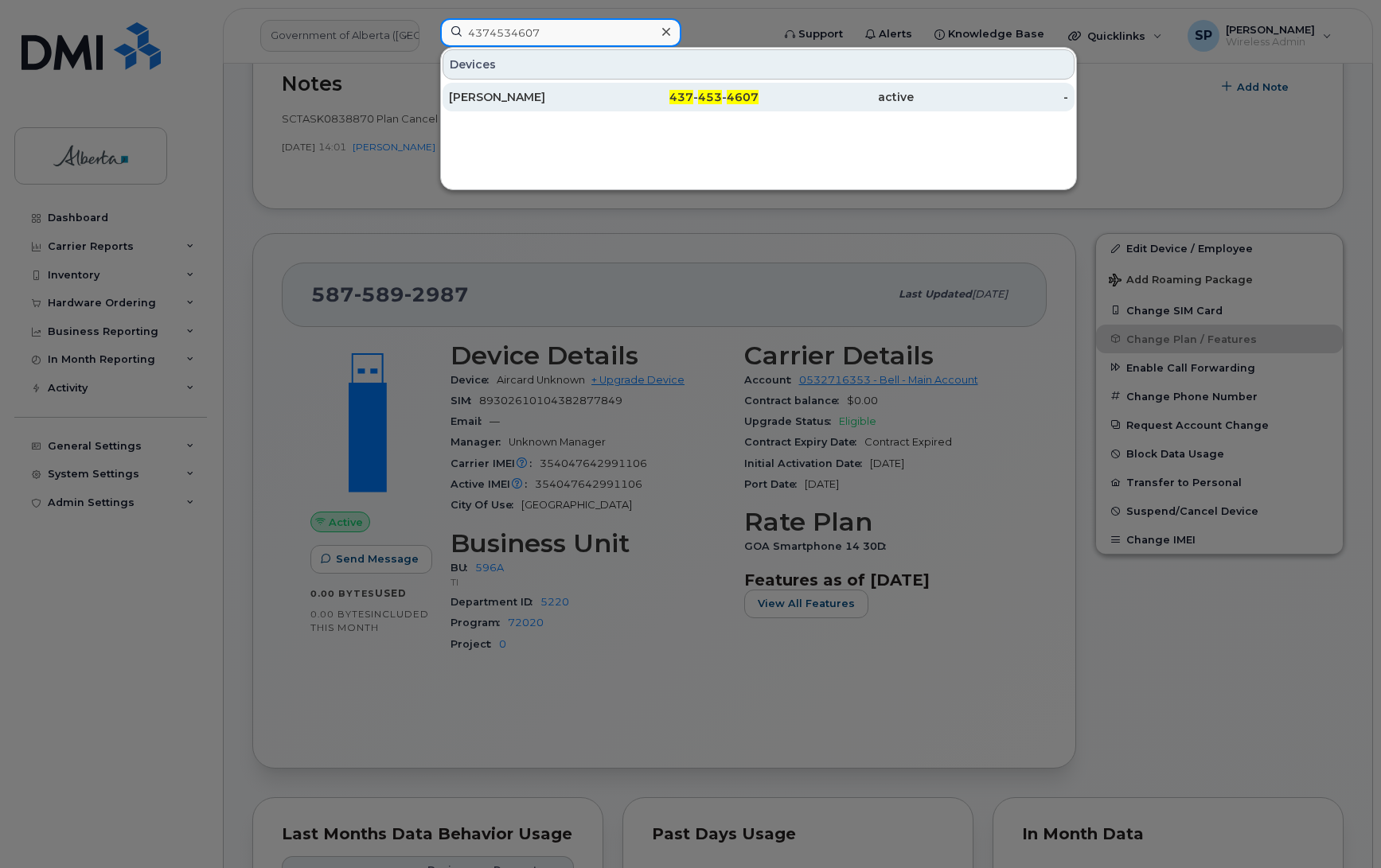
type input "4374534607"
click at [496, 100] on div "[PERSON_NAME]" at bounding box center [526, 97] width 155 height 16
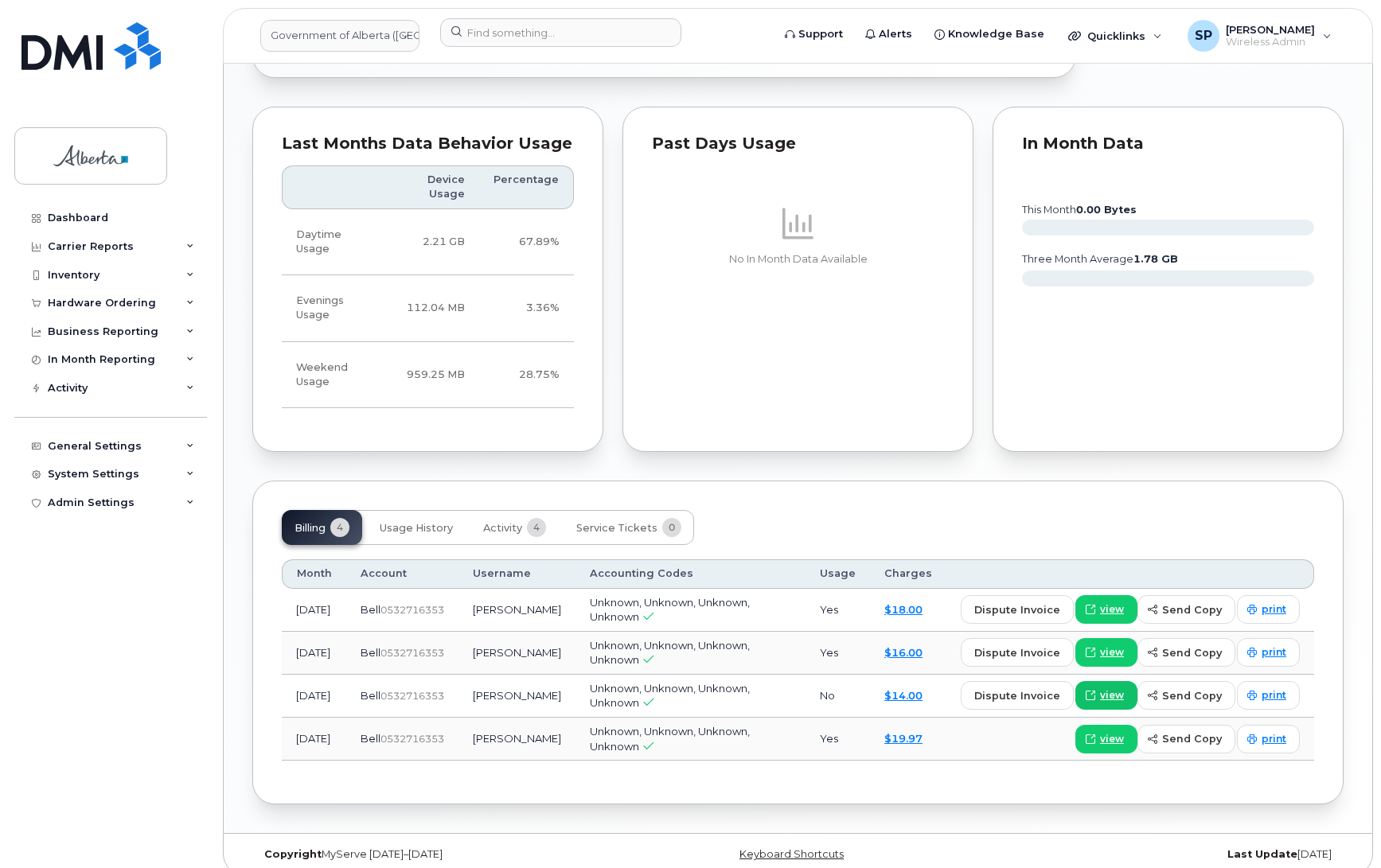
scroll to position [910, 0]
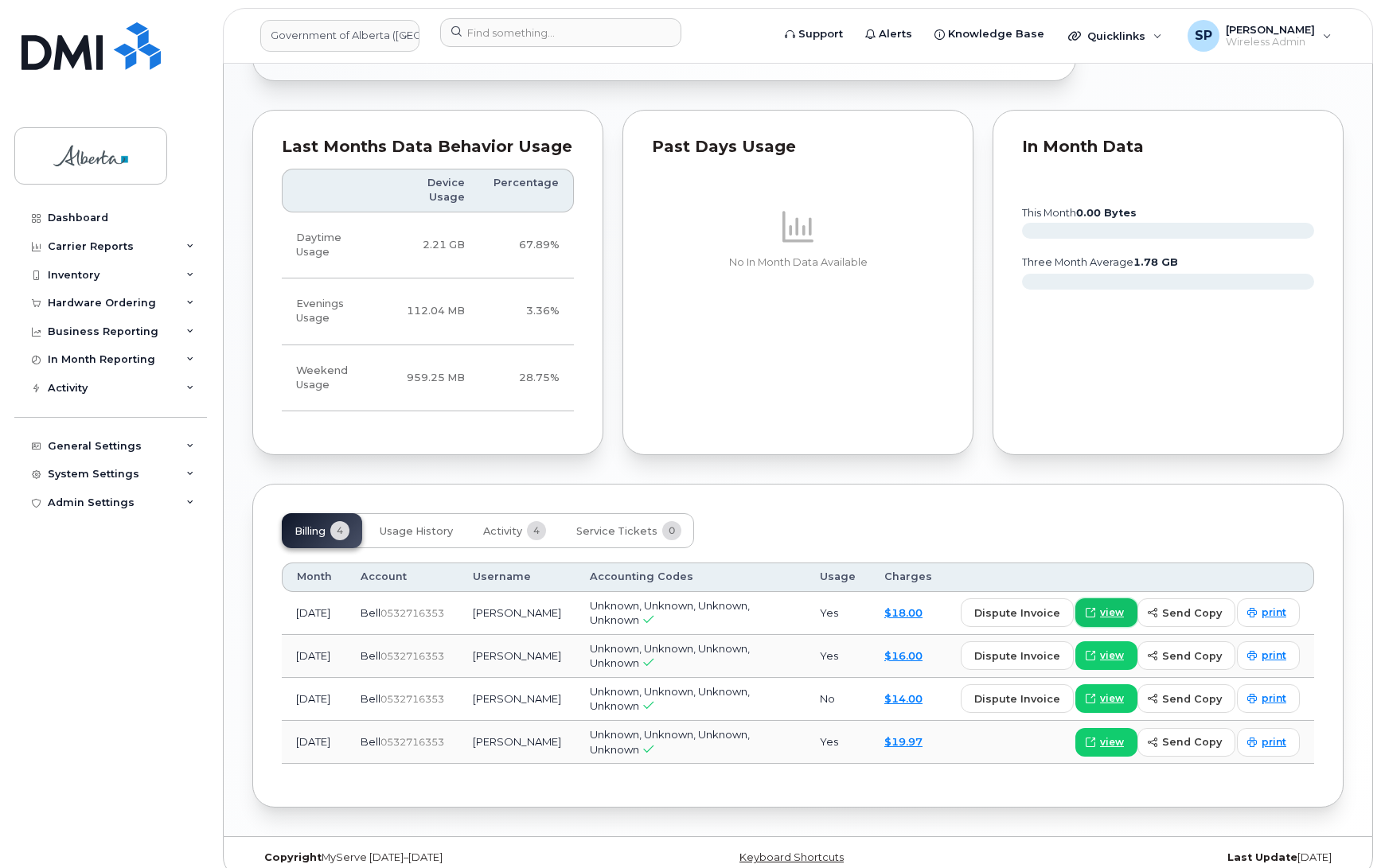
click at [1119, 611] on span "view" at bounding box center [1111, 613] width 24 height 14
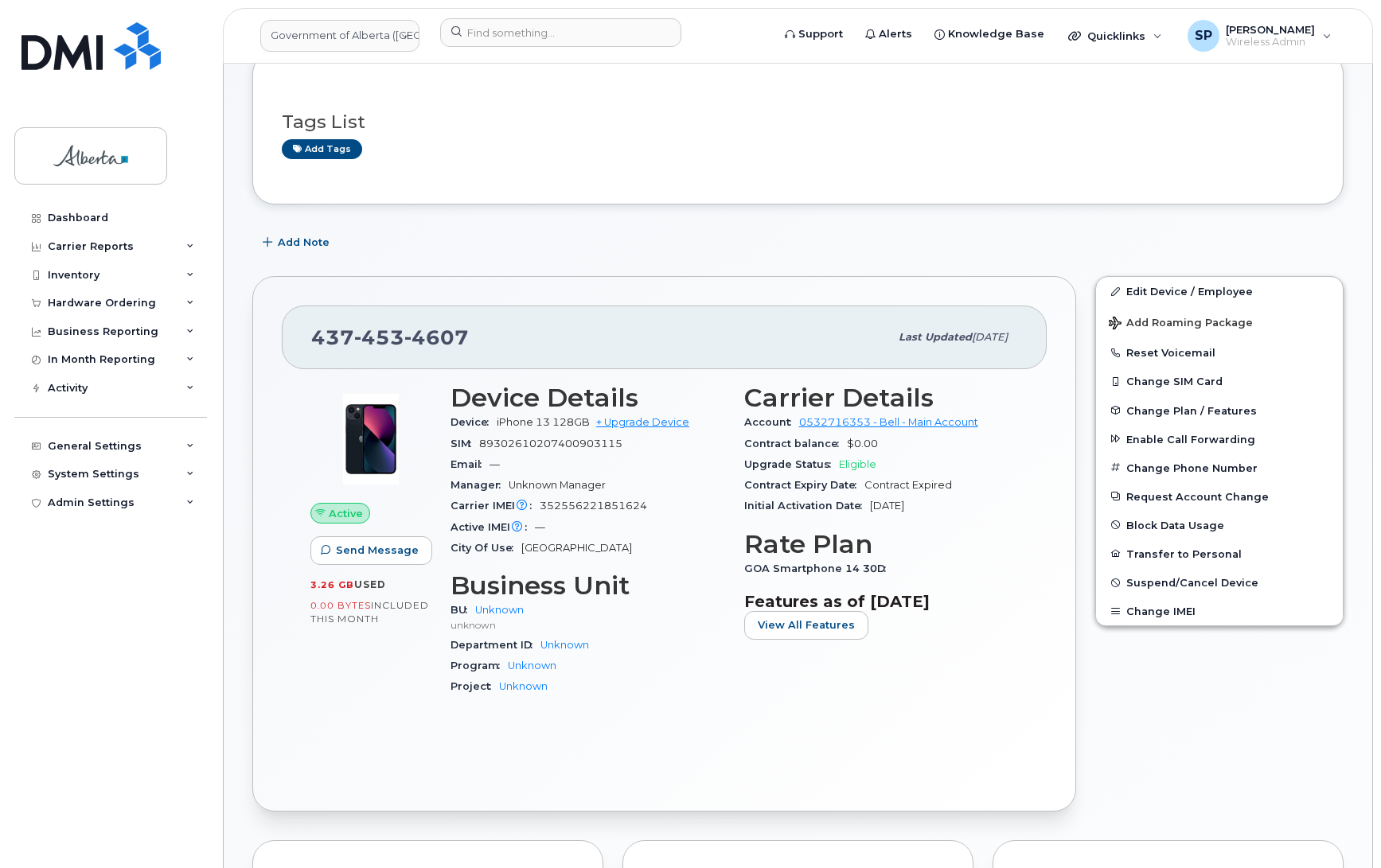
scroll to position [0, 0]
